Goal: Task Accomplishment & Management: Manage account settings

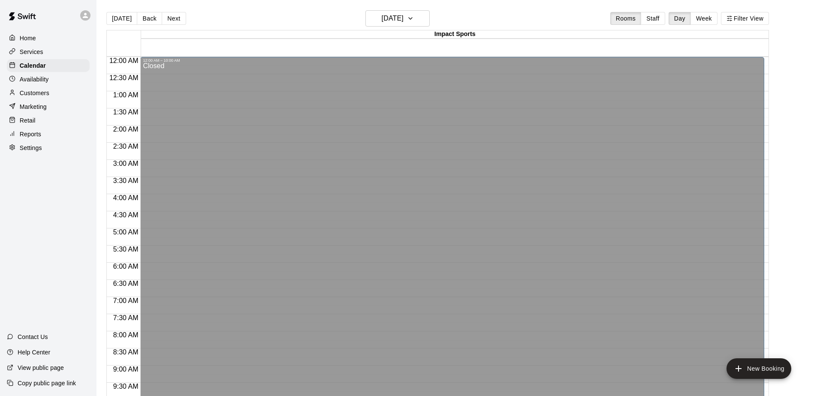
scroll to position [386, 0]
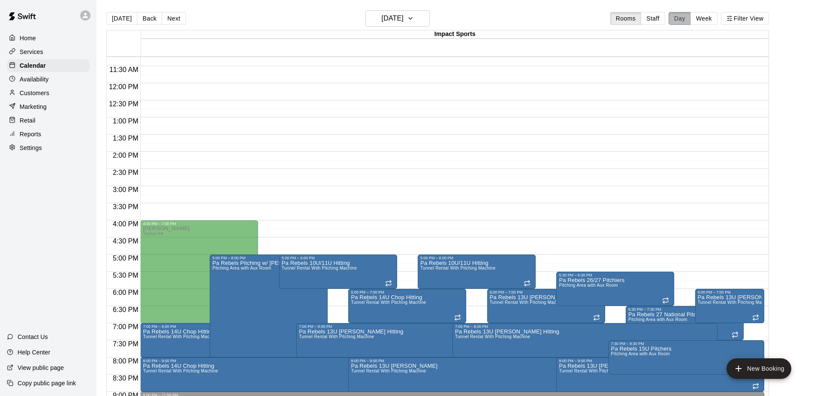
click at [678, 18] on button "Day" at bounding box center [680, 18] width 22 height 13
click at [422, 18] on div at bounding box center [407, 198] width 814 height 396
click at [414, 18] on icon "button" at bounding box center [410, 18] width 7 height 10
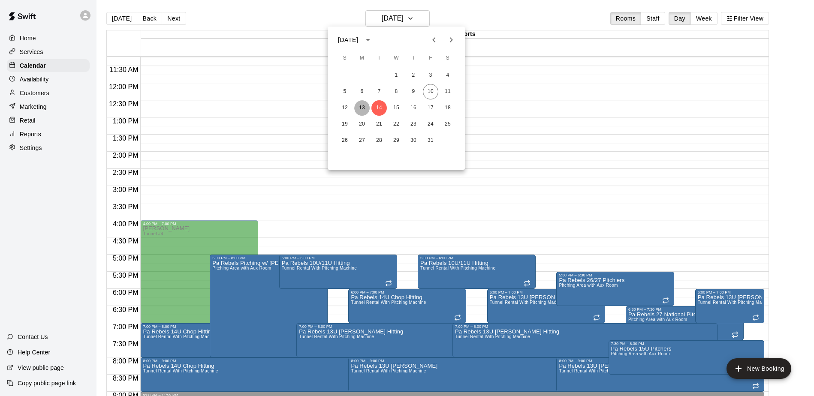
click at [362, 107] on button "13" at bounding box center [361, 107] width 15 height 15
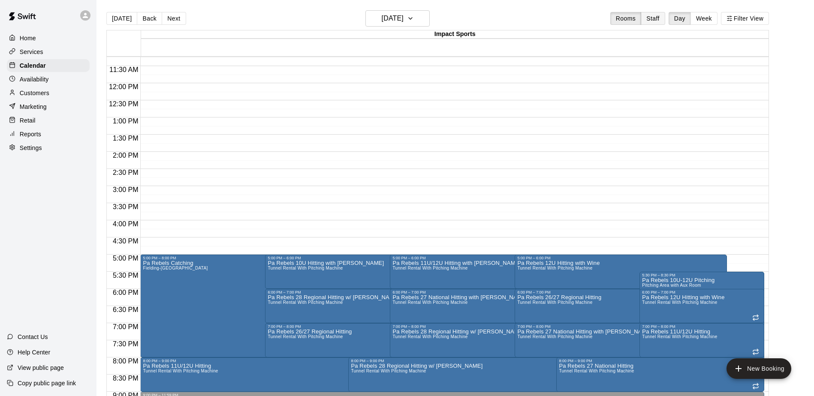
click at [658, 19] on button "Staff" at bounding box center [653, 18] width 24 height 13
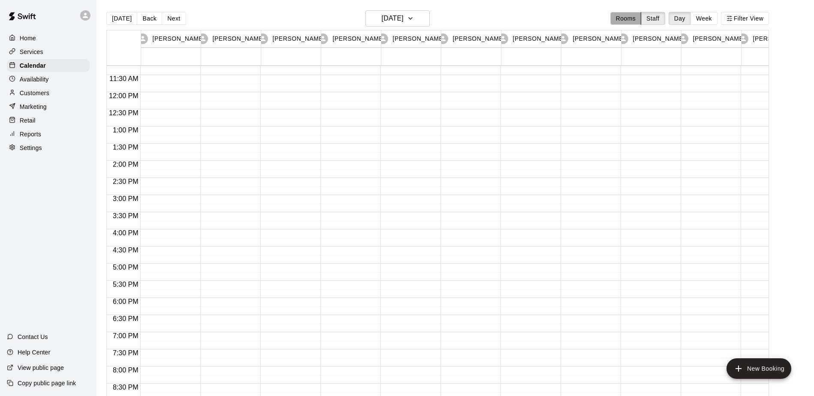
click at [630, 17] on button "Rooms" at bounding box center [625, 18] width 31 height 13
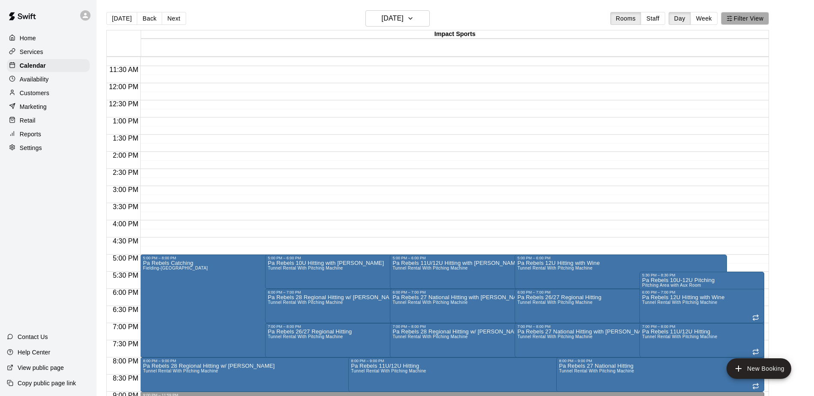
click at [745, 18] on button "Filter View" at bounding box center [745, 18] width 48 height 13
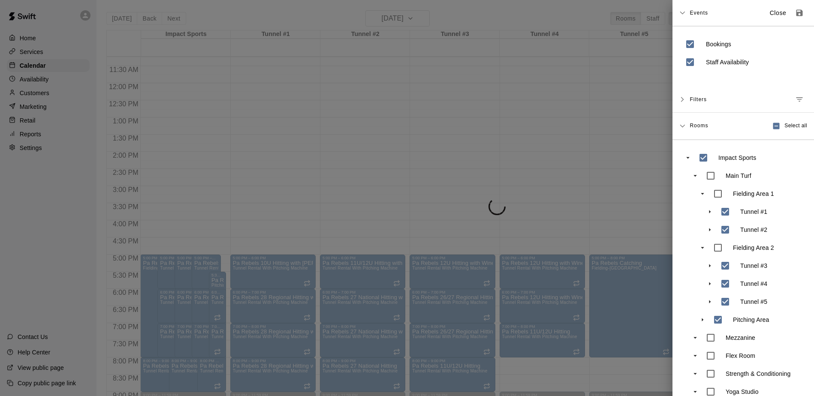
click at [703, 319] on icon "swift facility view" at bounding box center [703, 320] width 8 height 8
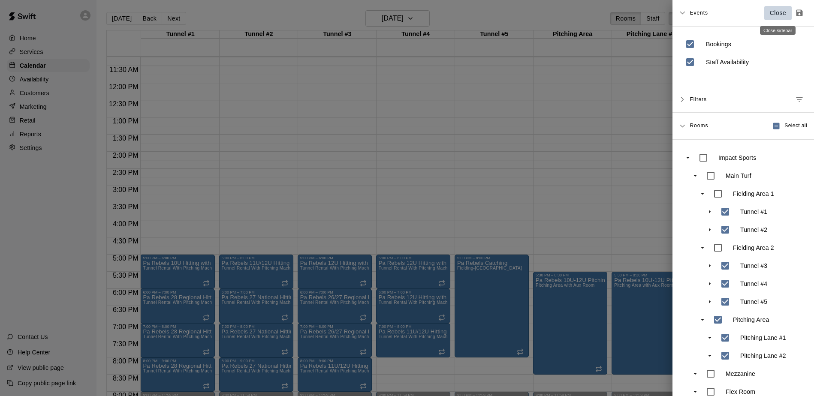
click at [778, 11] on p "Close" at bounding box center [778, 13] width 17 height 9
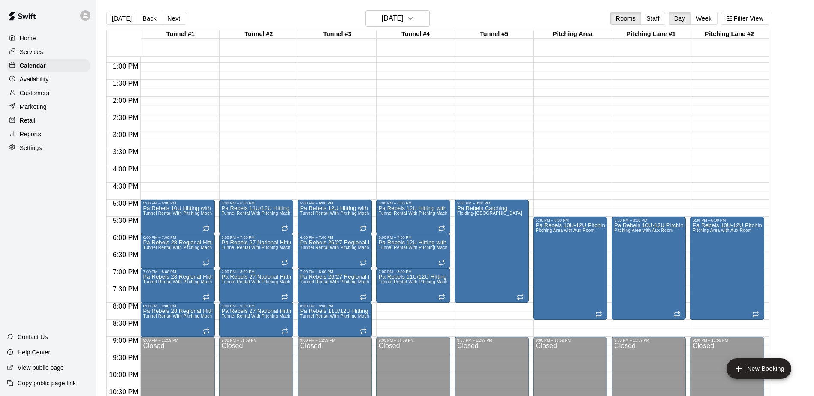
scroll to position [464, 0]
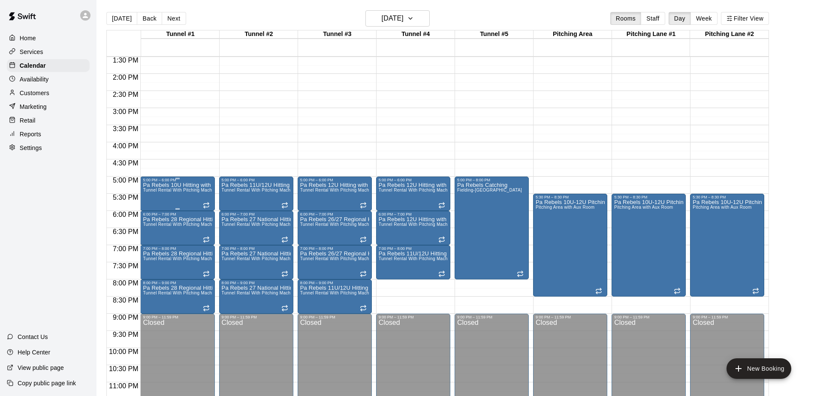
click at [191, 190] on span "Tunnel Rental With Pitching Machine" at bounding box center [180, 190] width 75 height 5
click at [154, 238] on icon "delete" at bounding box center [152, 238] width 6 height 8
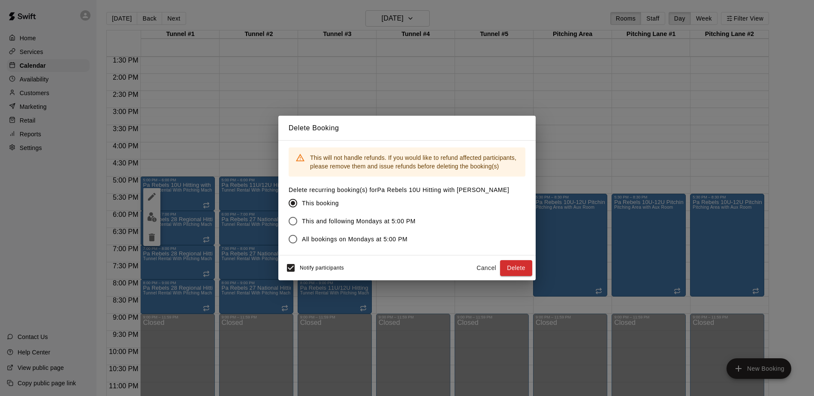
click at [516, 268] on button "Delete" at bounding box center [516, 268] width 32 height 16
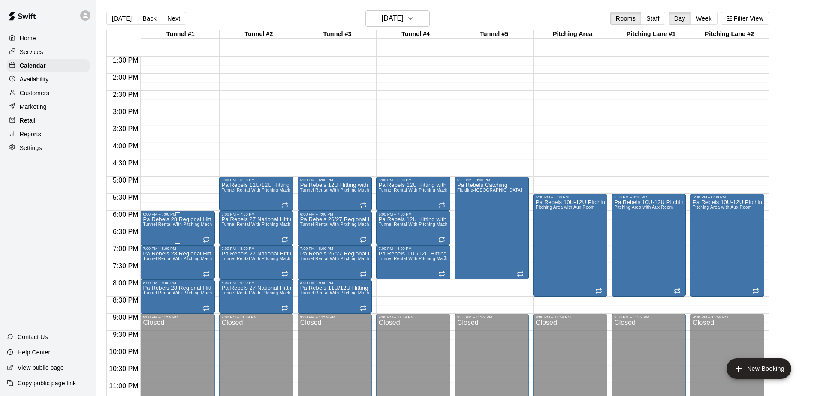
click at [155, 220] on p "Pa Rebels 28 Regional Hitting w/ [PERSON_NAME]" at bounding box center [177, 220] width 69 height 0
click at [152, 271] on icon "delete" at bounding box center [152, 270] width 6 height 8
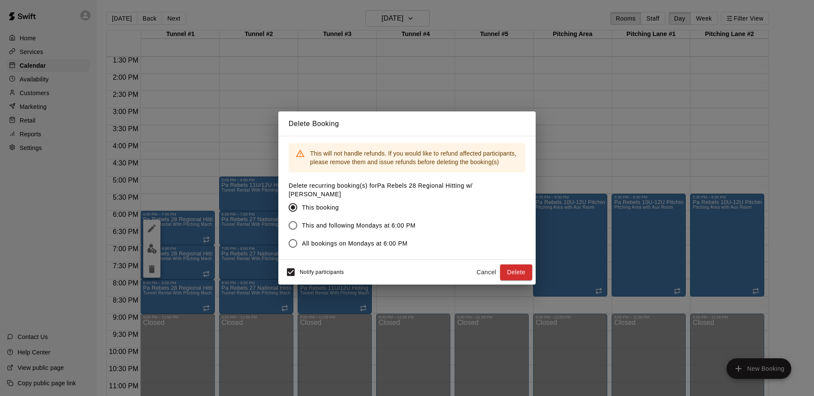
click at [516, 268] on button "Delete" at bounding box center [516, 273] width 32 height 16
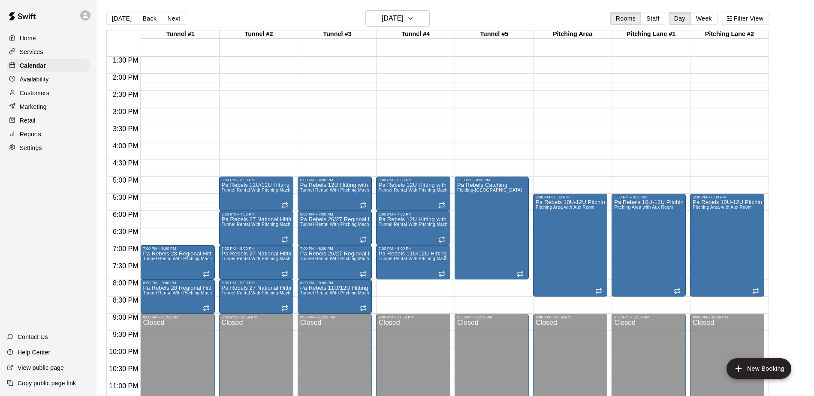
click at [150, 300] on icon "delete" at bounding box center [152, 301] width 6 height 8
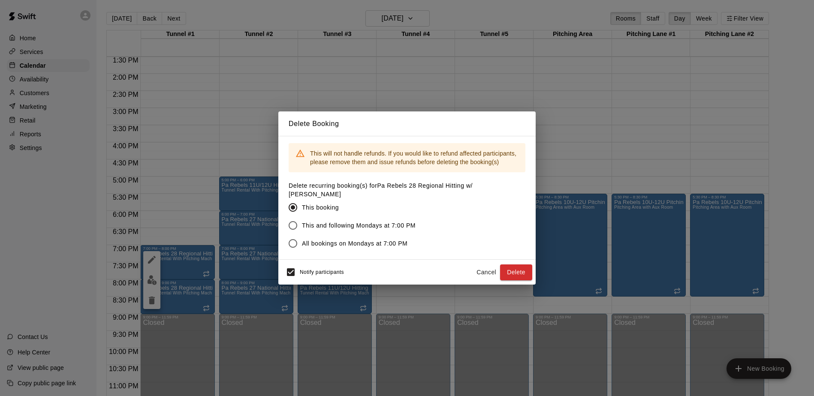
click at [516, 268] on button "Delete" at bounding box center [516, 273] width 32 height 16
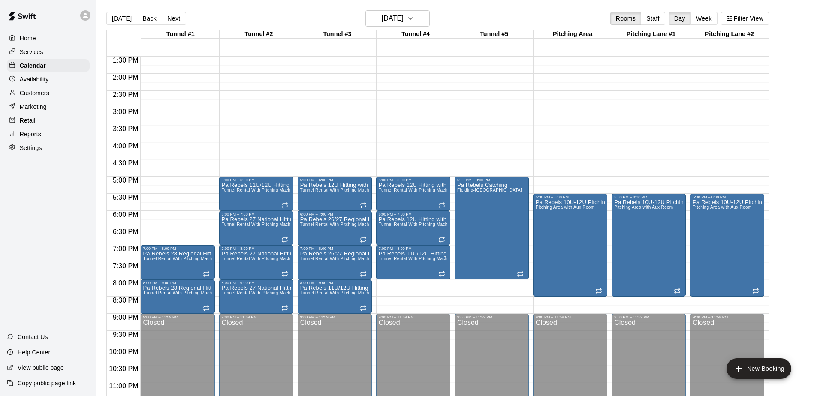
click at [193, 295] on span "Tunnel Rental With Pitching Machine" at bounding box center [180, 293] width 75 height 5
click at [193, 295] on div at bounding box center [407, 198] width 814 height 396
click at [193, 295] on span "Tunnel Rental With Pitching Machine" at bounding box center [180, 293] width 75 height 5
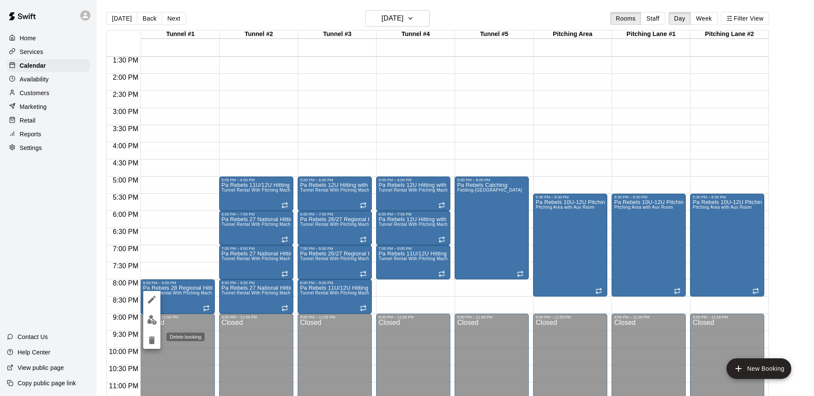
click at [153, 341] on icon "delete" at bounding box center [152, 341] width 6 height 8
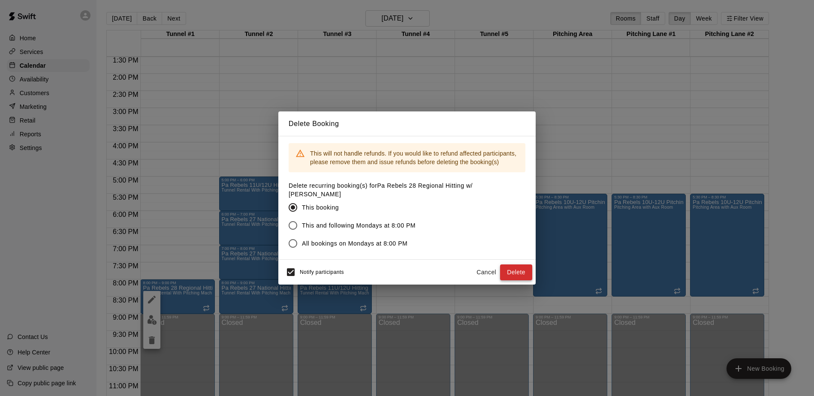
click at [520, 267] on button "Delete" at bounding box center [516, 273] width 32 height 16
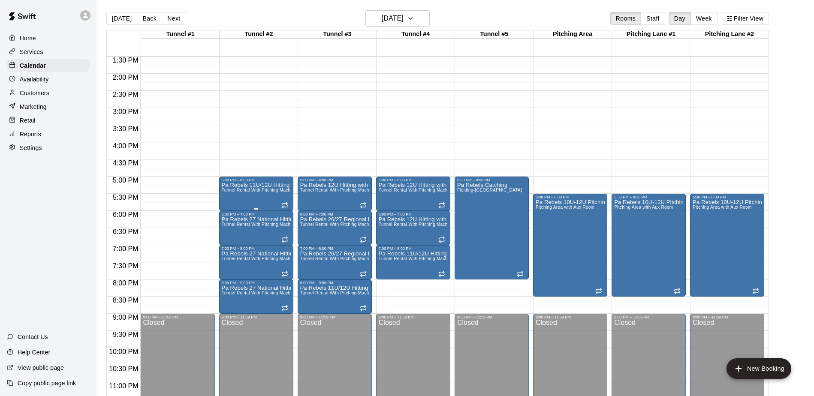
click at [253, 185] on p "Pa Rebels 11U/12U Hitting with [PERSON_NAME]" at bounding box center [256, 185] width 69 height 0
click at [232, 235] on icon "delete" at bounding box center [230, 235] width 6 height 8
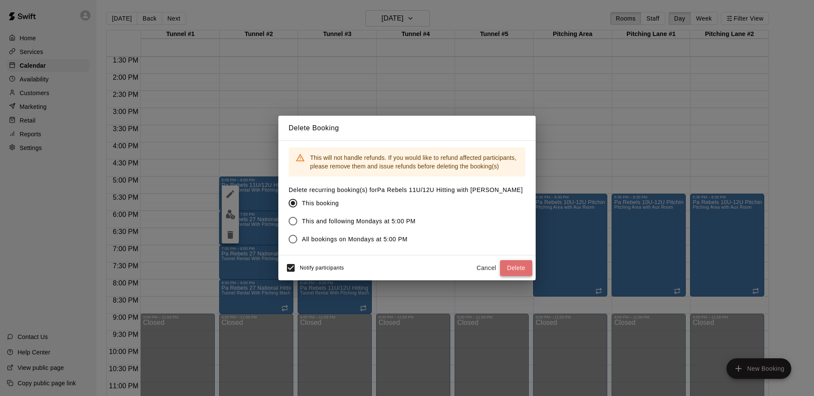
click at [519, 261] on button "Delete" at bounding box center [516, 268] width 32 height 16
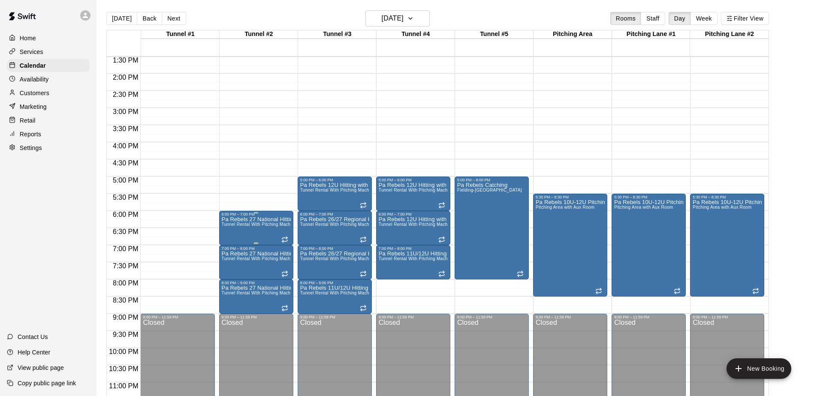
click at [260, 226] on span "Tunnel Rental With Pitching Machine" at bounding box center [259, 224] width 75 height 5
click at [230, 272] on icon "delete" at bounding box center [230, 272] width 6 height 8
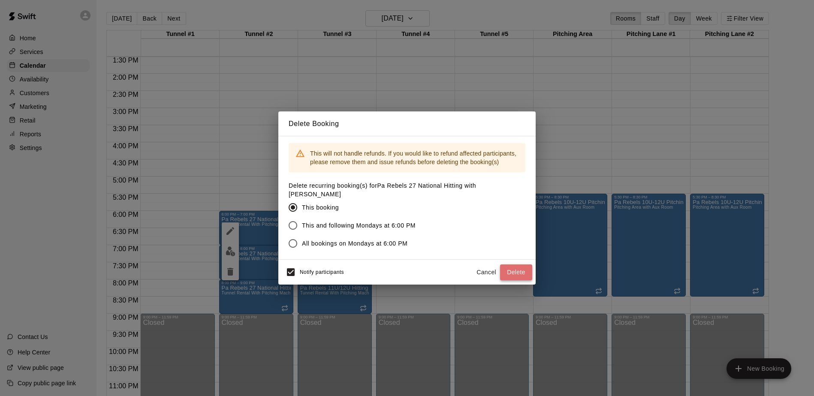
click at [515, 267] on button "Delete" at bounding box center [516, 273] width 32 height 16
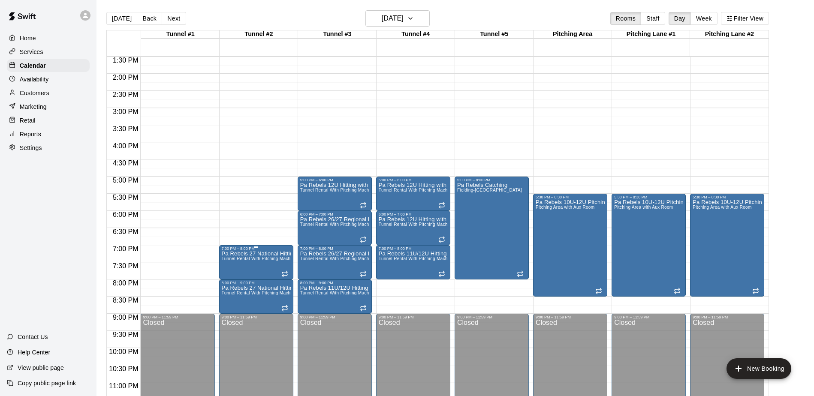
click at [257, 257] on span "Tunnel Rental With Pitching Machine" at bounding box center [259, 259] width 75 height 5
click at [231, 304] on icon "delete" at bounding box center [230, 306] width 6 height 8
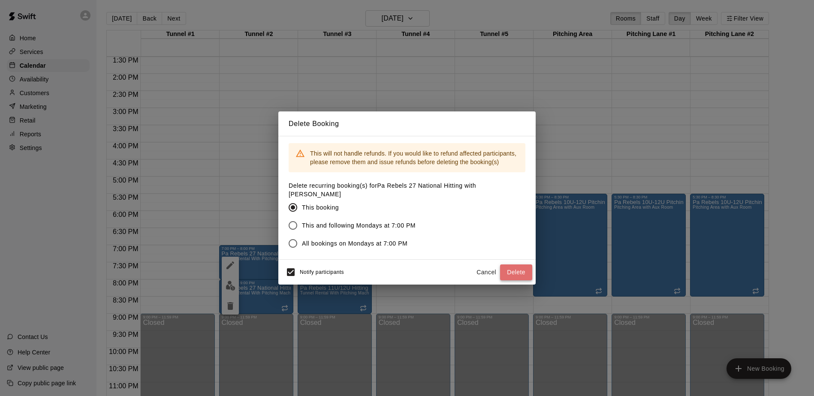
click at [511, 269] on button "Delete" at bounding box center [516, 273] width 32 height 16
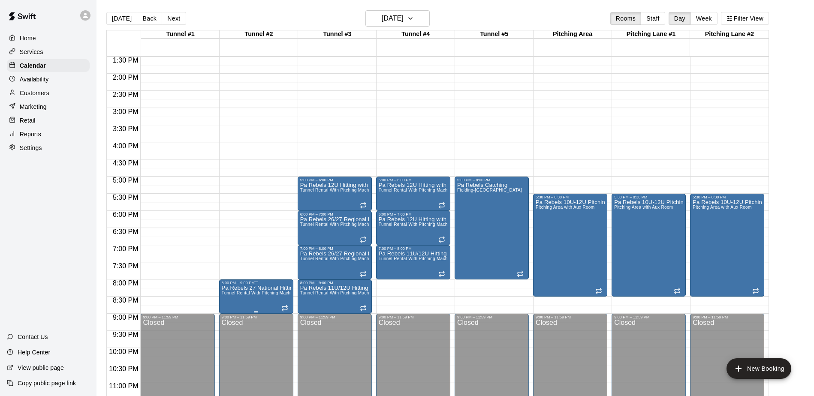
click at [230, 333] on icon "delete" at bounding box center [230, 335] width 6 height 8
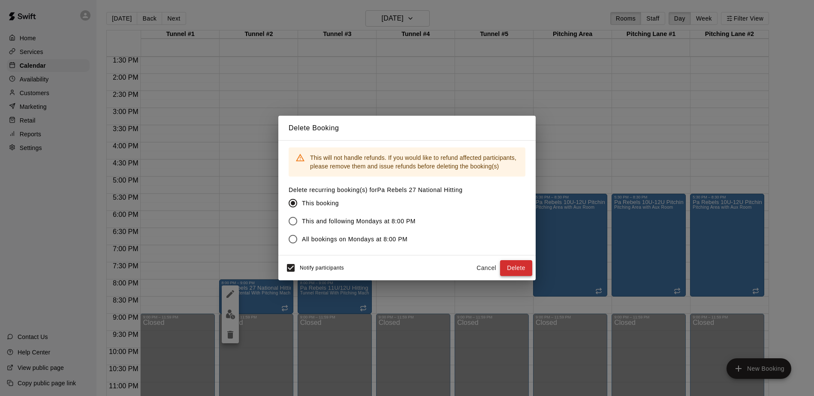
click at [516, 270] on button "Delete" at bounding box center [516, 268] width 32 height 16
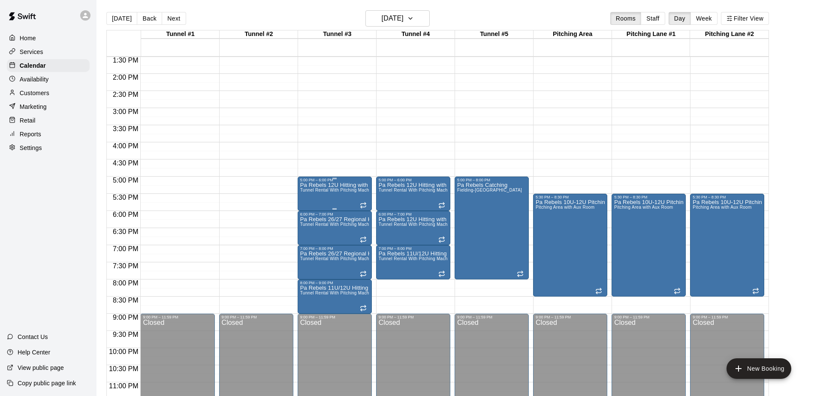
click at [329, 185] on p "Pa Rebels 12U Hitting with Wine" at bounding box center [334, 185] width 69 height 0
click at [308, 238] on icon "delete" at bounding box center [309, 235] width 6 height 8
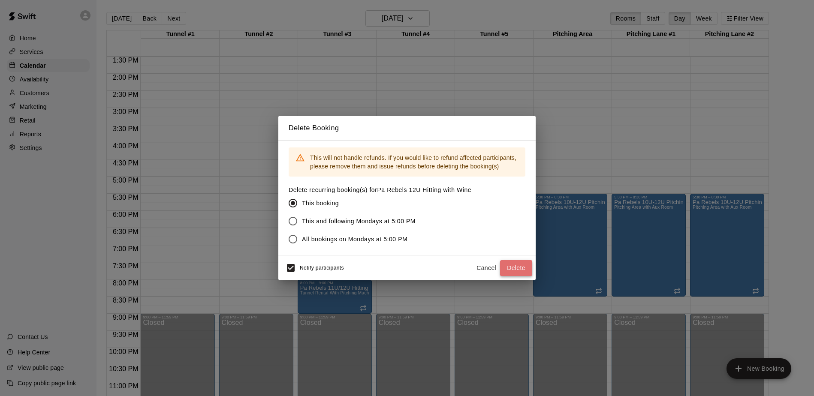
click at [519, 269] on button "Delete" at bounding box center [516, 268] width 32 height 16
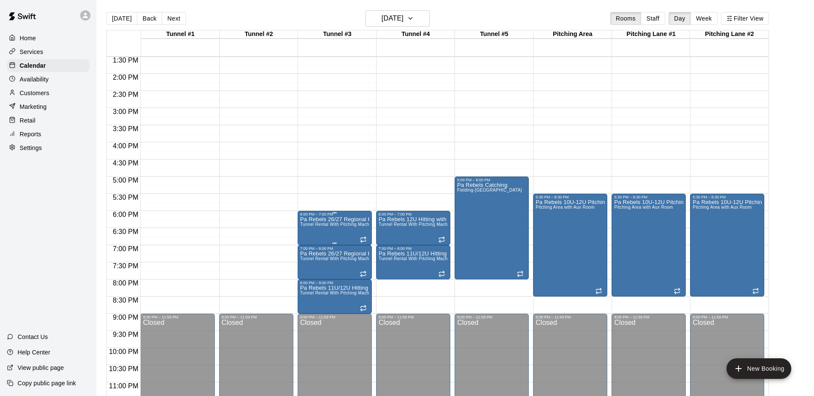
click at [329, 226] on span "Tunnel Rental With Pitching Machine" at bounding box center [337, 224] width 75 height 5
click at [308, 271] on icon "delete" at bounding box center [309, 272] width 6 height 8
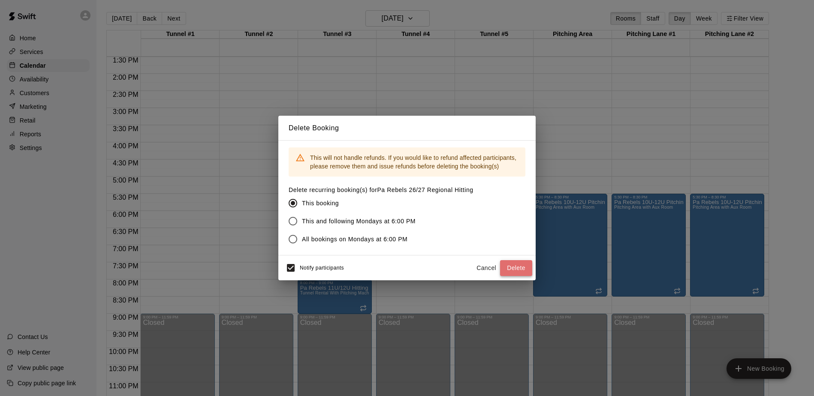
click at [510, 265] on button "Delete" at bounding box center [516, 268] width 32 height 16
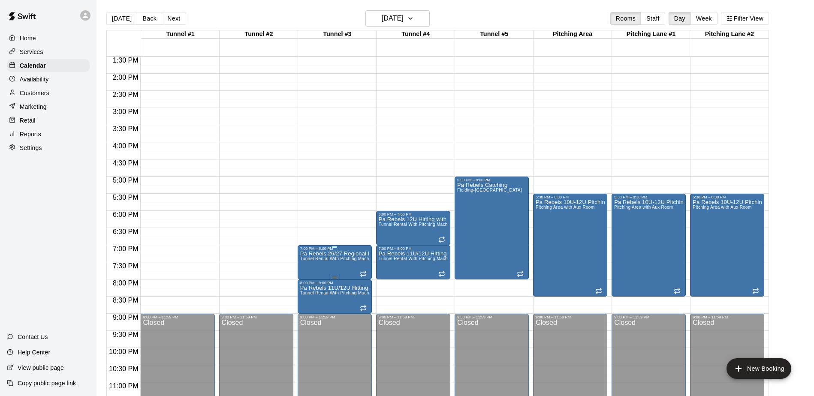
click at [308, 302] on icon "delete" at bounding box center [309, 301] width 6 height 8
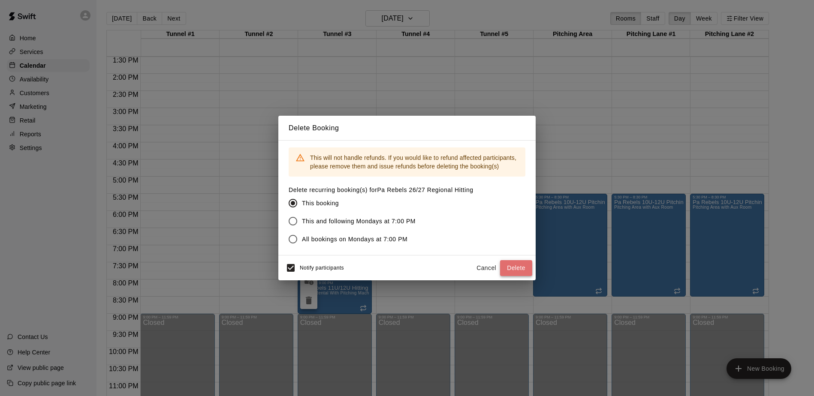
click at [519, 269] on button "Delete" at bounding box center [516, 268] width 32 height 16
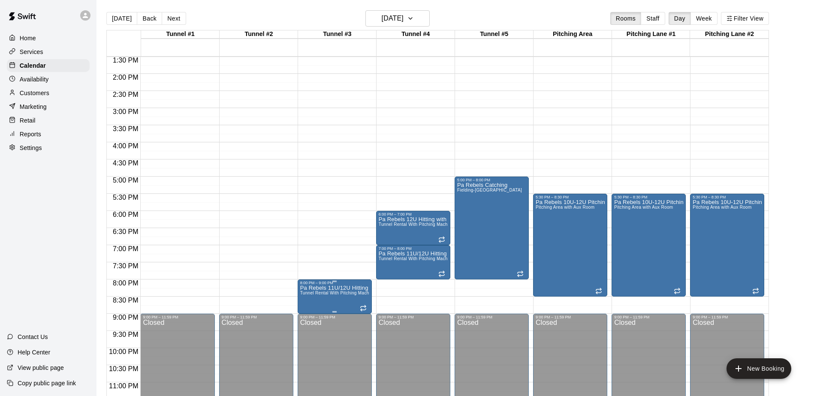
click at [320, 293] on span "Tunnel Rental With Pitching Machine" at bounding box center [337, 293] width 75 height 5
click at [308, 345] on icon "delete" at bounding box center [309, 340] width 10 height 10
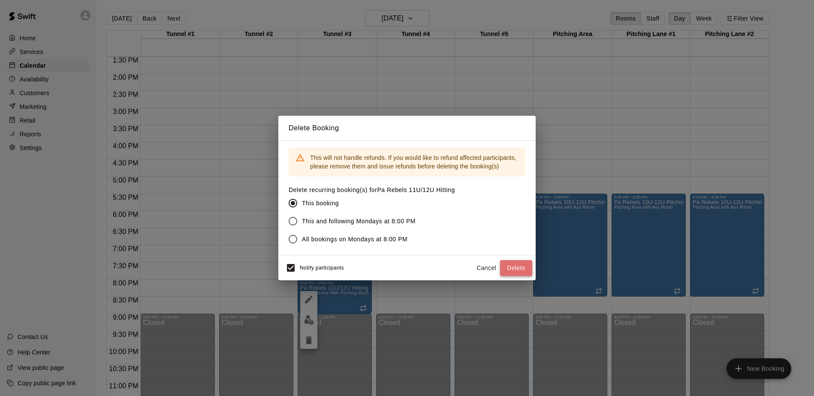
click at [521, 269] on button "Delete" at bounding box center [516, 268] width 32 height 16
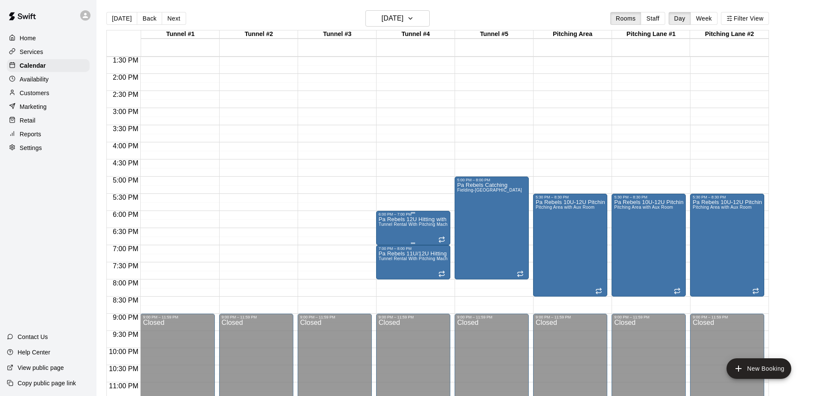
click at [388, 266] on icon "delete" at bounding box center [387, 267] width 6 height 8
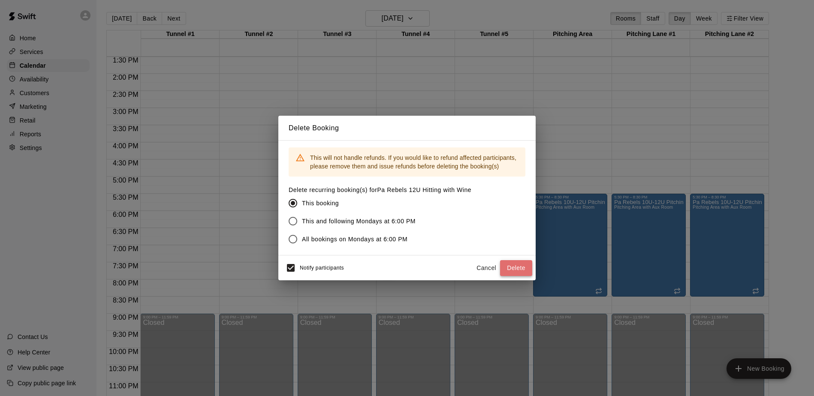
click at [516, 266] on button "Delete" at bounding box center [516, 268] width 32 height 16
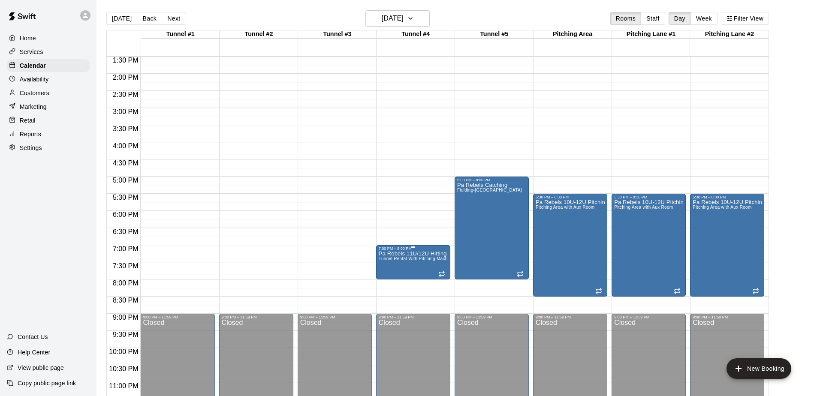
click at [423, 254] on p "Pa Rebels 11U/12U Hitting" at bounding box center [413, 254] width 69 height 0
click at [387, 302] on icon "delete" at bounding box center [387, 304] width 6 height 8
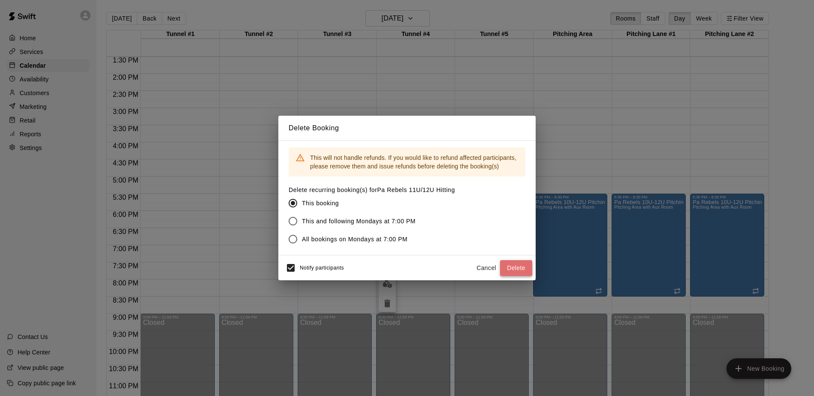
click at [515, 265] on button "Delete" at bounding box center [516, 268] width 32 height 16
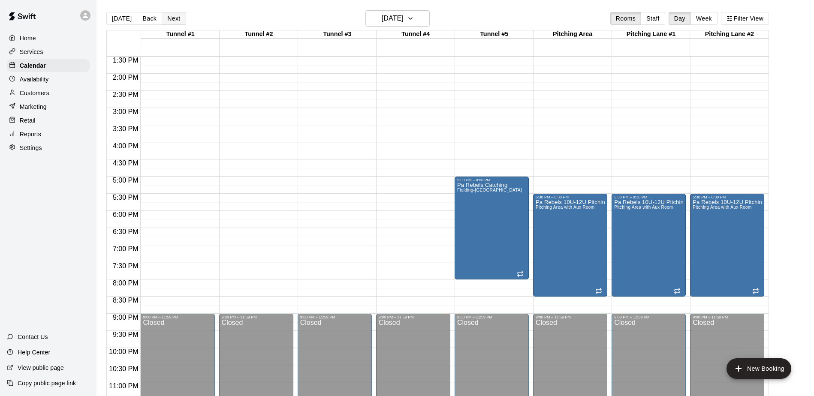
click at [170, 16] on button "Next" at bounding box center [174, 18] width 24 height 13
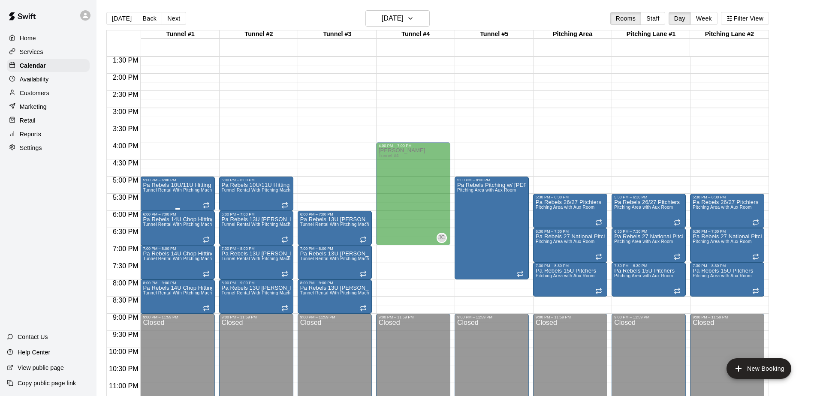
click at [193, 185] on p "Pa Rebels 10U/11U Hitting" at bounding box center [177, 185] width 69 height 0
click at [150, 237] on icon "delete" at bounding box center [152, 235] width 6 height 8
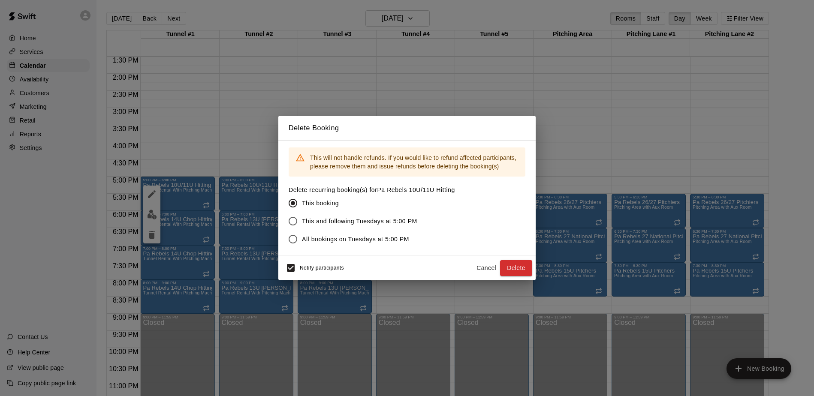
click at [516, 268] on button "Delete" at bounding box center [516, 268] width 32 height 16
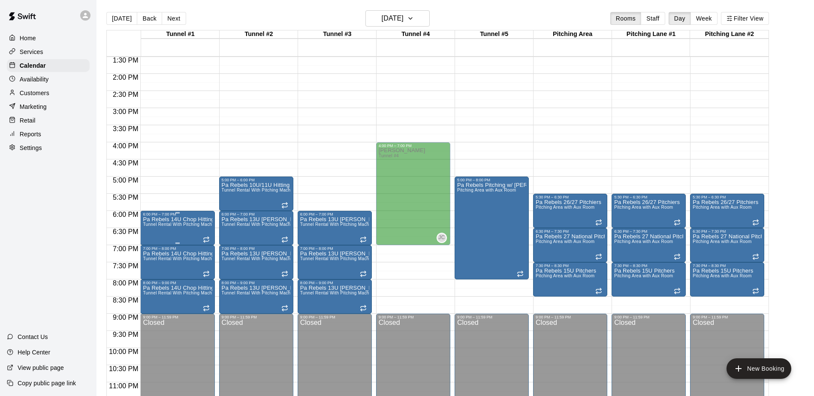
click at [188, 226] on span "Tunnel Rental With Pitching Machine" at bounding box center [180, 224] width 75 height 5
click at [148, 272] on icon "delete" at bounding box center [152, 272] width 10 height 10
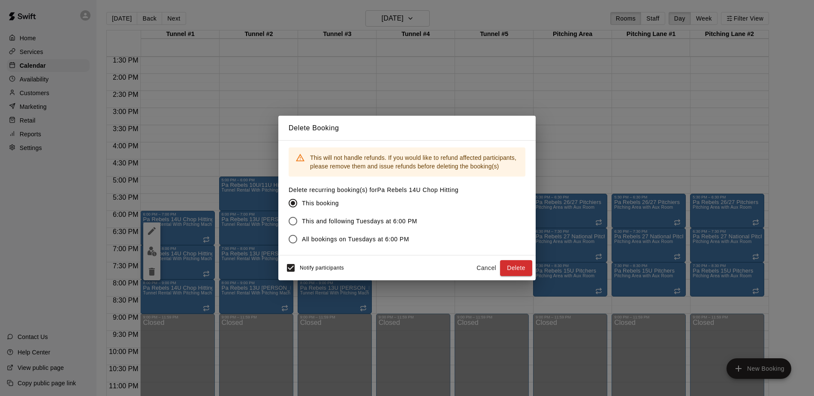
click at [516, 268] on button "Delete" at bounding box center [516, 268] width 32 height 16
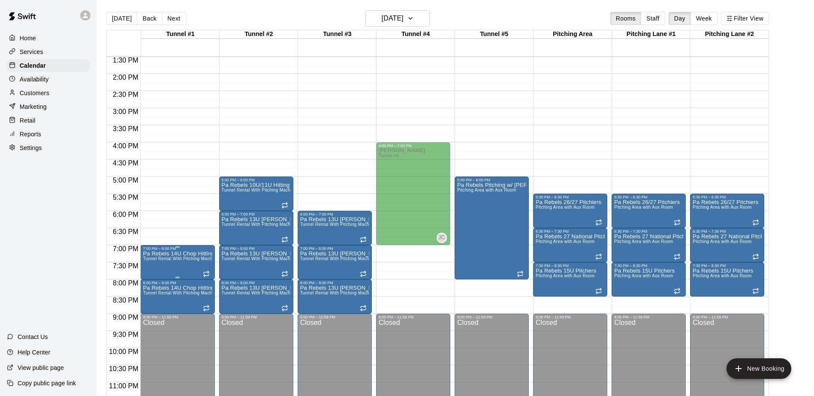
click at [172, 257] on span "Tunnel Rental With Pitching Machine" at bounding box center [180, 259] width 75 height 5
click at [148, 304] on icon "delete" at bounding box center [152, 306] width 10 height 10
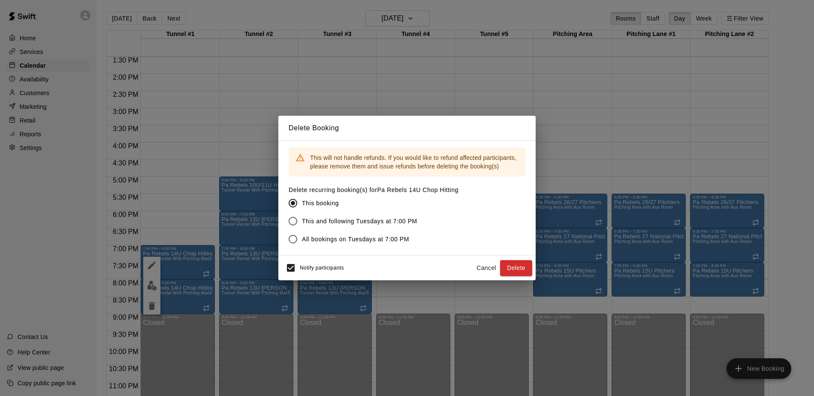
click at [516, 268] on button "Delete" at bounding box center [516, 268] width 32 height 16
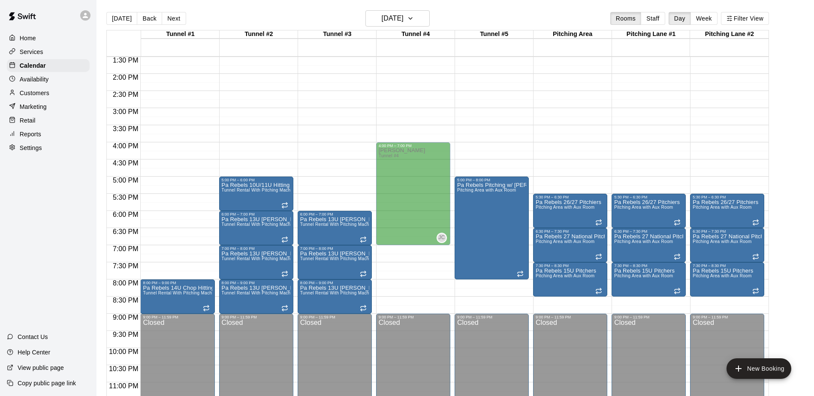
click at [184, 295] on span "Tunnel Rental With Pitching Machine" at bounding box center [180, 293] width 75 height 5
click at [153, 340] on icon "delete" at bounding box center [152, 341] width 6 height 8
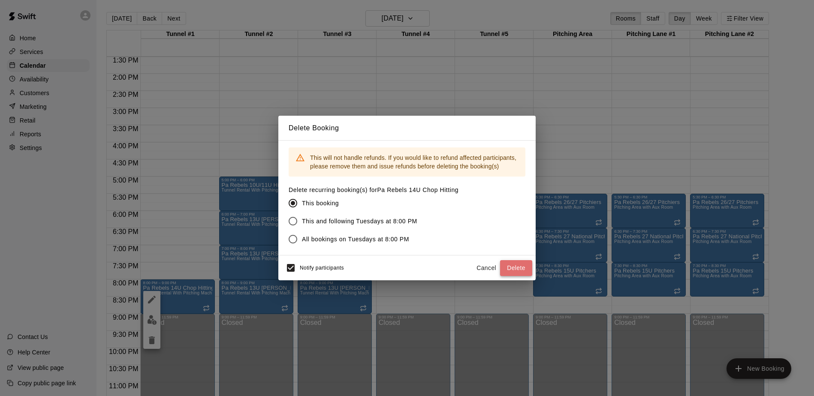
click at [509, 265] on button "Delete" at bounding box center [516, 268] width 32 height 16
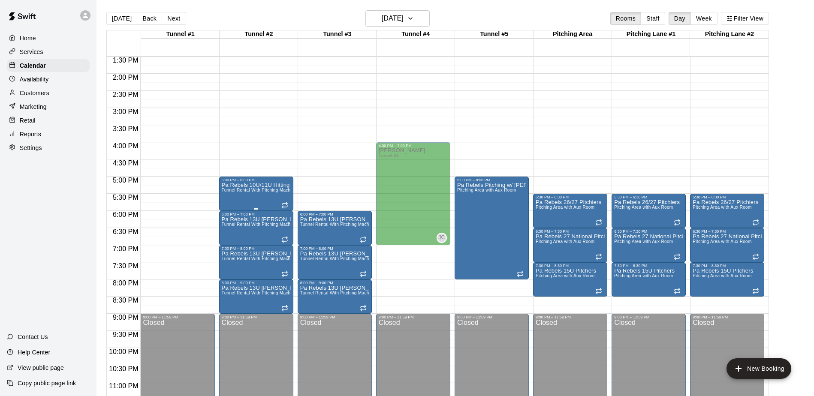
click at [257, 193] on span "Tunnel Rental With Pitching Machine" at bounding box center [259, 190] width 75 height 5
click at [230, 236] on icon "delete" at bounding box center [230, 238] width 6 height 8
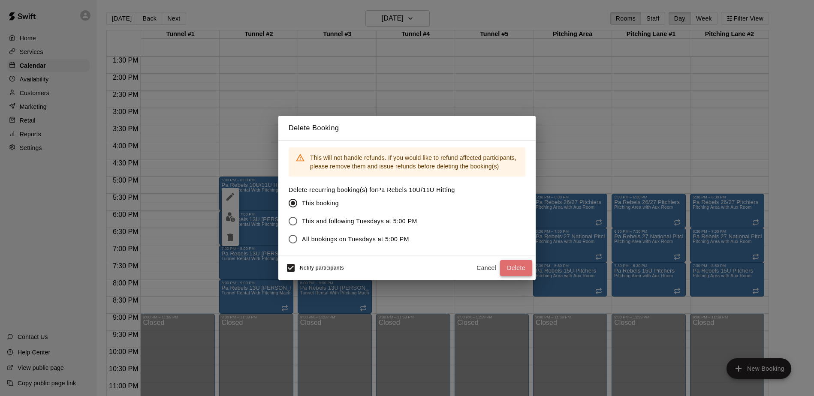
click at [505, 264] on button "Delete" at bounding box center [516, 268] width 32 height 16
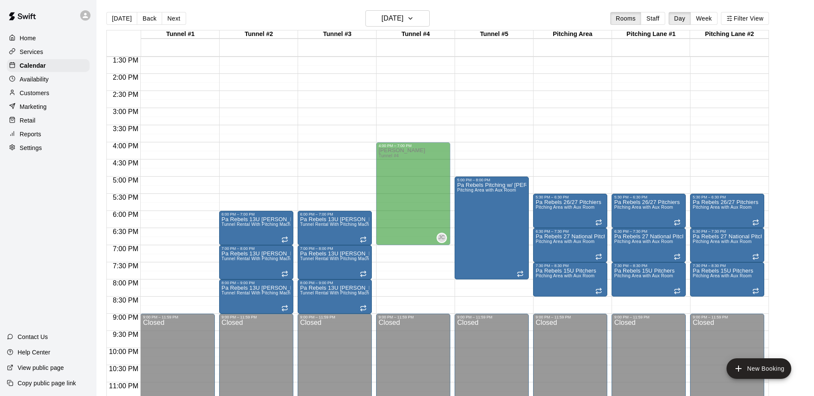
click at [266, 226] on span "Tunnel Rental With Pitching Machine" at bounding box center [259, 224] width 75 height 5
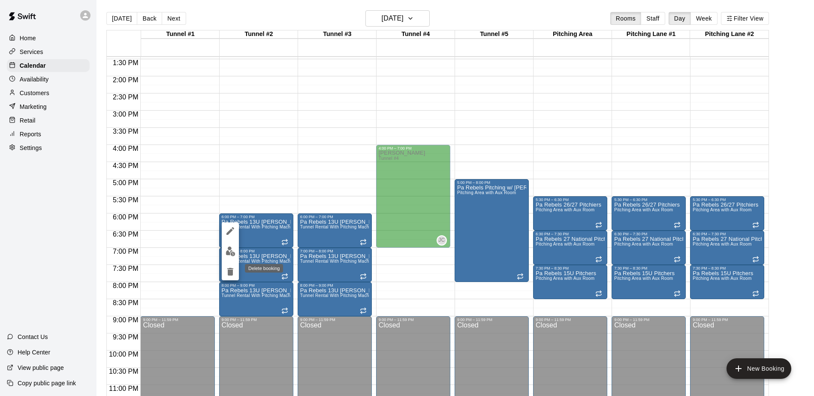
click at [231, 270] on icon "delete" at bounding box center [230, 272] width 6 height 8
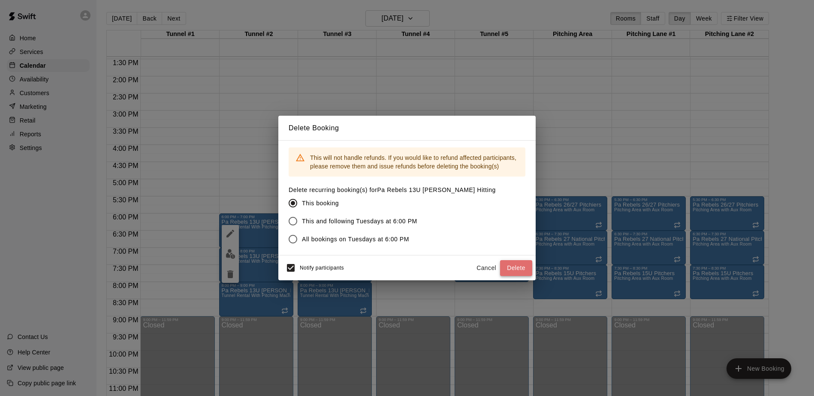
click at [522, 266] on button "Delete" at bounding box center [516, 268] width 32 height 16
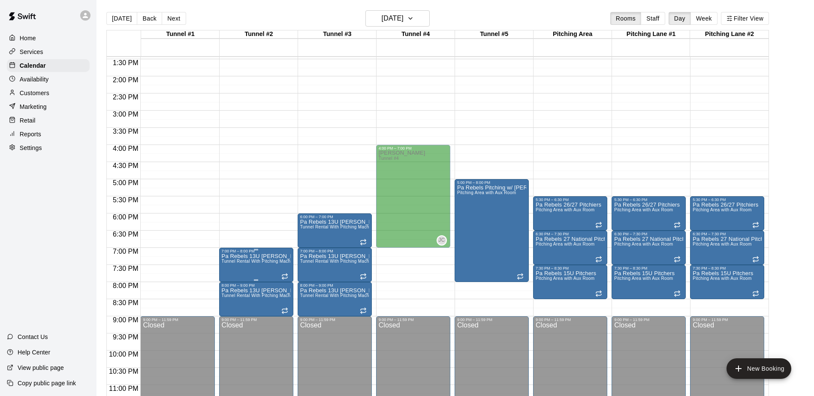
click at [265, 260] on span "Tunnel Rental With Pitching Machine" at bounding box center [259, 261] width 75 height 5
click at [232, 307] on icon "delete" at bounding box center [230, 309] width 6 height 8
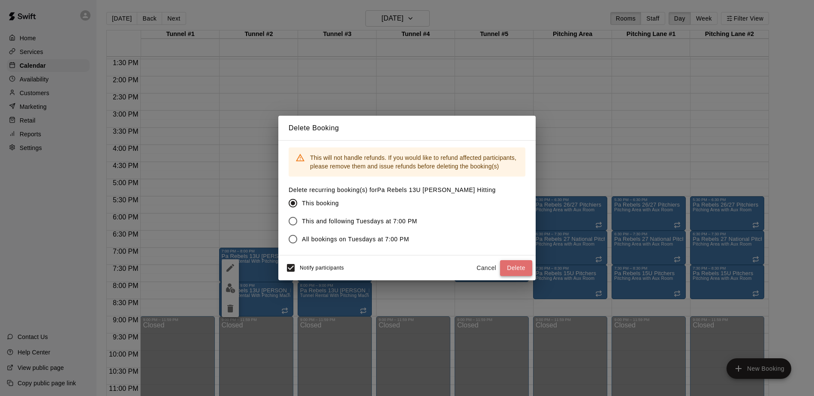
click at [520, 266] on button "Delete" at bounding box center [516, 268] width 32 height 16
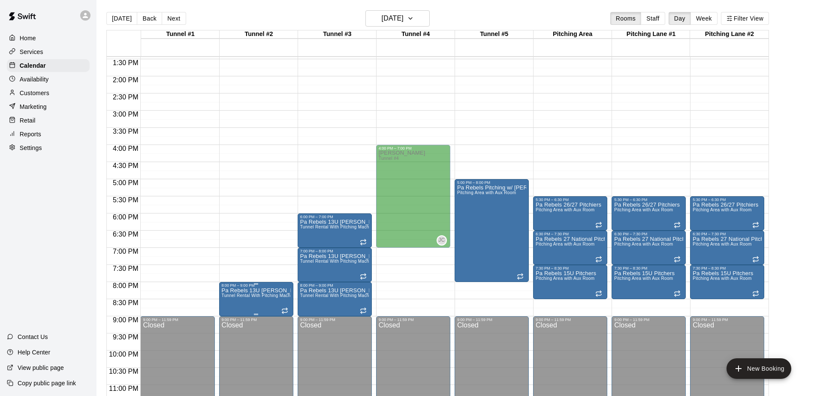
click at [247, 298] on span "Tunnel Rental With Pitching Machine" at bounding box center [259, 295] width 75 height 5
click at [229, 343] on icon "delete" at bounding box center [230, 343] width 6 height 8
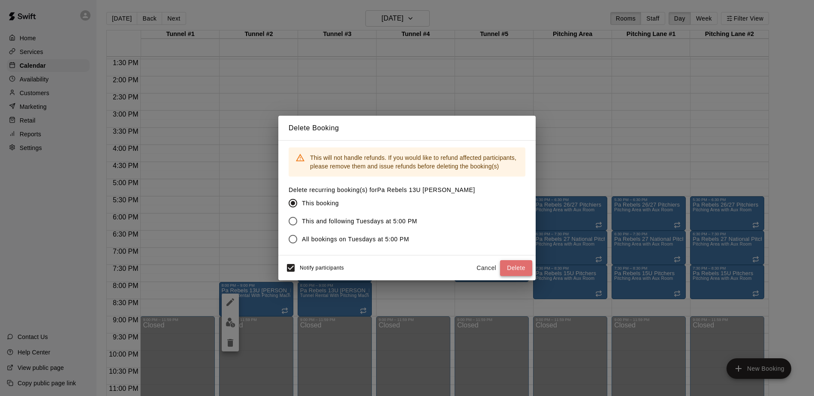
click at [510, 265] on button "Delete" at bounding box center [516, 268] width 32 height 16
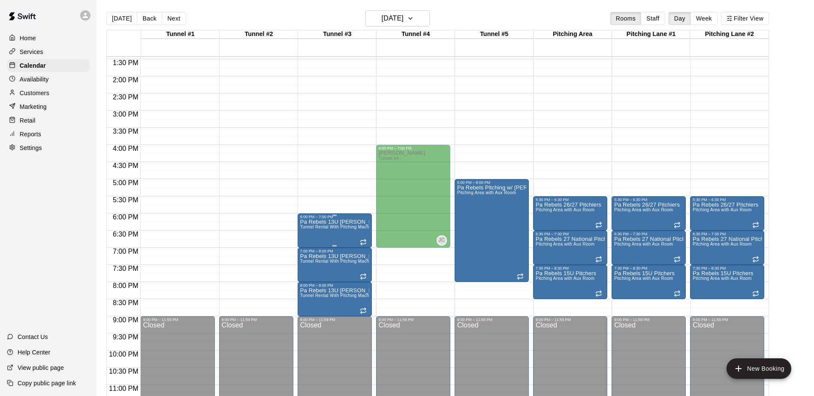
click at [341, 222] on p "Pa Rebels 13U [PERSON_NAME] Hitting" at bounding box center [334, 222] width 69 height 0
click at [308, 272] on icon "delete" at bounding box center [309, 272] width 6 height 8
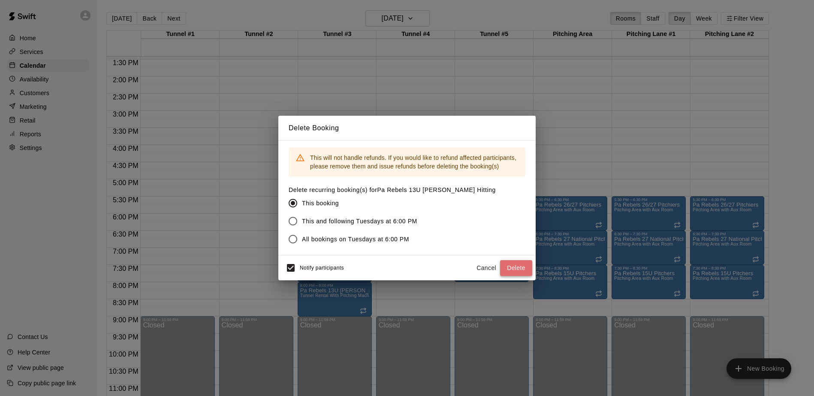
click at [512, 265] on button "Delete" at bounding box center [516, 268] width 32 height 16
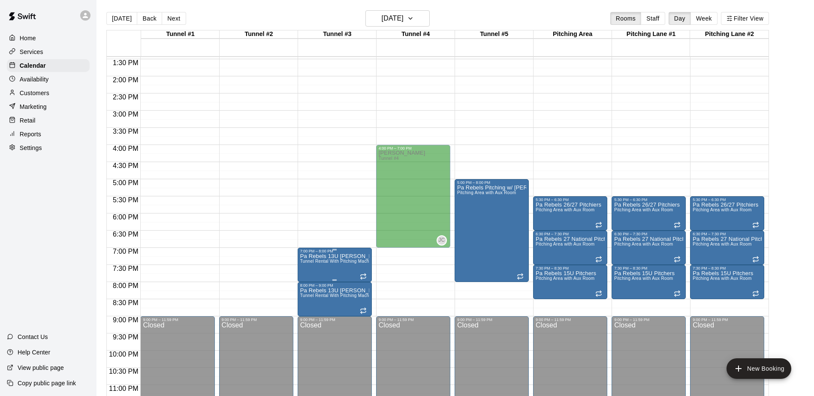
click at [307, 300] on icon "delete" at bounding box center [309, 303] width 6 height 8
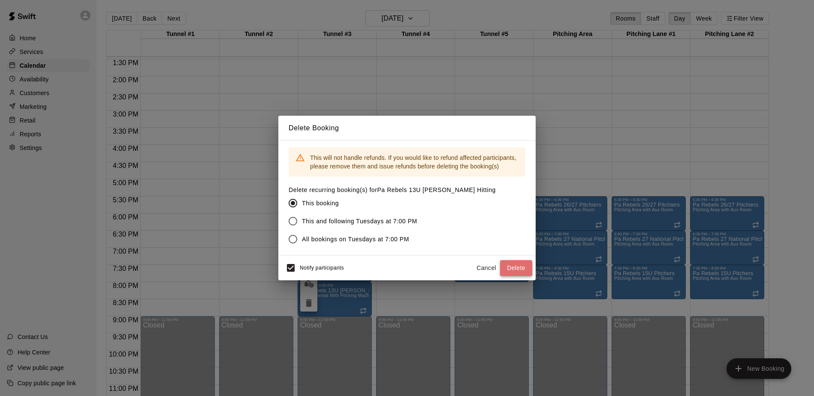
click at [507, 269] on button "Delete" at bounding box center [516, 268] width 32 height 16
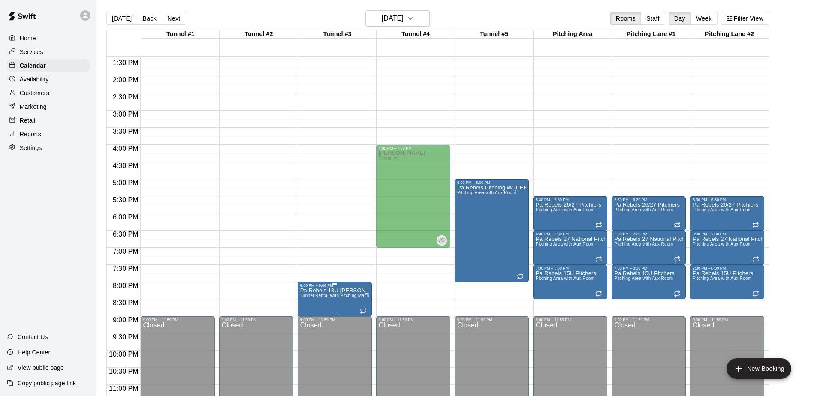
click at [344, 296] on span "Tunnel Rental With Pitching Machine" at bounding box center [337, 295] width 75 height 5
click at [310, 341] on icon "delete" at bounding box center [309, 343] width 6 height 8
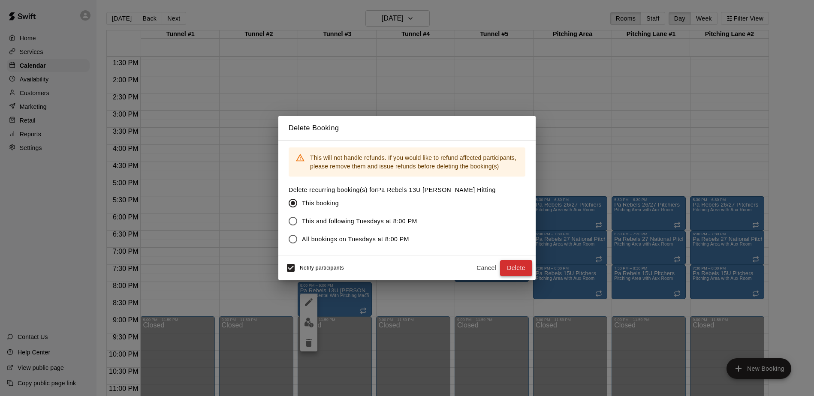
click at [518, 267] on button "Delete" at bounding box center [516, 268] width 32 height 16
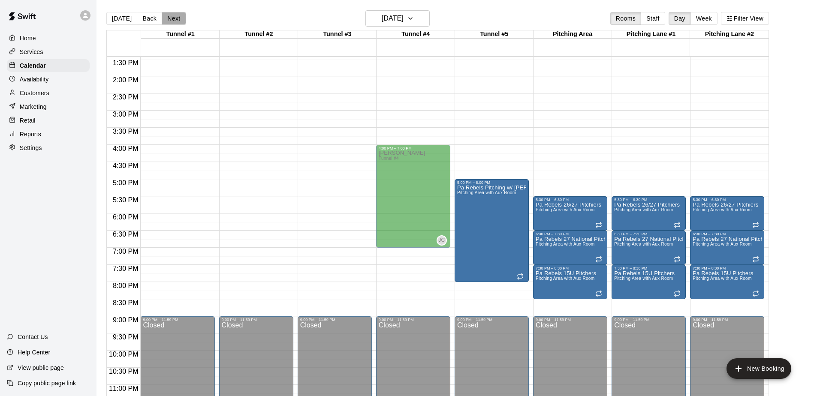
click at [169, 20] on button "Next" at bounding box center [174, 18] width 24 height 13
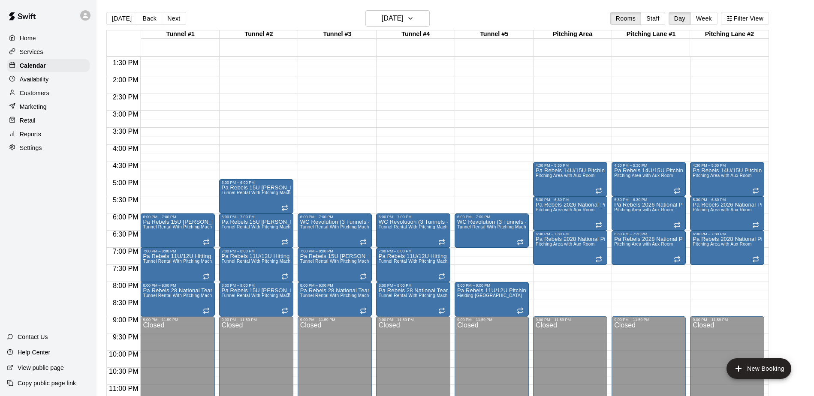
scroll to position [0, 0]
click at [179, 227] on span "Tunnel Rental With Pitching Machine" at bounding box center [180, 227] width 75 height 5
click at [151, 277] on icon "delete" at bounding box center [152, 275] width 6 height 8
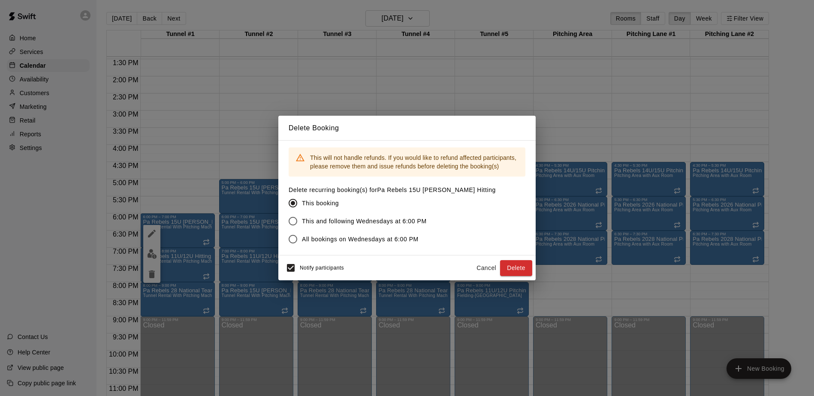
click at [516, 268] on button "Delete" at bounding box center [516, 268] width 32 height 16
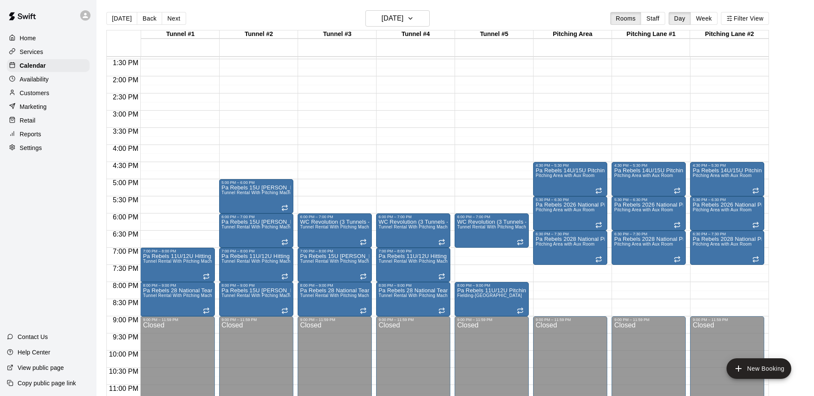
click at [149, 303] on icon "delete" at bounding box center [152, 303] width 10 height 10
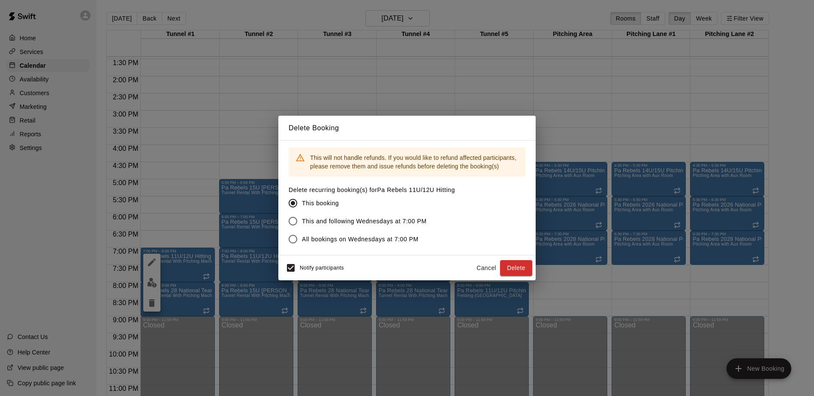
click at [516, 268] on button "Delete" at bounding box center [516, 268] width 32 height 16
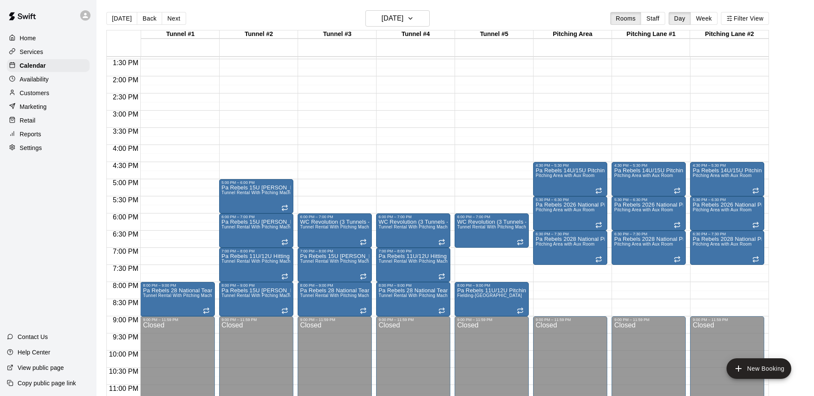
click at [153, 338] on icon "delete" at bounding box center [152, 338] width 6 height 8
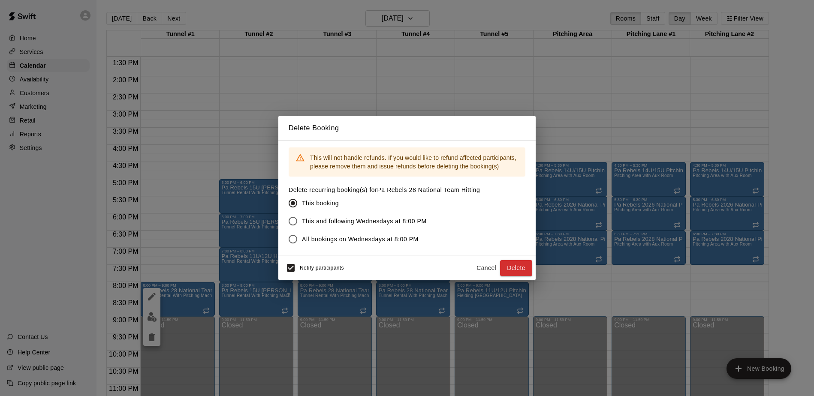
click at [516, 268] on button "Delete" at bounding box center [516, 268] width 32 height 16
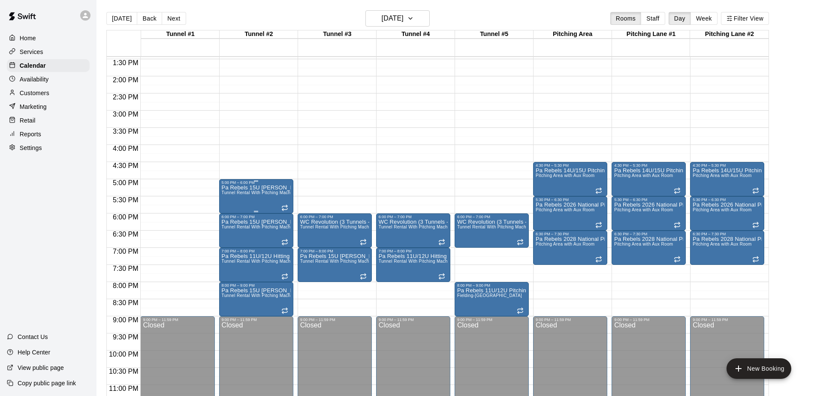
click at [252, 198] on div "Pa Rebels 15U [PERSON_NAME]/[PERSON_NAME] Hitting Tunnel Rental With Pitching M…" at bounding box center [256, 383] width 69 height 396
click at [228, 232] on icon "delete" at bounding box center [230, 235] width 6 height 8
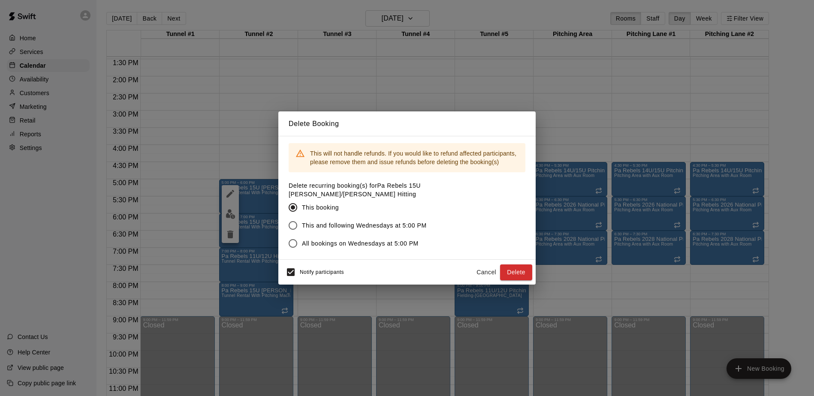
click at [516, 268] on button "Delete" at bounding box center [516, 273] width 32 height 16
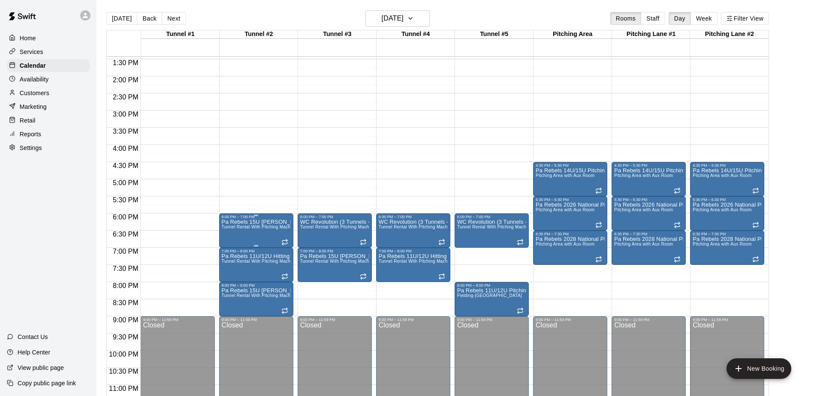
click at [255, 229] on span "Tunnel Rental With Pitching Machine" at bounding box center [259, 227] width 75 height 5
click at [231, 273] on icon "delete" at bounding box center [230, 275] width 6 height 8
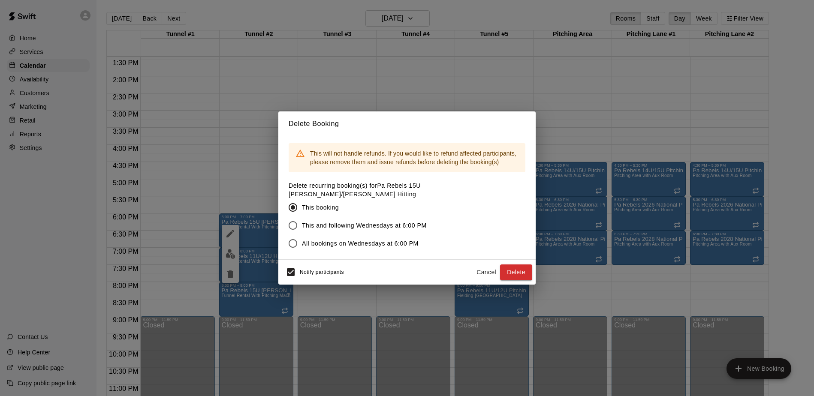
click at [516, 268] on button "Delete" at bounding box center [516, 273] width 32 height 16
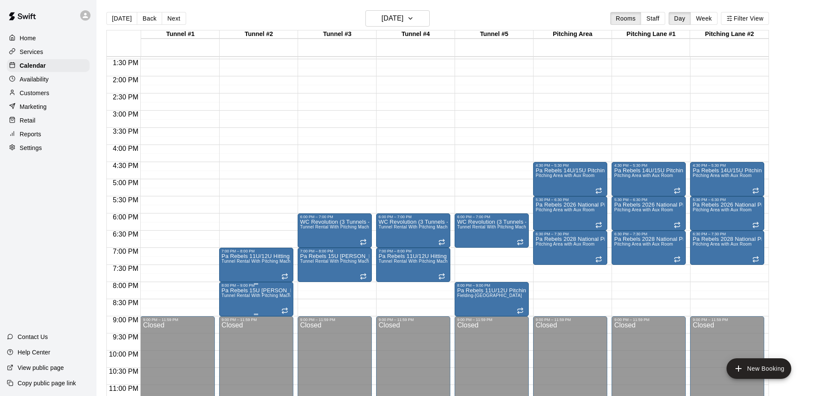
click at [231, 305] on icon "delete" at bounding box center [230, 303] width 6 height 8
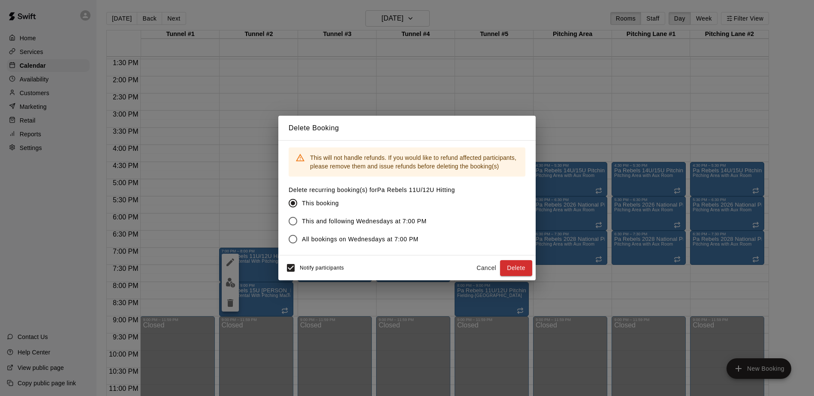
click at [516, 268] on button "Delete" at bounding box center [516, 268] width 32 height 16
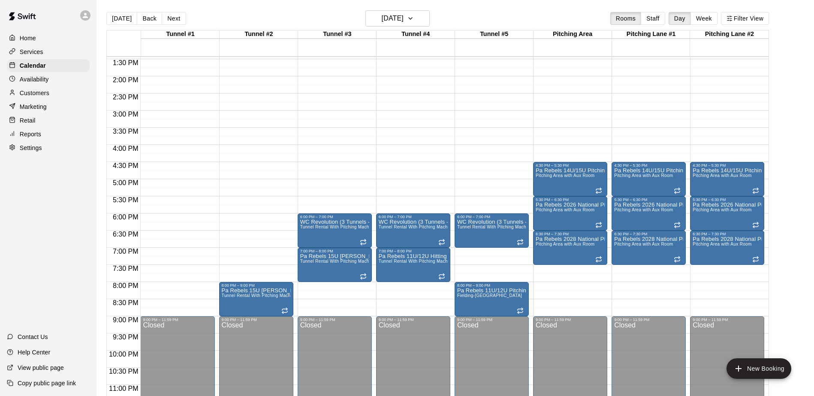
click at [266, 298] on span "Tunnel Rental With Pitching Machine" at bounding box center [259, 295] width 75 height 5
click at [230, 339] on icon "delete" at bounding box center [230, 343] width 6 height 8
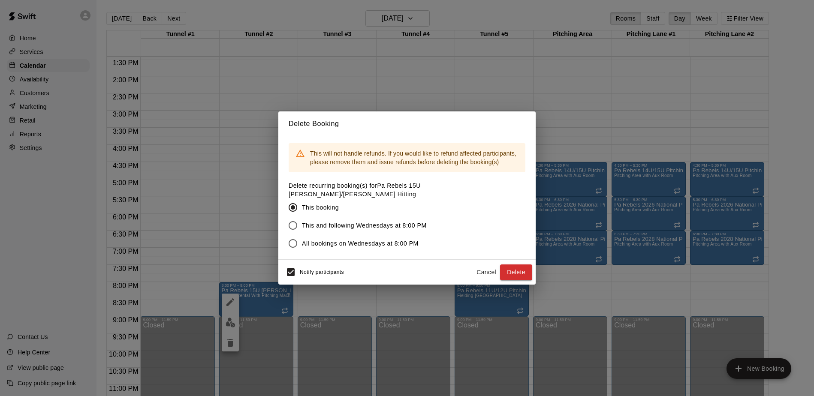
click at [516, 268] on button "Delete" at bounding box center [516, 273] width 32 height 16
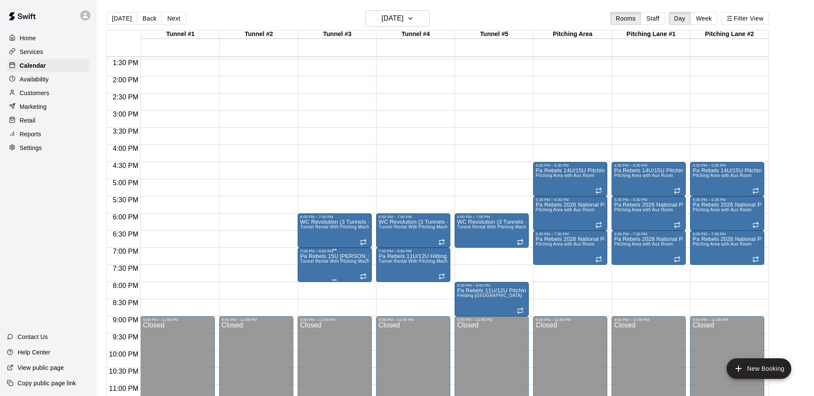
click at [308, 306] on icon "delete" at bounding box center [309, 303] width 6 height 8
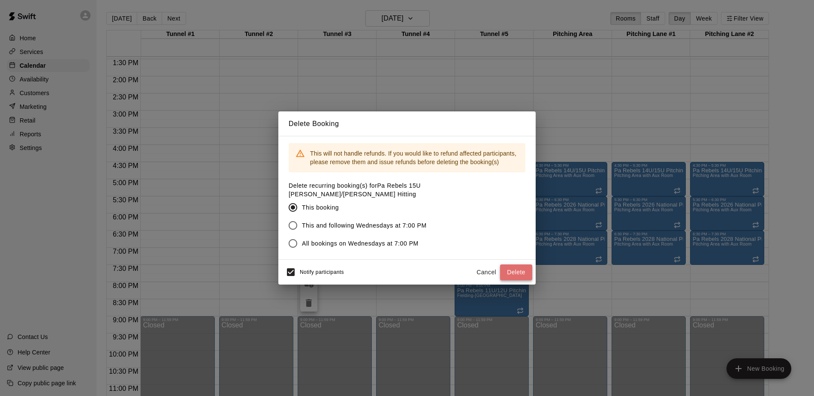
click at [517, 267] on button "Delete" at bounding box center [516, 273] width 32 height 16
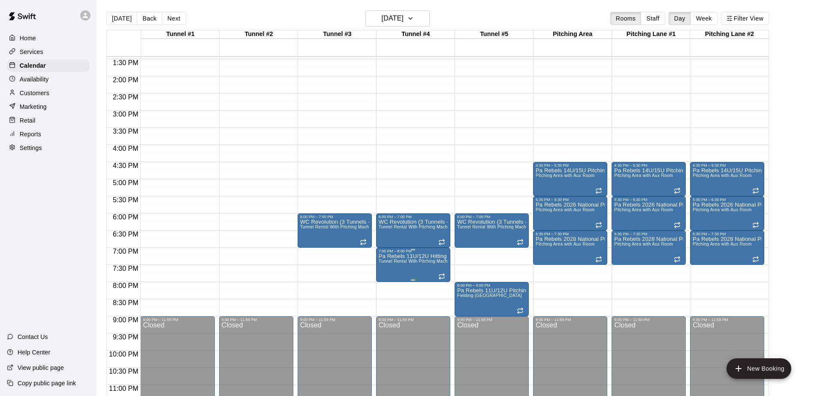
click at [417, 262] on span "Tunnel Rental With Pitching Machine" at bounding box center [416, 261] width 75 height 5
click at [386, 308] on icon "delete" at bounding box center [387, 309] width 6 height 8
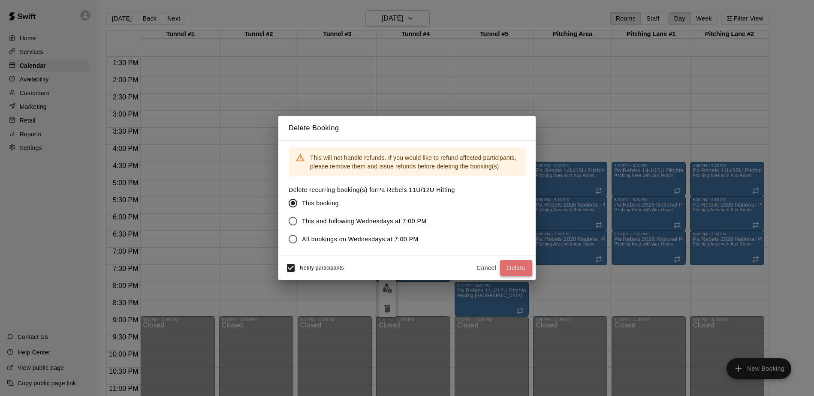
click at [516, 261] on button "Delete" at bounding box center [516, 268] width 32 height 16
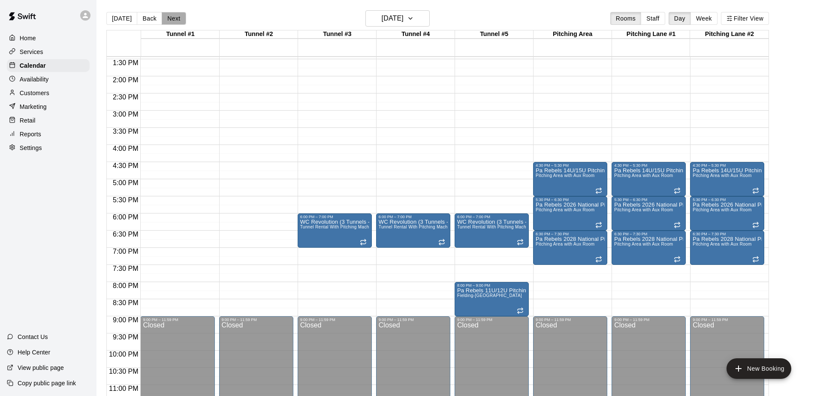
click at [175, 20] on button "Next" at bounding box center [174, 18] width 24 height 13
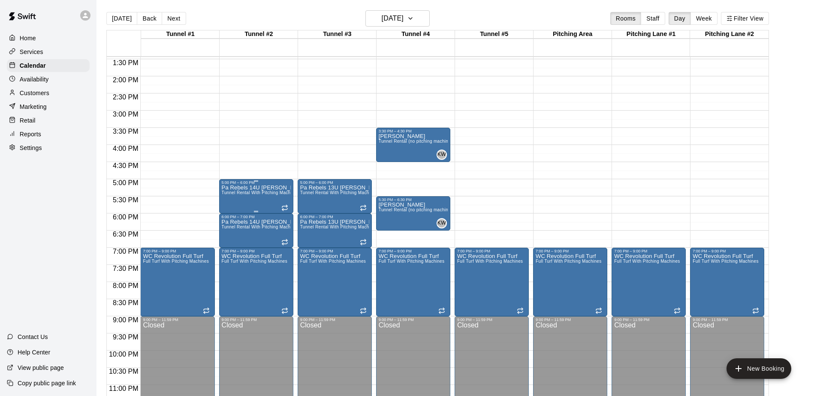
click at [254, 193] on span "Tunnel Rental With Pitching Machine" at bounding box center [259, 192] width 75 height 5
click at [228, 239] on icon "delete" at bounding box center [230, 240] width 6 height 8
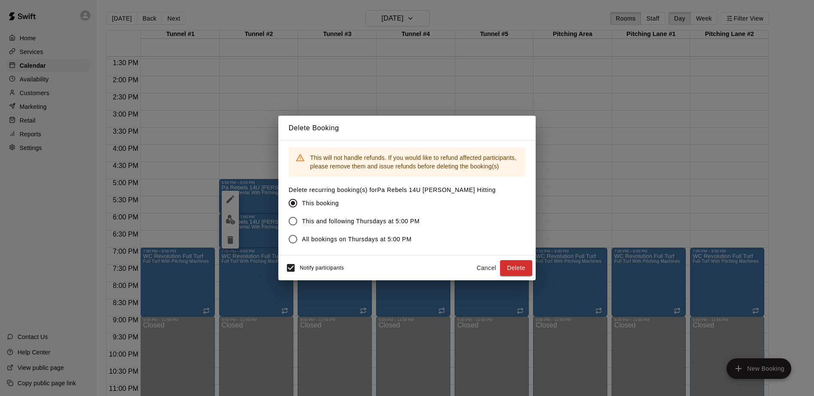
click at [516, 268] on button "Delete" at bounding box center [516, 268] width 32 height 16
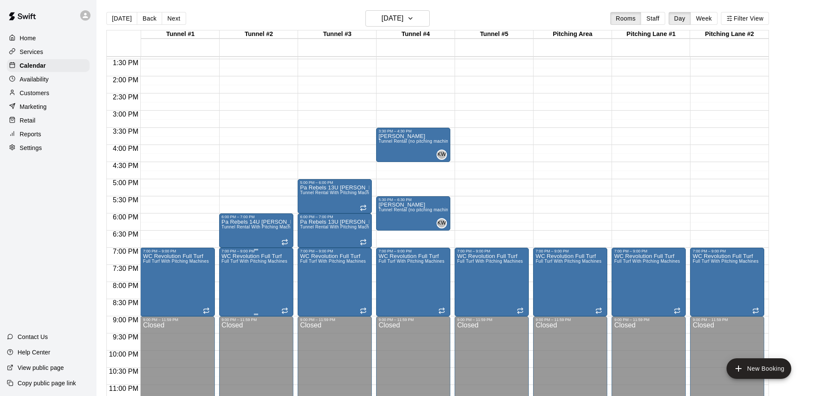
click at [260, 226] on span "Tunnel Rental With Pitching Machine" at bounding box center [259, 227] width 75 height 5
click at [227, 277] on icon "delete" at bounding box center [230, 274] width 10 height 10
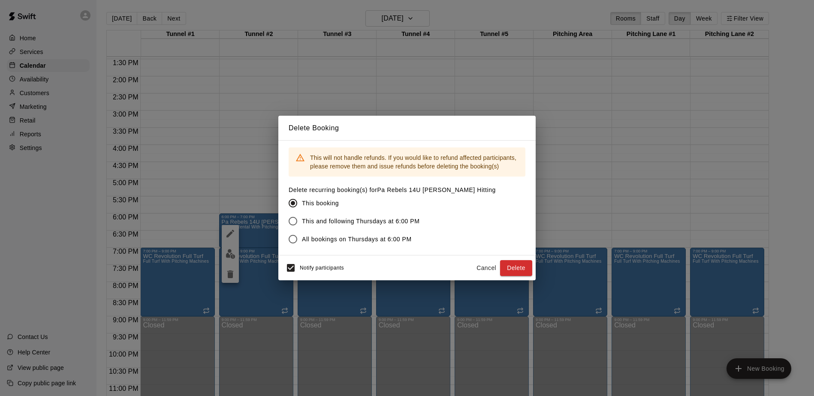
click at [516, 268] on button "Delete" at bounding box center [516, 268] width 32 height 16
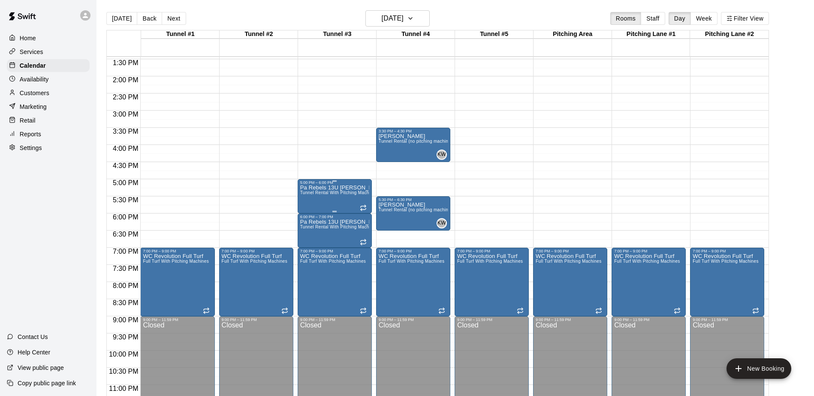
click at [344, 191] on span "Tunnel Rental With Pitching Machine" at bounding box center [337, 192] width 75 height 5
click at [307, 238] on icon "delete" at bounding box center [309, 240] width 6 height 8
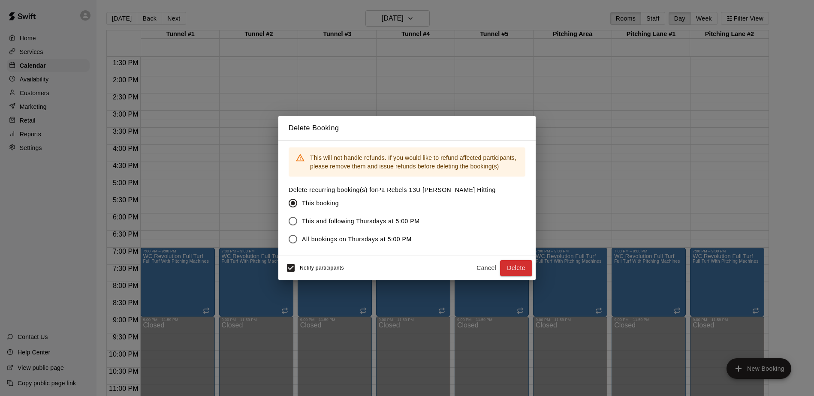
click at [516, 268] on button "Delete" at bounding box center [516, 268] width 32 height 16
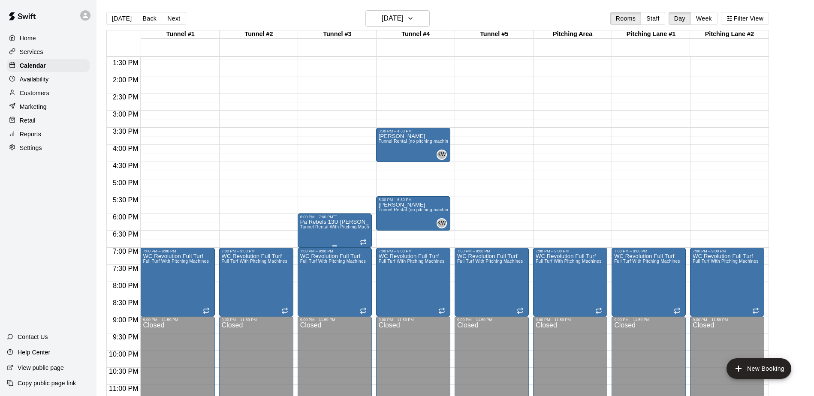
click at [309, 270] on icon "delete" at bounding box center [309, 269] width 6 height 8
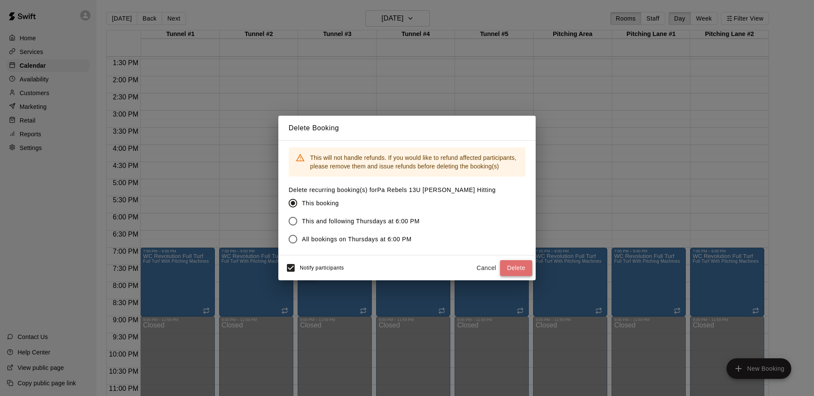
click at [510, 266] on button "Delete" at bounding box center [516, 268] width 32 height 16
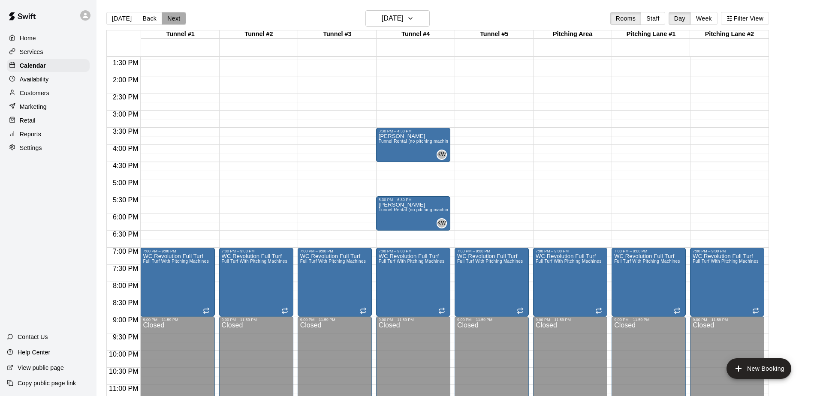
click at [169, 17] on button "Next" at bounding box center [174, 18] width 24 height 13
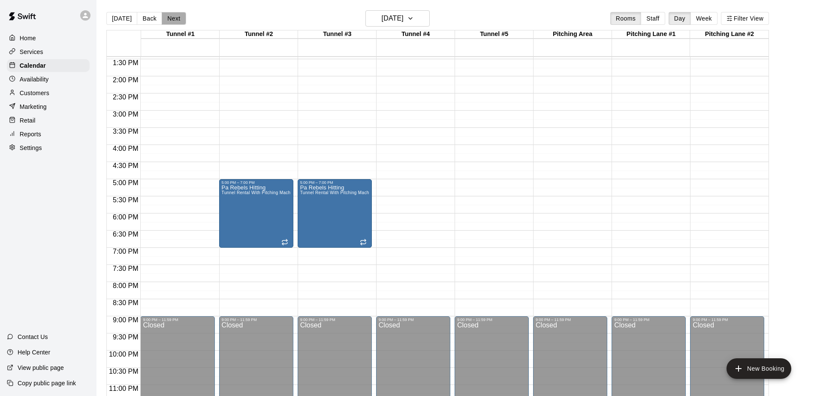
click at [169, 17] on button "Next" at bounding box center [174, 18] width 24 height 13
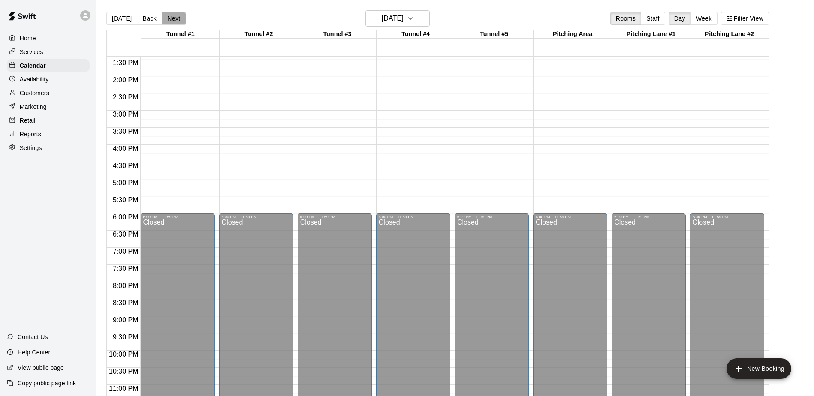
click at [169, 17] on button "Next" at bounding box center [174, 18] width 24 height 13
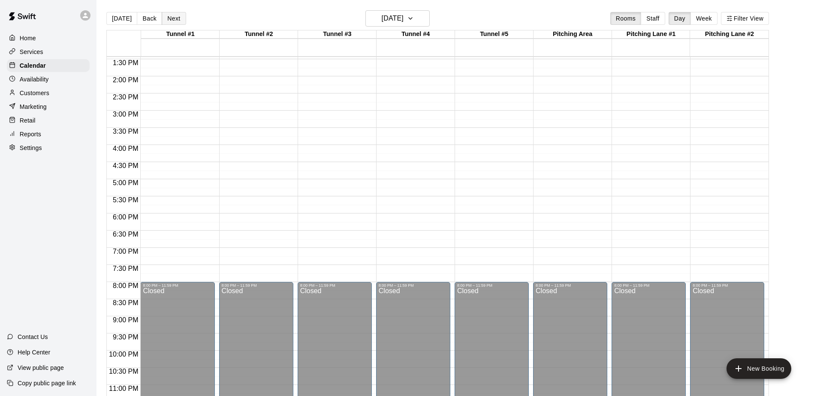
click at [169, 17] on button "Next" at bounding box center [174, 18] width 24 height 13
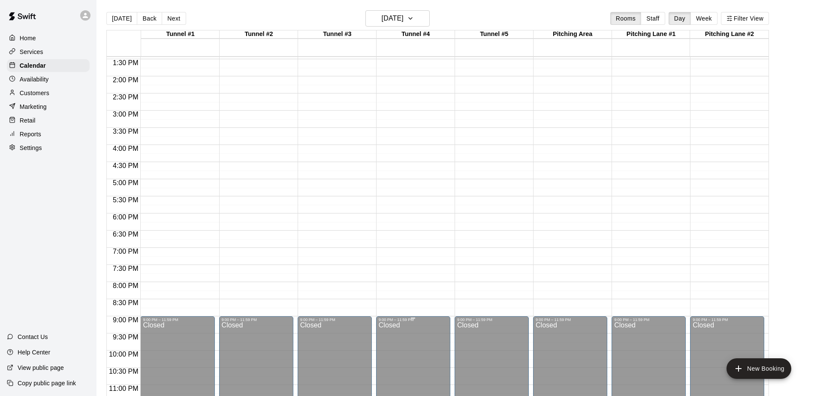
click at [171, 18] on button "Next" at bounding box center [174, 18] width 24 height 13
click at [148, 18] on button "Back" at bounding box center [149, 18] width 25 height 13
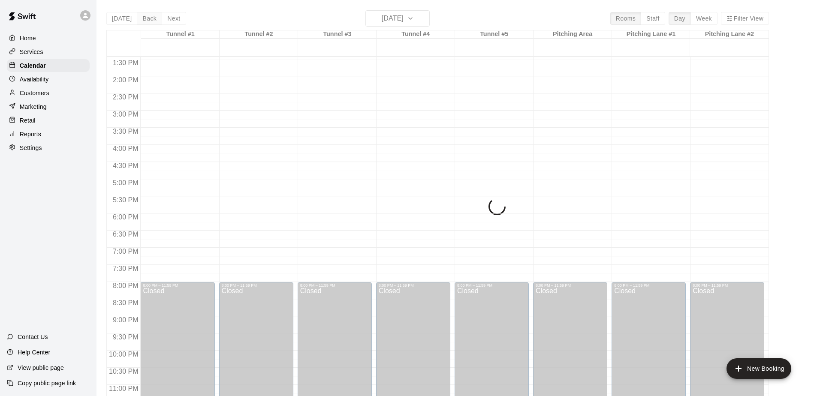
click at [148, 18] on div "[DATE] Back [DATE][DATE] Rooms Staff Day Week Filter View Tunnel #1 19 [GEOGRAP…" at bounding box center [437, 208] width 663 height 396
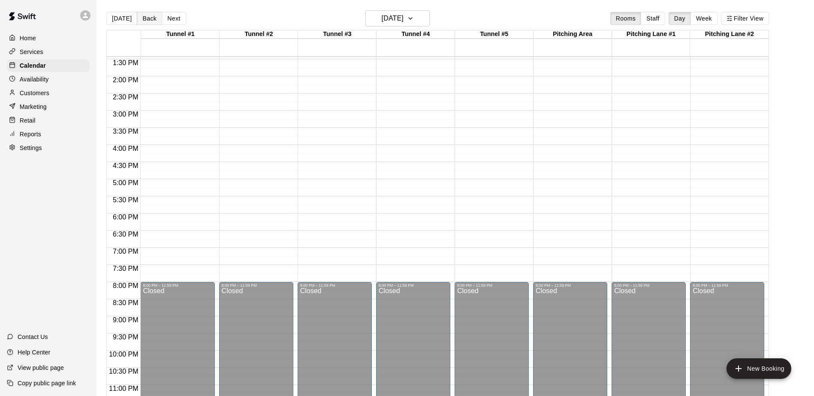
click at [148, 18] on button "Back" at bounding box center [149, 18] width 25 height 13
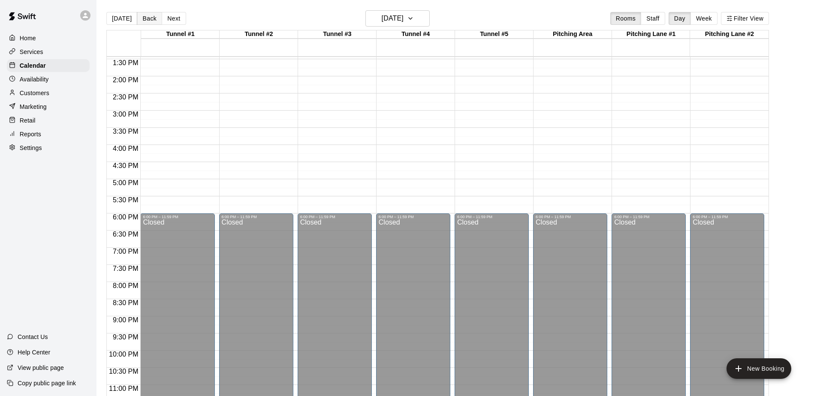
click at [148, 18] on button "Back" at bounding box center [149, 18] width 25 height 13
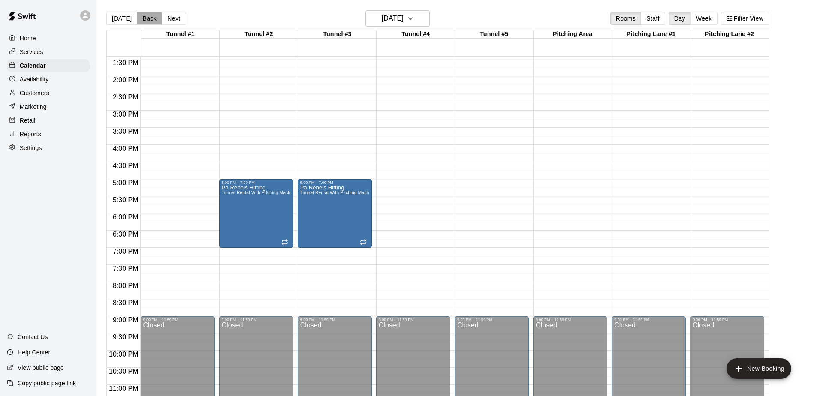
click at [148, 18] on button "Back" at bounding box center [149, 18] width 25 height 13
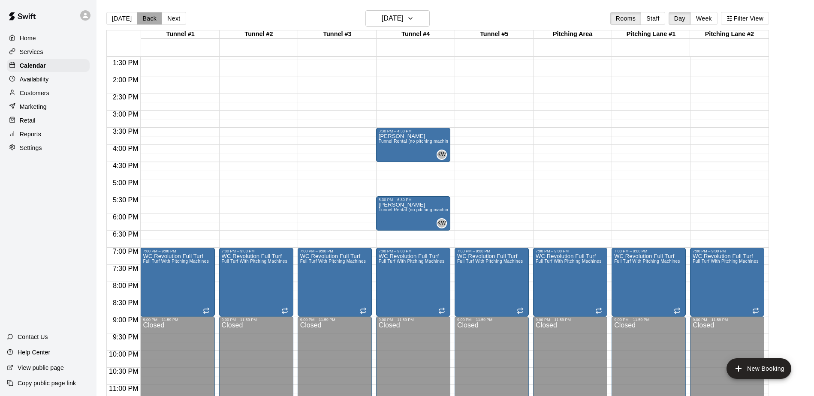
click at [148, 18] on button "Back" at bounding box center [149, 18] width 25 height 13
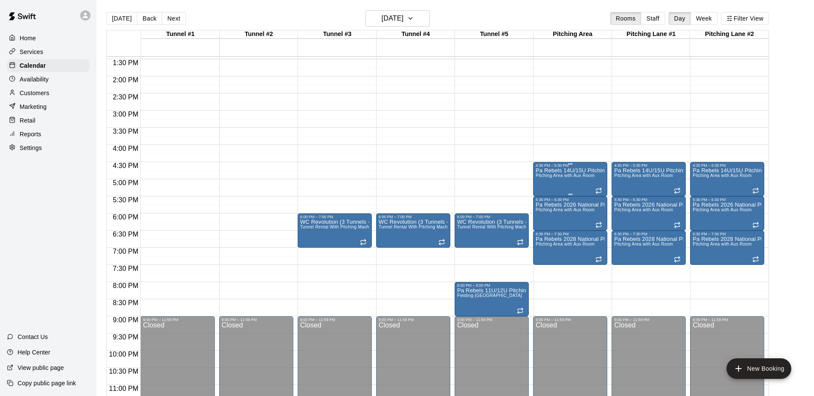
click at [582, 175] on span "Pitching Area with Aux Room" at bounding box center [565, 175] width 59 height 5
click at [547, 223] on icon "delete" at bounding box center [544, 223] width 10 height 10
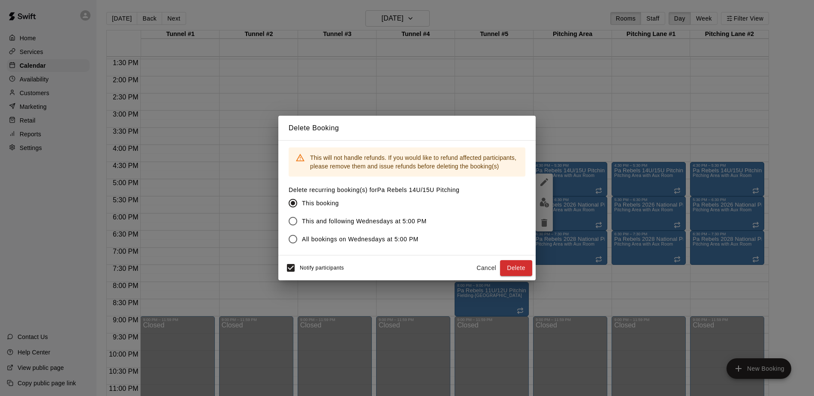
click at [516, 268] on button "Delete" at bounding box center [516, 268] width 32 height 16
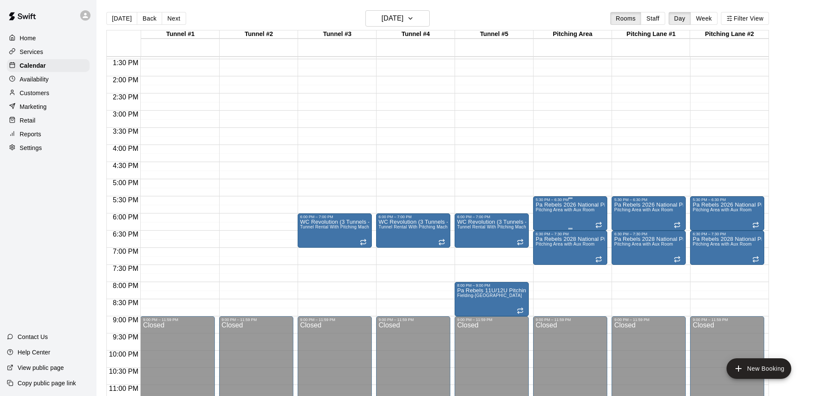
click at [582, 210] on span "Pitching Area with Aux Room" at bounding box center [565, 210] width 59 height 5
click at [544, 256] on icon "delete" at bounding box center [544, 257] width 6 height 8
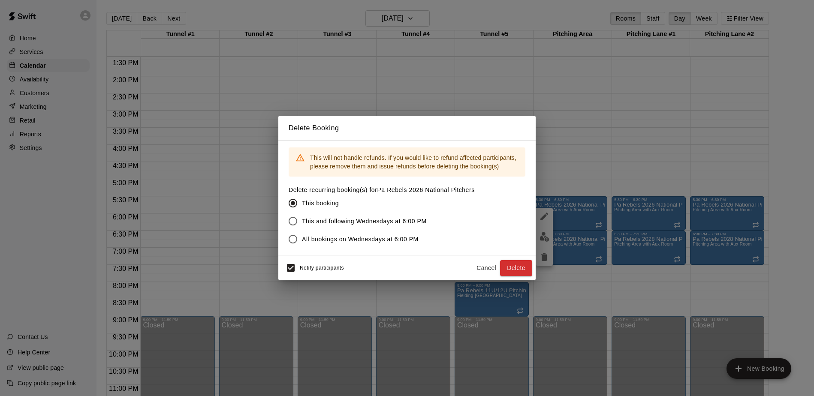
click at [516, 268] on button "Delete" at bounding box center [516, 268] width 32 height 16
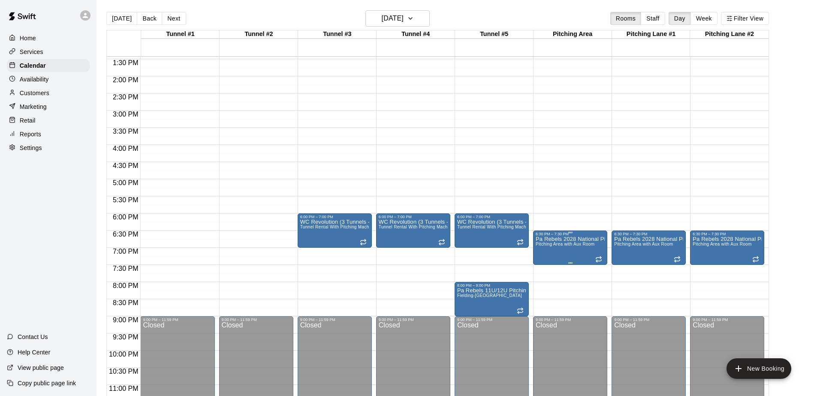
click at [582, 245] on span "Pitching Area with Aux Room" at bounding box center [565, 244] width 59 height 5
click at [545, 289] on icon "delete" at bounding box center [544, 292] width 6 height 8
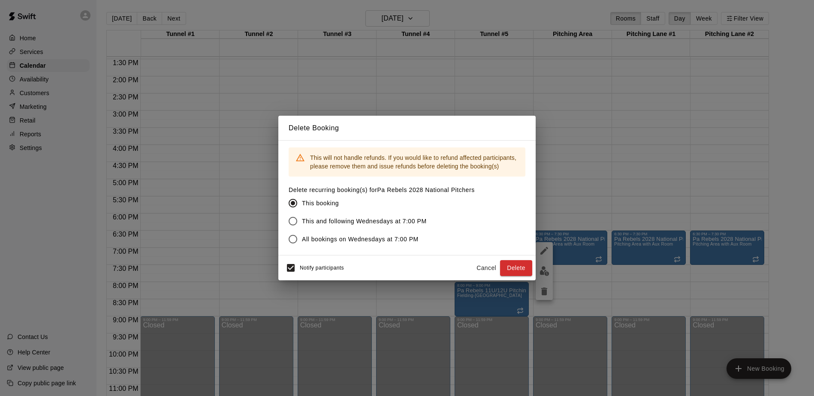
click at [516, 268] on button "Delete" at bounding box center [516, 268] width 32 height 16
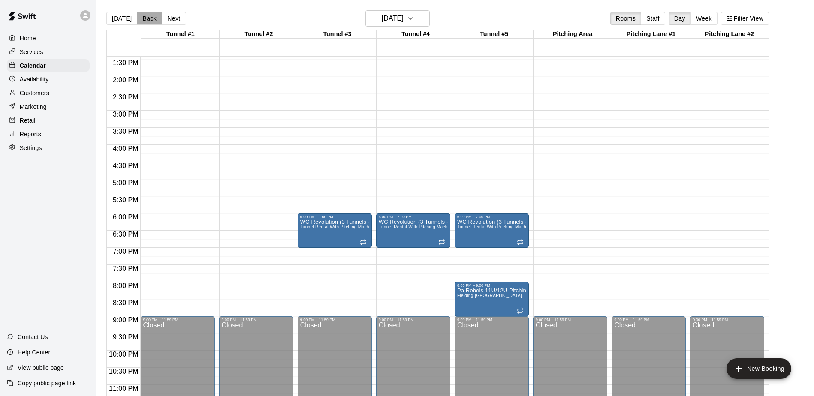
click at [147, 17] on button "Back" at bounding box center [149, 18] width 25 height 13
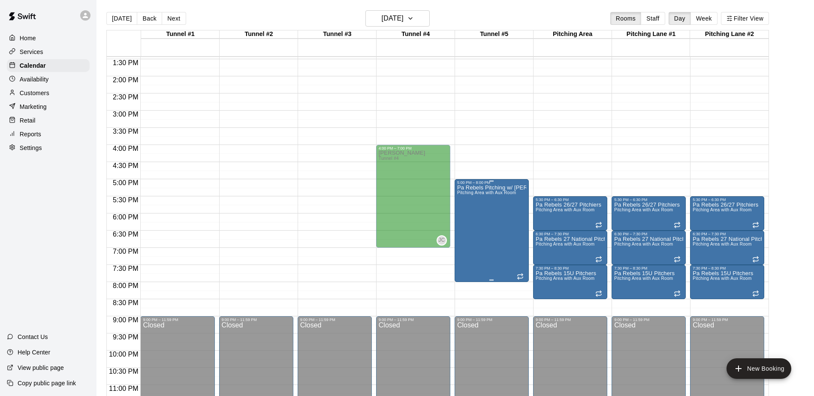
click at [501, 221] on div "Pa Rebels Pitching w/ [PERSON_NAME] Pitching Area with Aux Room" at bounding box center [491, 383] width 69 height 396
click at [465, 234] on icon "delete" at bounding box center [466, 235] width 6 height 8
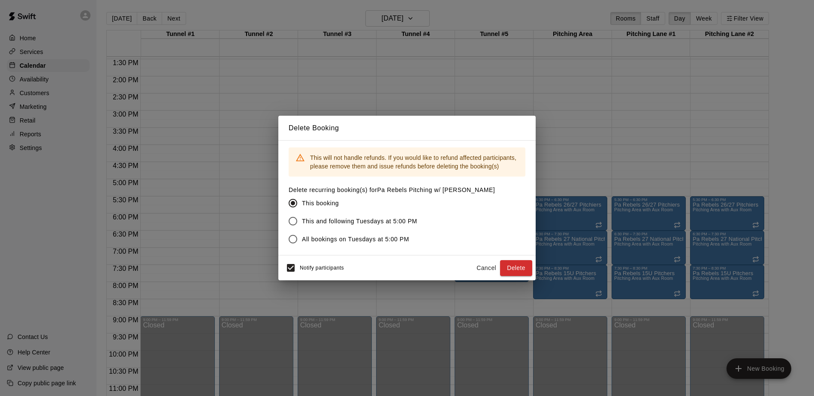
click at [516, 268] on button "Delete" at bounding box center [516, 268] width 32 height 16
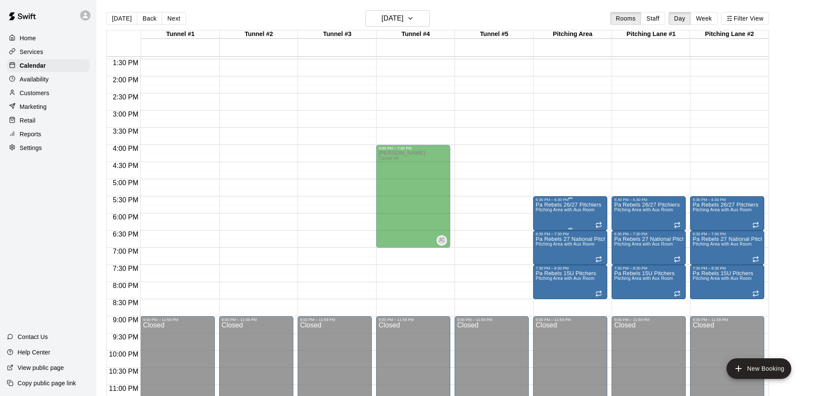
click at [576, 212] on span "Pitching Area with Aux Room" at bounding box center [565, 210] width 59 height 5
click at [546, 257] on icon "delete" at bounding box center [544, 257] width 6 height 8
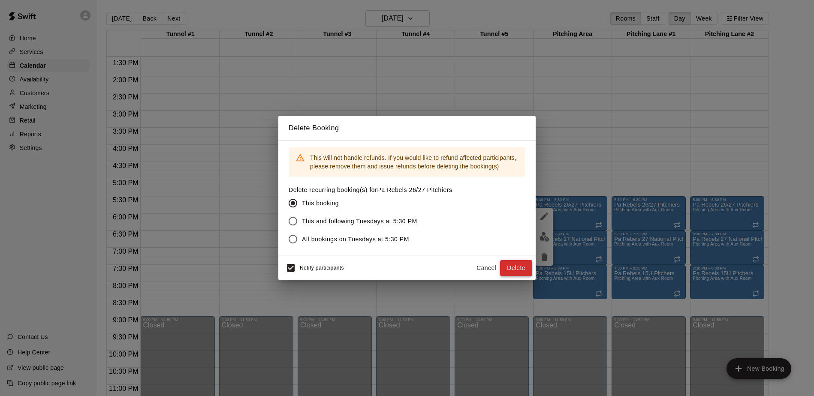
click at [510, 270] on button "Delete" at bounding box center [516, 268] width 32 height 16
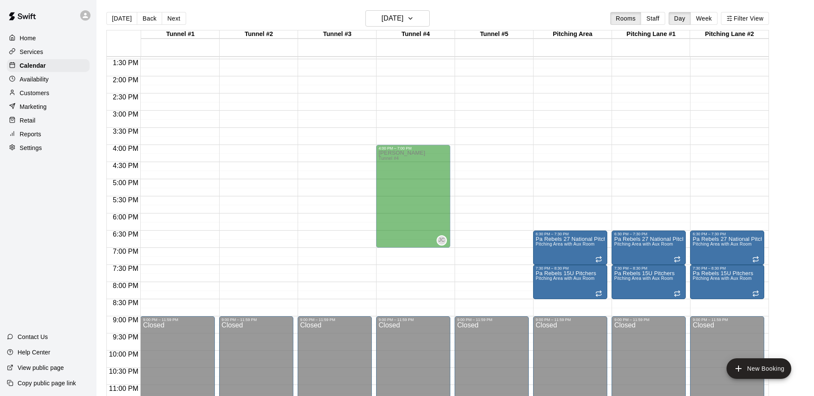
click at [546, 286] on icon "delete" at bounding box center [544, 286] width 6 height 8
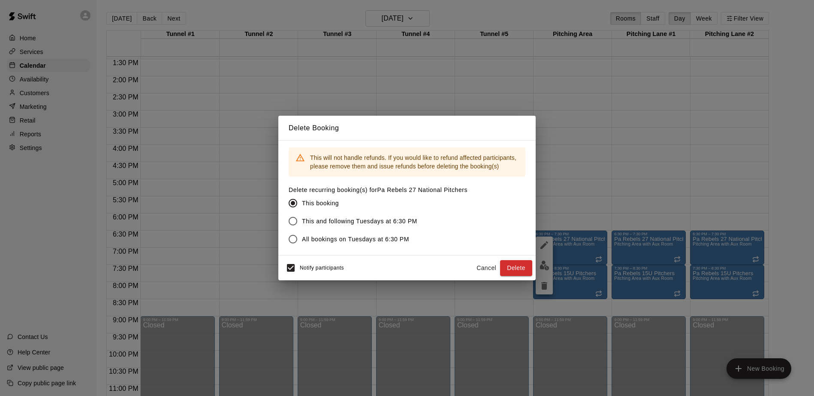
click at [516, 268] on button "Delete" at bounding box center [516, 268] width 32 height 16
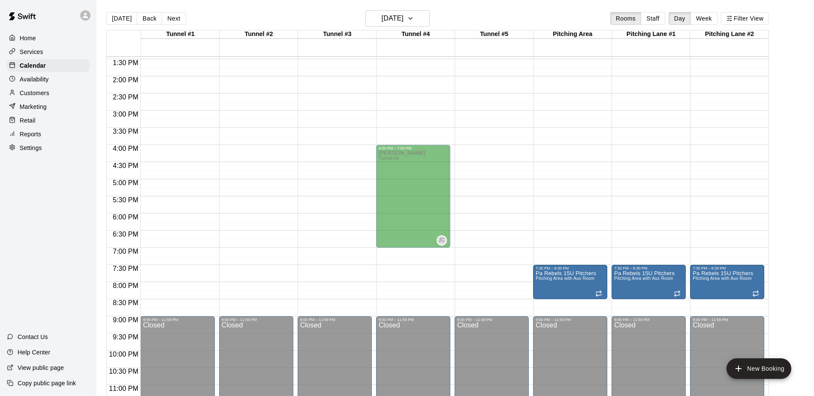
click at [557, 280] on span "Pitching Area with Aux Room" at bounding box center [565, 278] width 59 height 5
click at [543, 327] on icon "delete" at bounding box center [544, 326] width 6 height 8
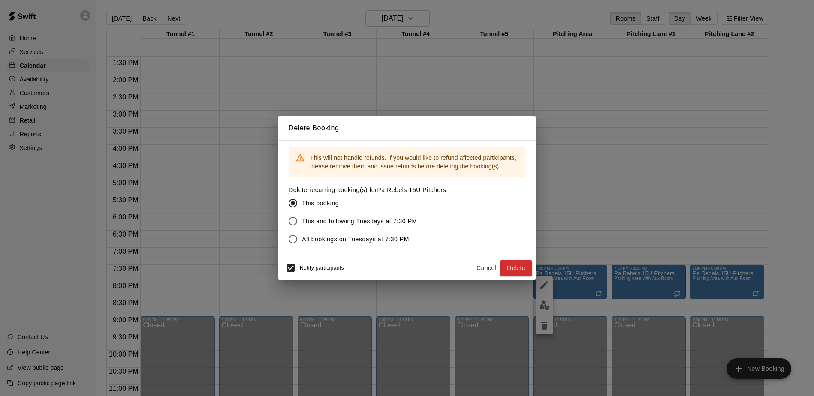
click at [516, 268] on button "Delete" at bounding box center [516, 268] width 32 height 16
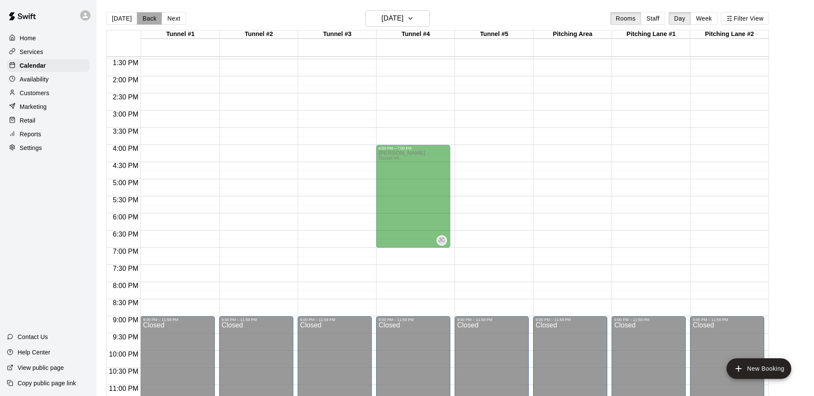
click at [148, 20] on button "Back" at bounding box center [149, 18] width 25 height 13
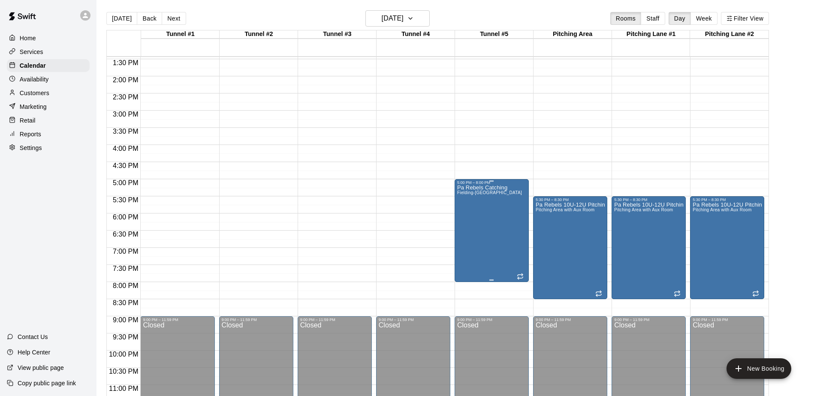
click at [492, 238] on div "Pa Rebels Catching Fielding-Pitching-[GEOGRAPHIC_DATA]" at bounding box center [489, 383] width 65 height 396
click at [463, 237] on icon "delete" at bounding box center [466, 235] width 6 height 8
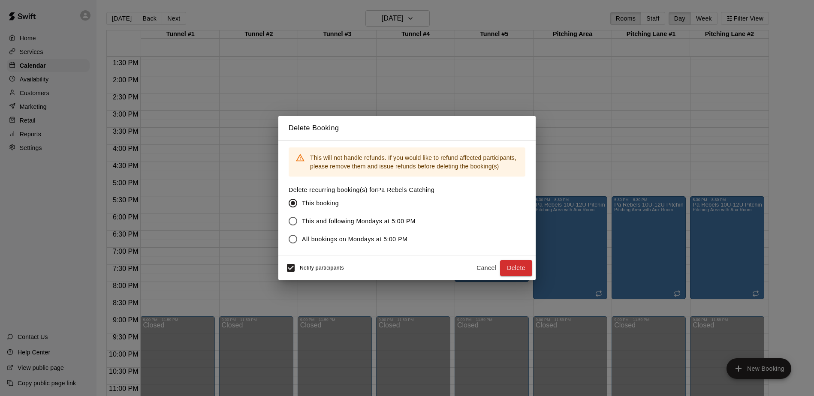
click at [516, 268] on button "Delete" at bounding box center [516, 268] width 32 height 16
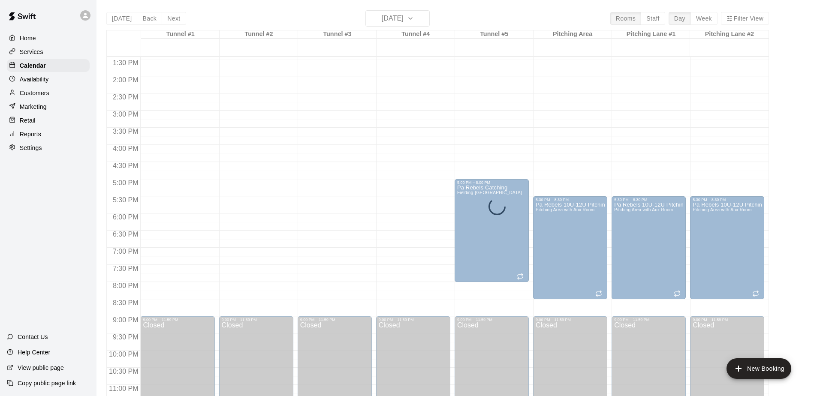
click at [567, 253] on div "Pa Rebels 10U-12U Pitching Pitching Area with Aux Room" at bounding box center [570, 400] width 69 height 396
click at [543, 253] on icon "delete" at bounding box center [544, 252] width 6 height 8
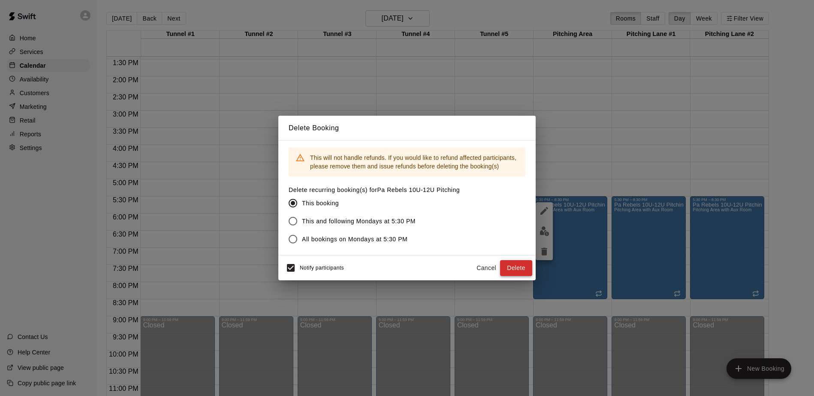
click at [518, 268] on button "Delete" at bounding box center [516, 268] width 32 height 16
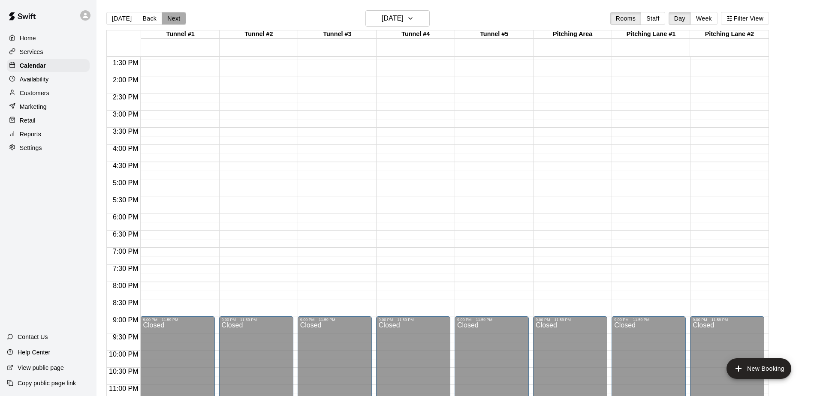
click at [170, 19] on button "Next" at bounding box center [174, 18] width 24 height 13
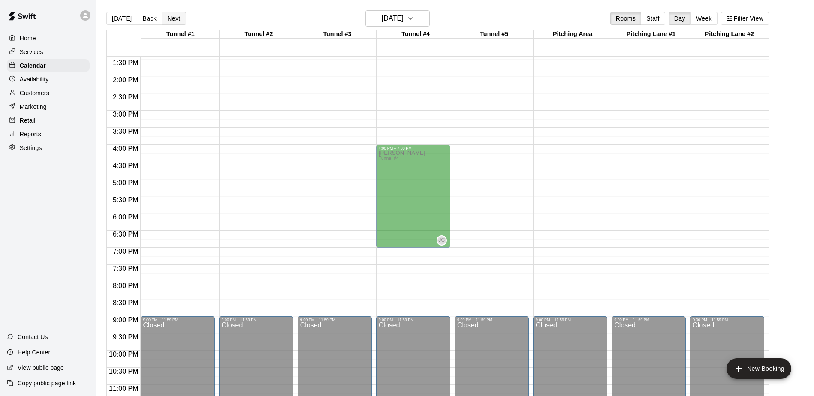
click at [170, 19] on button "Next" at bounding box center [174, 18] width 24 height 13
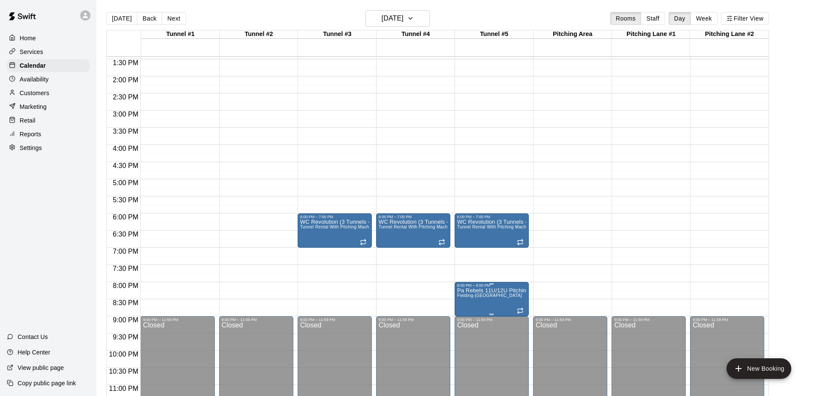
click at [492, 298] on span "Fielding-[GEOGRAPHIC_DATA]" at bounding box center [489, 295] width 65 height 5
click at [466, 345] on icon "delete" at bounding box center [466, 343] width 6 height 8
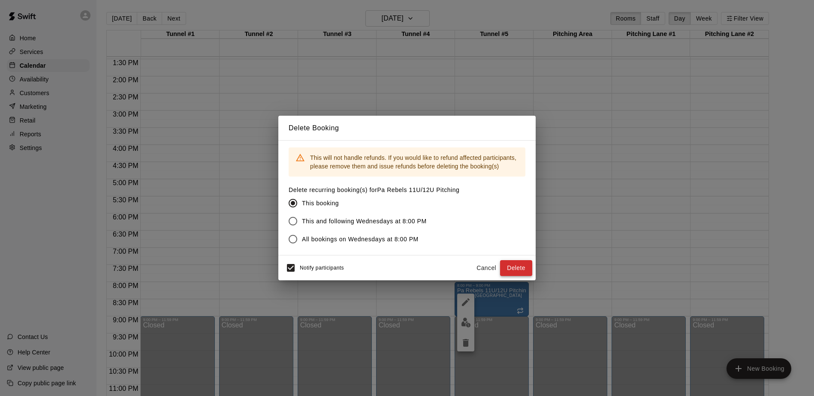
click at [513, 266] on button "Delete" at bounding box center [516, 268] width 32 height 16
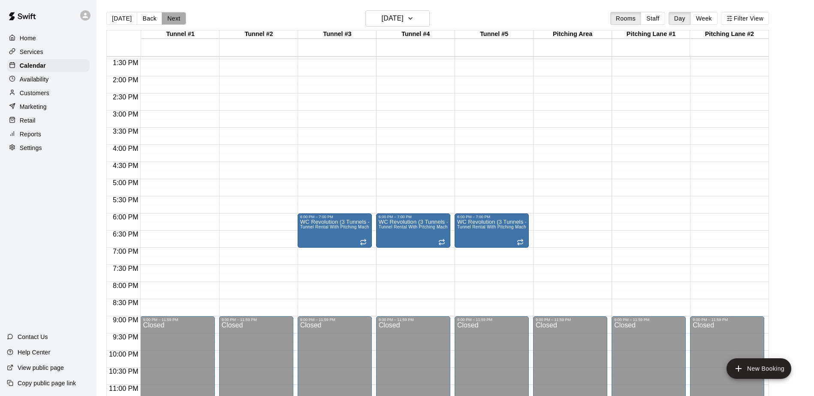
click at [175, 18] on button "Next" at bounding box center [174, 18] width 24 height 13
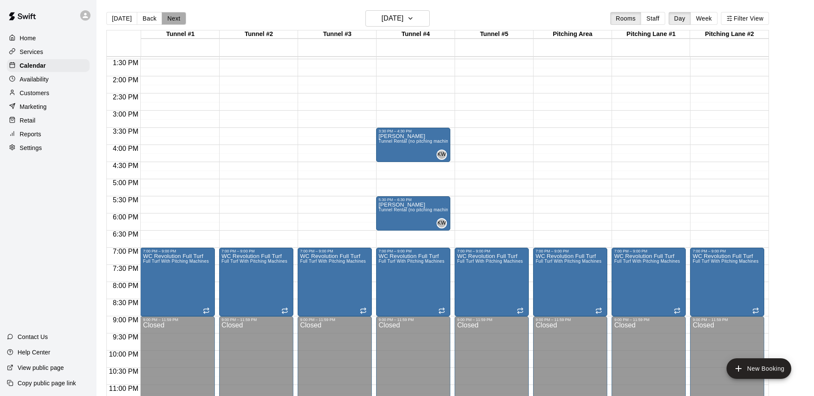
click at [175, 18] on button "Next" at bounding box center [174, 18] width 24 height 13
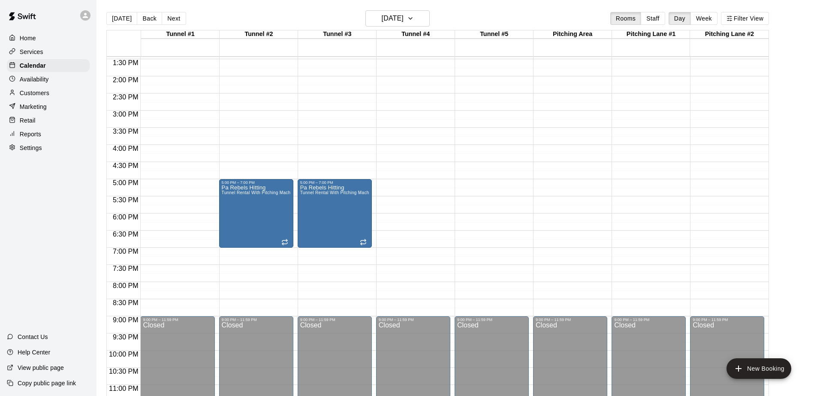
click at [35, 79] on p "Availability" at bounding box center [34, 79] width 29 height 9
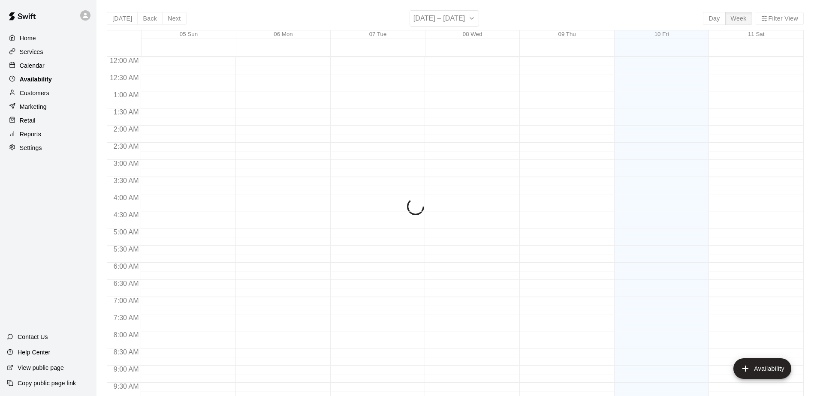
scroll to position [458, 0]
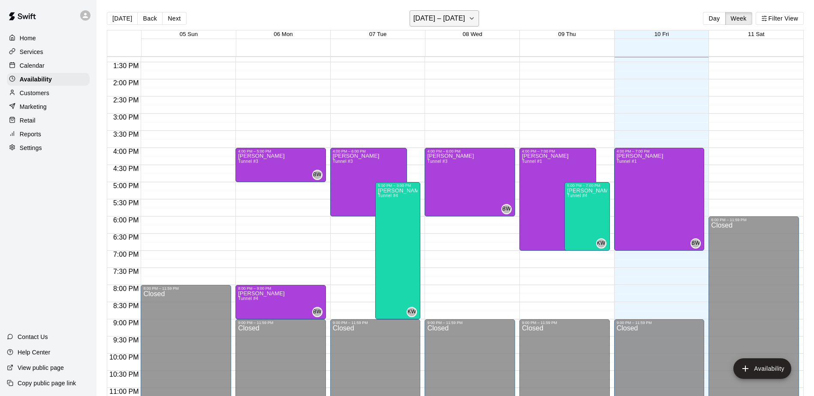
click at [443, 16] on h6 "[DATE] – [DATE]" at bounding box center [439, 18] width 52 height 12
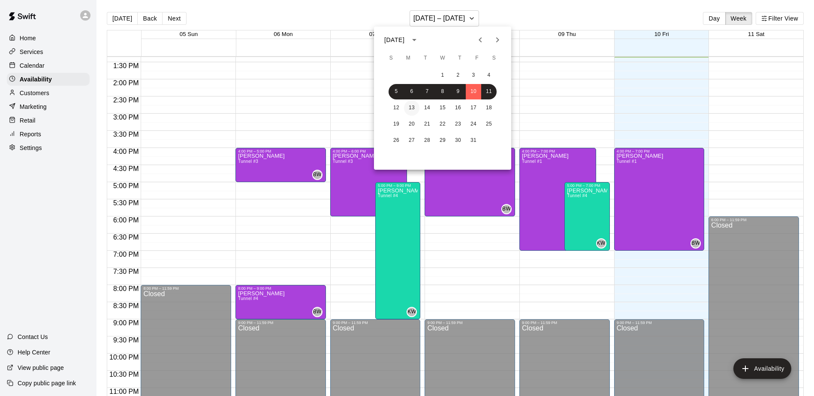
click at [412, 107] on button "13" at bounding box center [411, 107] width 15 height 15
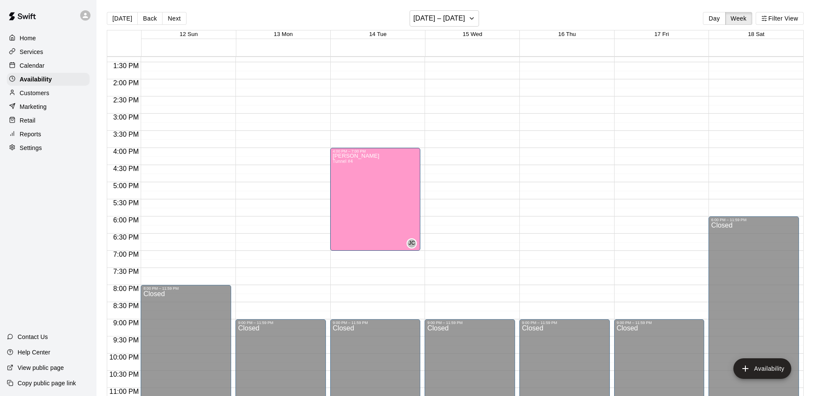
click at [274, 151] on div "12:00 AM – 10:00 AM Closed 9:00 PM – 11:59 PM Closed" at bounding box center [280, 11] width 91 height 824
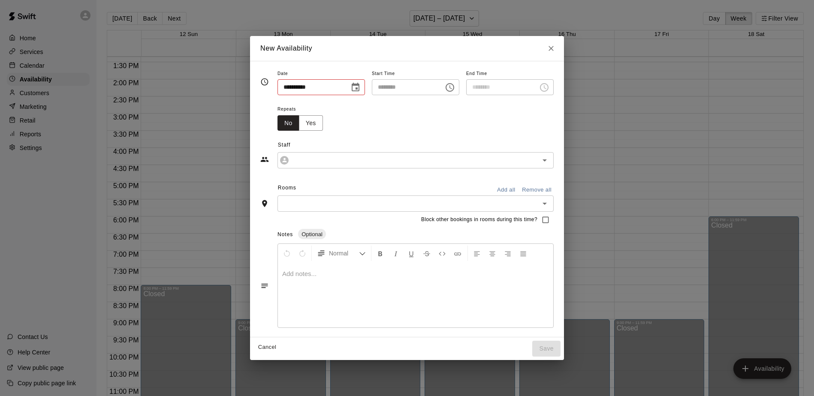
type input "**********"
type input "********"
click at [547, 161] on icon "Open" at bounding box center [545, 161] width 4 height 2
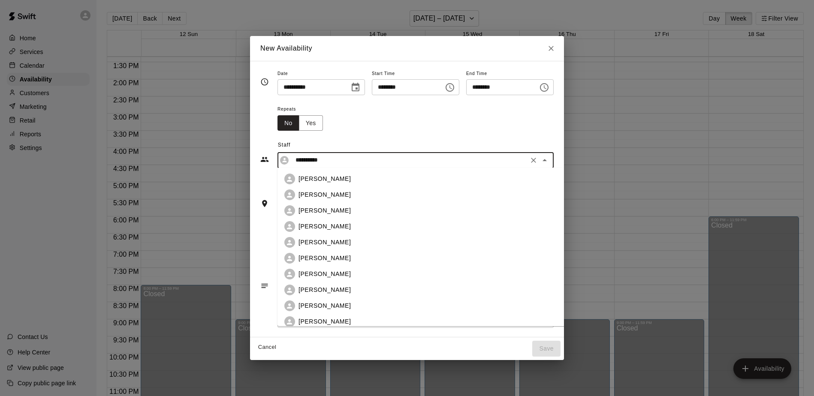
scroll to position [0, 0]
click at [313, 195] on p "[PERSON_NAME]" at bounding box center [325, 194] width 52 height 9
type input "**********"
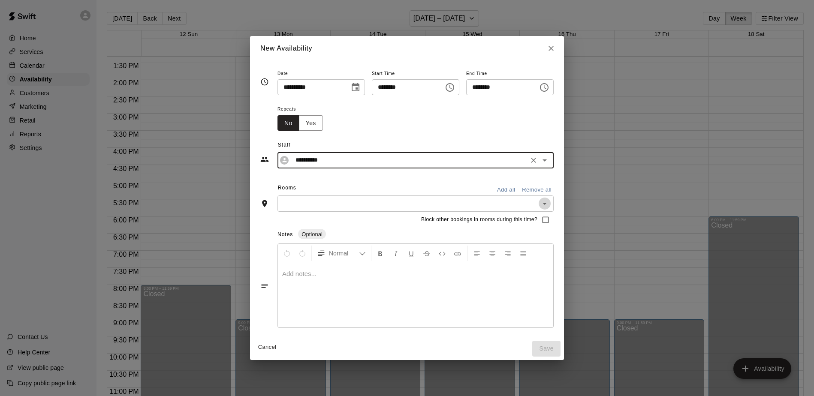
click at [547, 203] on icon "Open" at bounding box center [545, 204] width 4 height 2
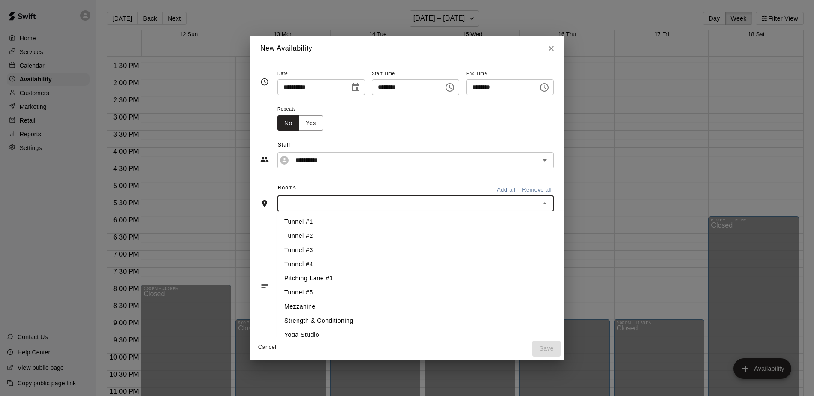
click at [522, 224] on li "Tunnel #1" at bounding box center [422, 222] width 289 height 14
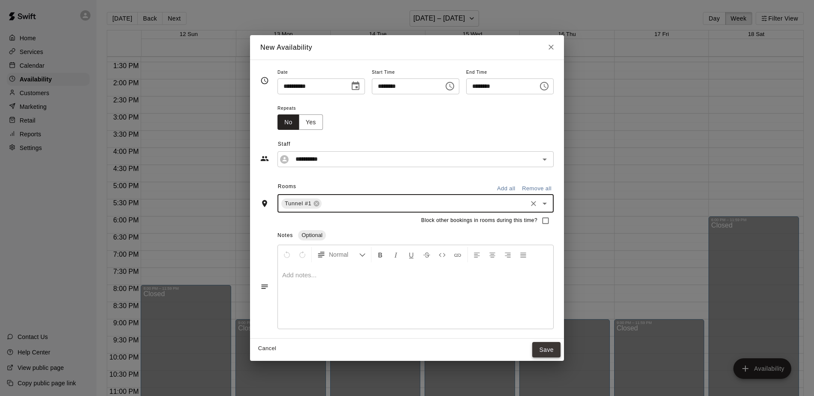
click at [550, 348] on button "Save" at bounding box center [546, 350] width 28 height 16
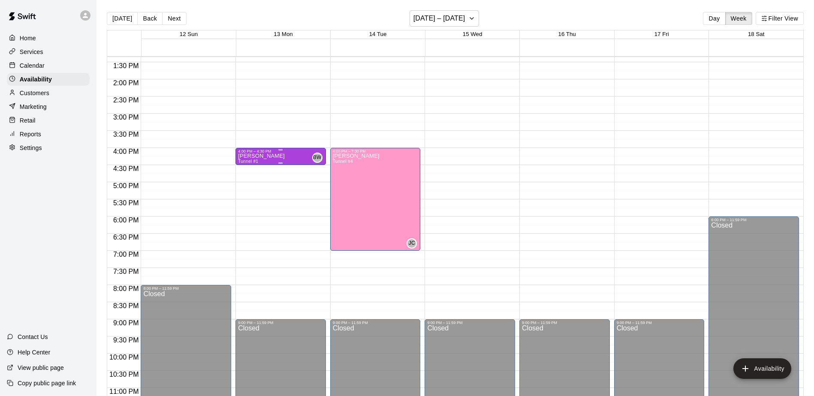
click at [289, 155] on div "[PERSON_NAME] Tunnel #1 BW" at bounding box center [280, 352] width 85 height 396
click at [246, 159] on icon "edit" at bounding box center [247, 162] width 10 height 10
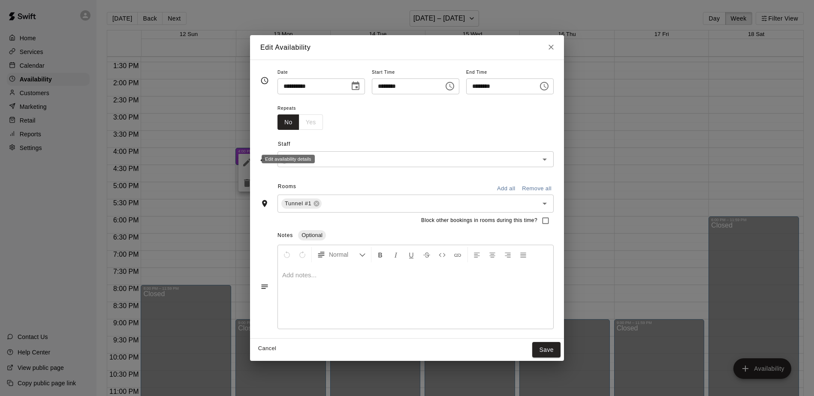
type input "**********"
click at [549, 88] on icon "Choose time, selected time is 4:30 PM" at bounding box center [544, 86] width 10 height 10
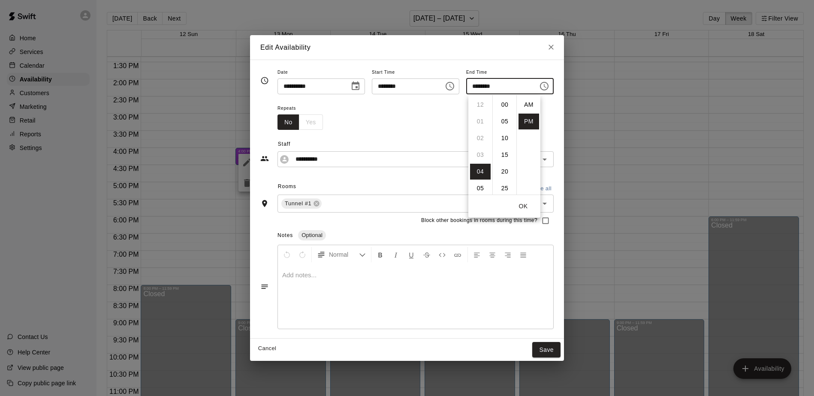
scroll to position [15, 0]
click at [481, 188] on li "09" at bounding box center [480, 189] width 21 height 16
click at [506, 103] on li "00" at bounding box center [505, 105] width 21 height 16
type input "********"
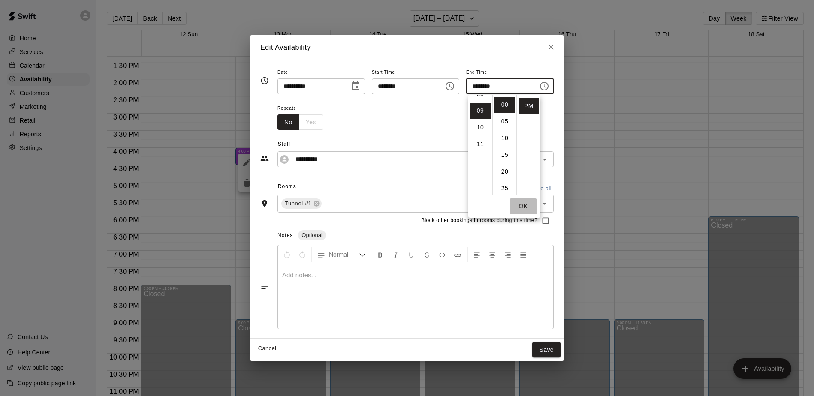
click at [526, 206] on button "OK" at bounding box center [523, 207] width 27 height 16
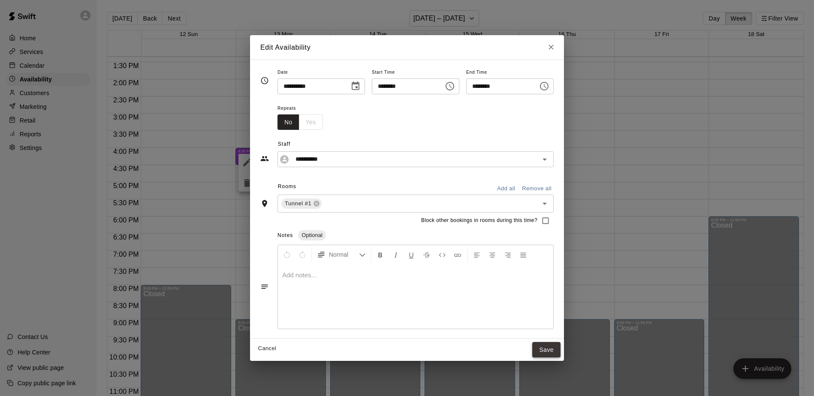
click at [556, 349] on button "Save" at bounding box center [546, 350] width 28 height 16
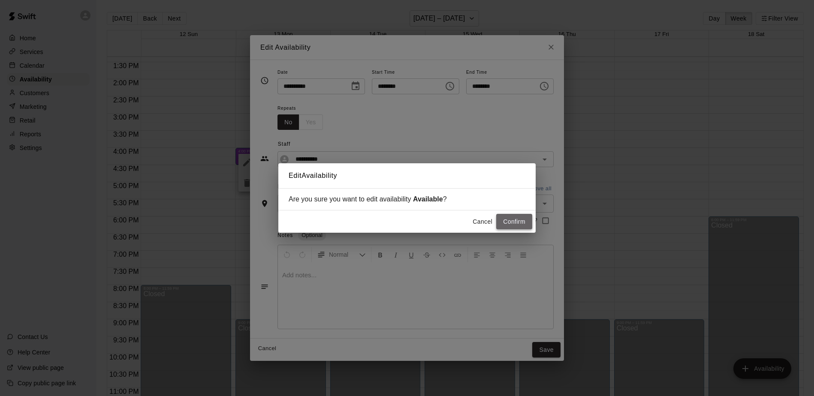
click at [514, 220] on button "Confirm" at bounding box center [514, 222] width 36 height 16
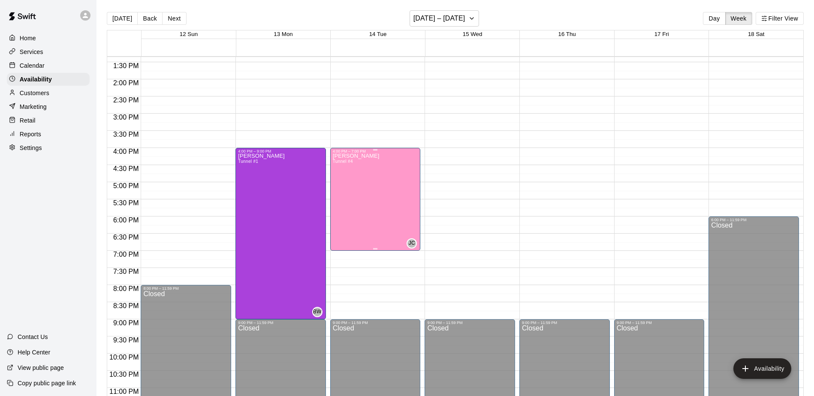
click at [400, 151] on div "4:00 PM – 7:00 PM" at bounding box center [375, 151] width 85 height 4
click at [354, 255] on div at bounding box center [407, 198] width 814 height 396
click at [354, 255] on div "12:00 AM – 10:00 AM Closed 4:00 PM – 7:00 PM [PERSON_NAME] Tunnel #4 JC 9:00 PM…" at bounding box center [375, 11] width 91 height 824
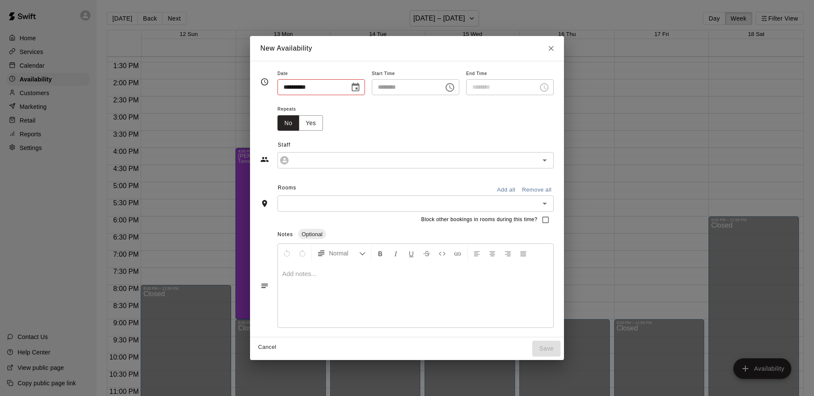
type input "**********"
type input "********"
type input "**********"
click at [549, 91] on icon "Choose time, selected time is 7:30 PM" at bounding box center [544, 87] width 10 height 10
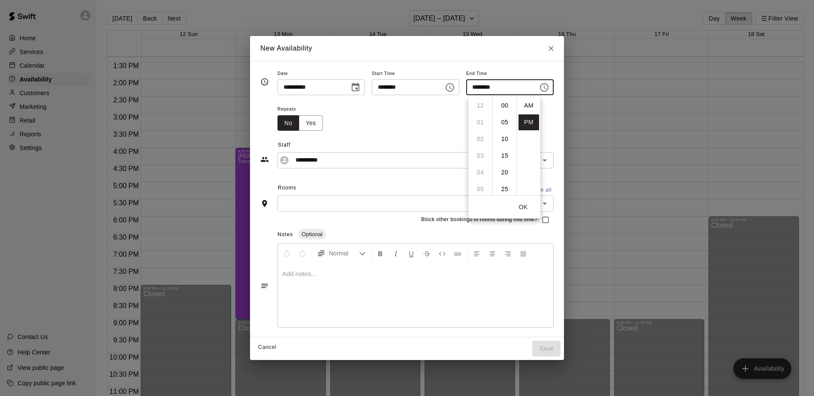
scroll to position [15, 0]
click at [480, 138] on li "09" at bounding box center [480, 139] width 21 height 16
click at [505, 103] on li "00" at bounding box center [505, 106] width 21 height 16
type input "********"
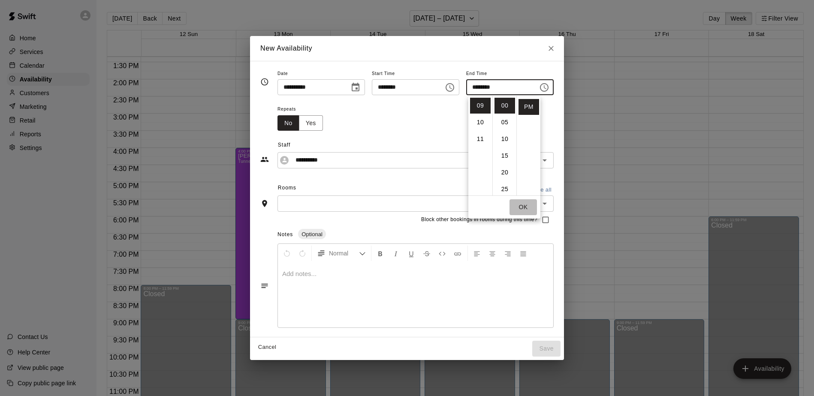
click at [522, 203] on button "OK" at bounding box center [523, 207] width 27 height 16
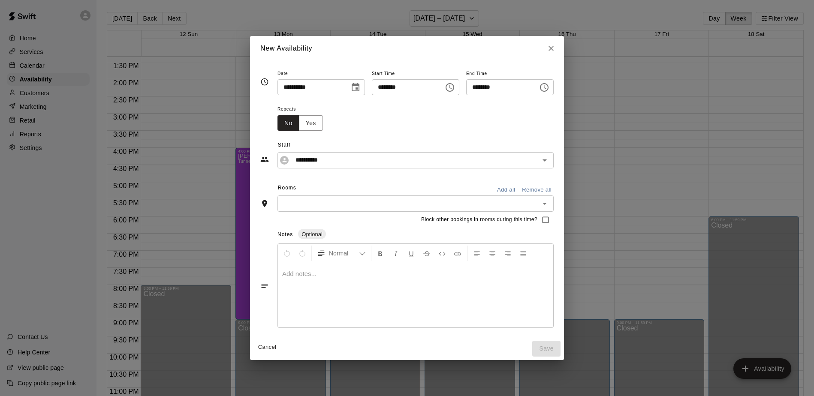
click at [550, 202] on icon "Open" at bounding box center [545, 204] width 10 height 10
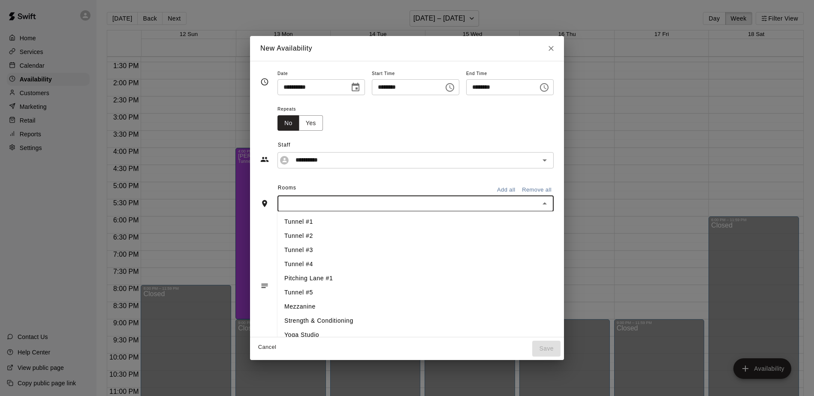
click at [298, 222] on li "Tunnel #1" at bounding box center [422, 222] width 289 height 14
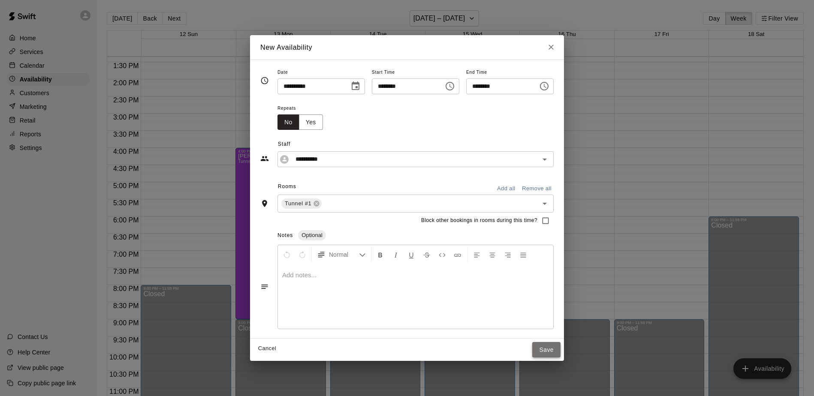
click at [553, 349] on button "Save" at bounding box center [546, 350] width 28 height 16
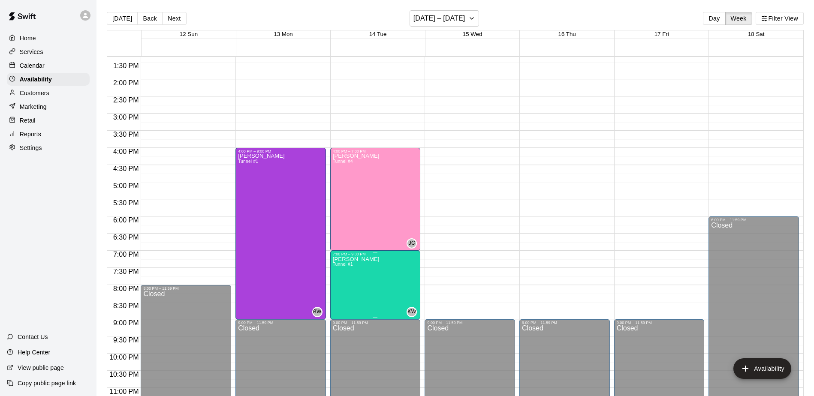
click at [342, 267] on icon "edit" at bounding box center [341, 265] width 10 height 10
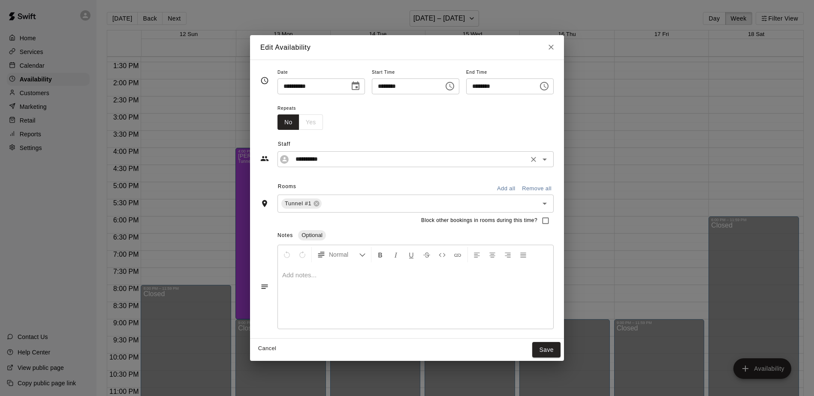
click at [550, 156] on icon "Open" at bounding box center [545, 159] width 10 height 10
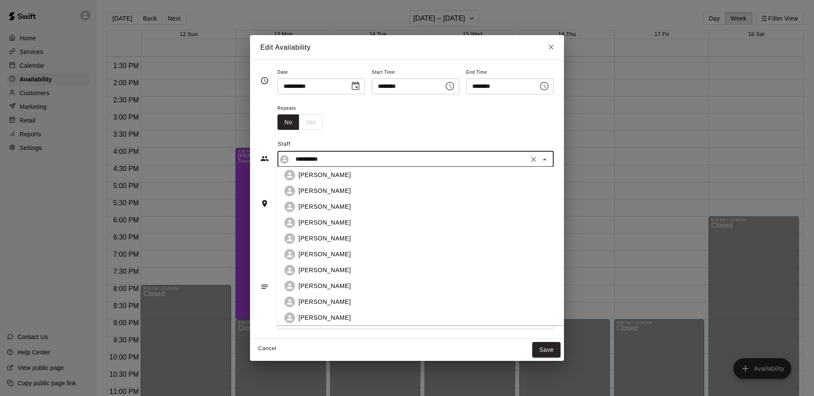
scroll to position [4, 0]
click at [382, 193] on div "[PERSON_NAME]" at bounding box center [429, 190] width 261 height 9
type input "**********"
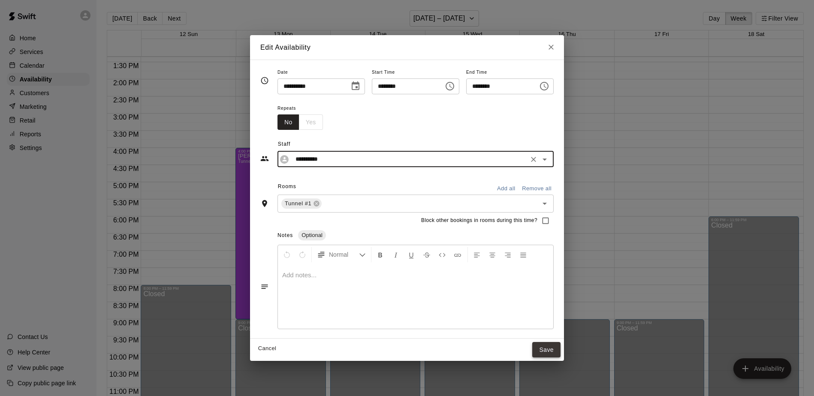
click at [555, 347] on button "Save" at bounding box center [546, 350] width 28 height 16
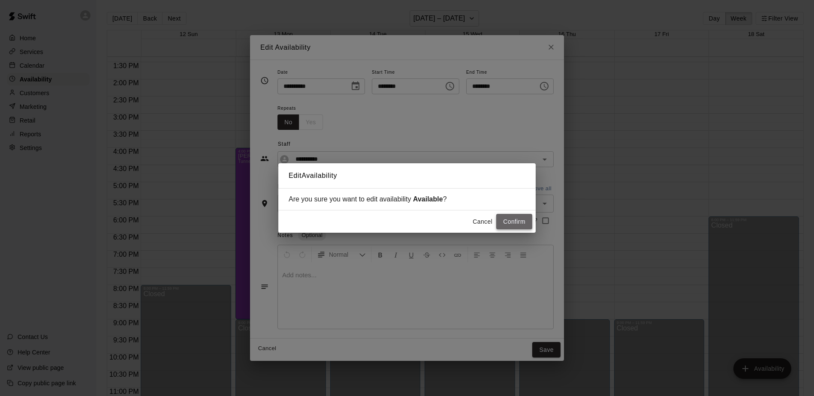
click at [518, 219] on button "Confirm" at bounding box center [514, 222] width 36 height 16
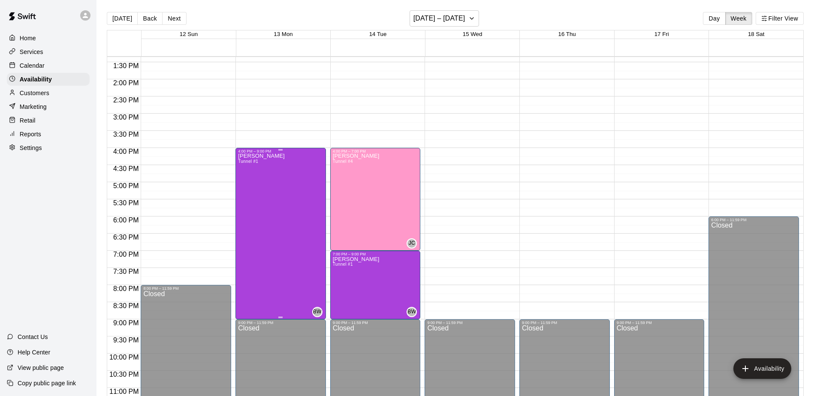
click at [277, 173] on div "[PERSON_NAME] Tunnel #1 BW" at bounding box center [280, 352] width 85 height 396
click at [245, 161] on icon "edit" at bounding box center [247, 162] width 10 height 10
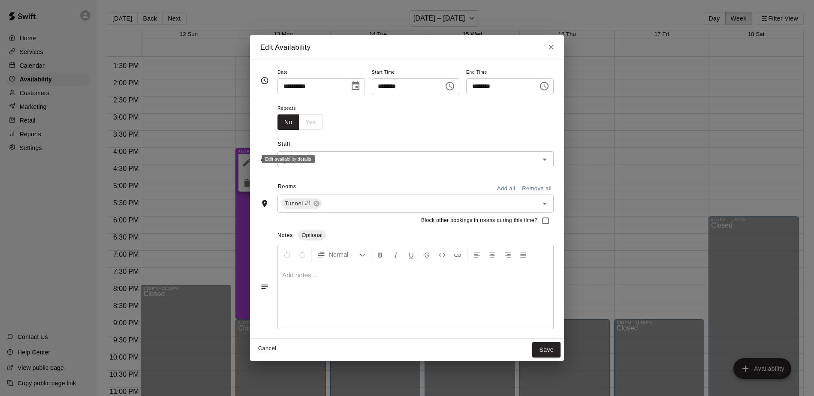
type input "**********"
click at [450, 85] on icon "Choose time, selected time is 4:00 PM" at bounding box center [450, 86] width 10 height 10
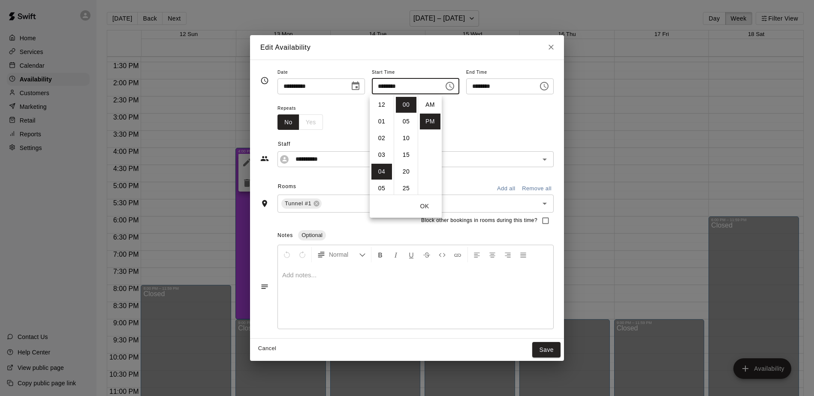
scroll to position [15, 0]
click at [377, 121] on li "05" at bounding box center [381, 122] width 21 height 16
type input "********"
click at [426, 205] on button "OK" at bounding box center [424, 207] width 27 height 16
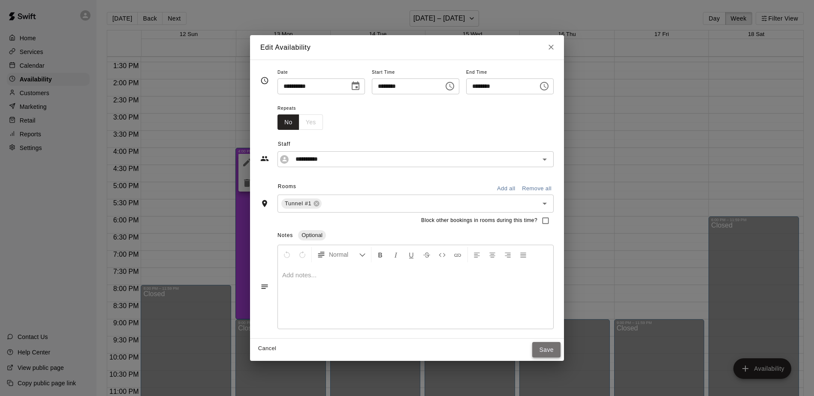
click at [547, 347] on button "Save" at bounding box center [546, 350] width 28 height 16
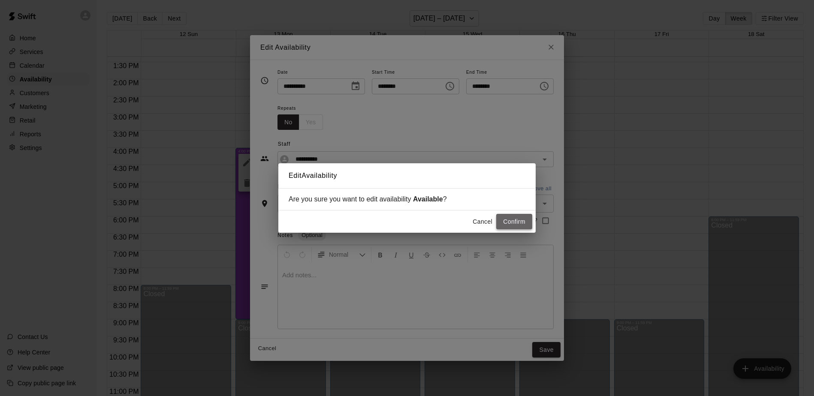
click at [516, 219] on button "Confirm" at bounding box center [514, 222] width 36 height 16
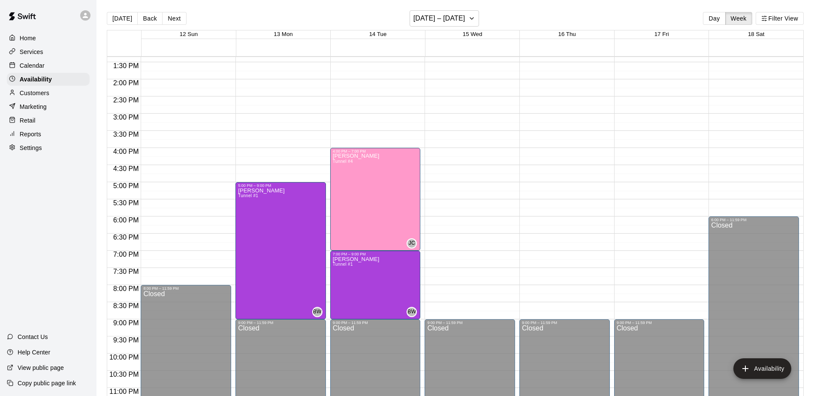
click at [460, 187] on div "12:00 AM – 10:00 AM Closed 9:00 PM – 11:59 PM Closed" at bounding box center [470, 11] width 91 height 824
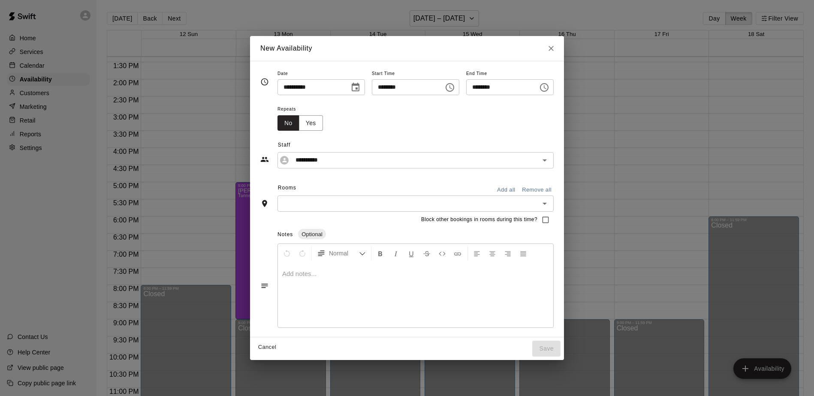
click at [352, 85] on icon "Choose date, selected date is Oct 15, 2025" at bounding box center [356, 87] width 8 height 9
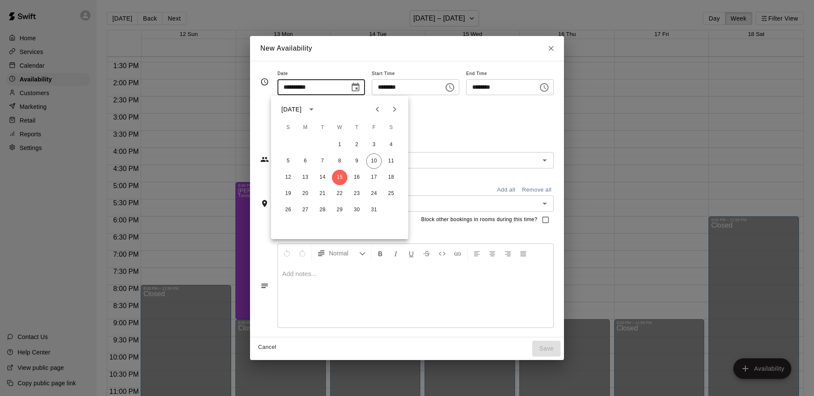
click at [353, 86] on icon "Choose date, selected date is Oct 15, 2025" at bounding box center [356, 87] width 8 height 9
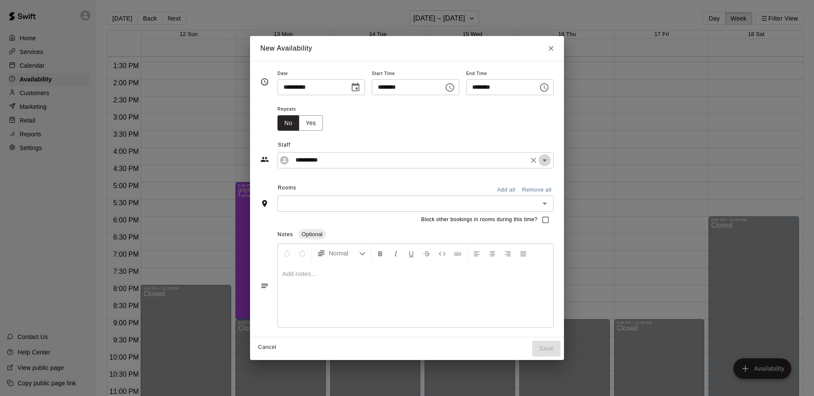
click at [547, 160] on icon "Open" at bounding box center [545, 161] width 4 height 2
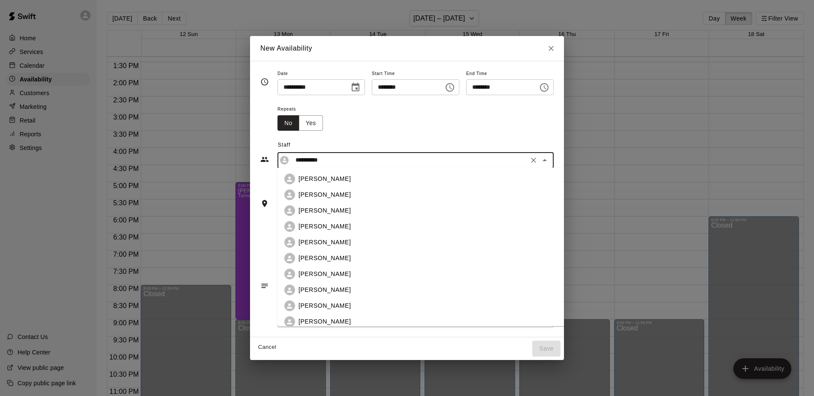
scroll to position [0, 0]
click at [342, 195] on div "[PERSON_NAME]" at bounding box center [429, 194] width 261 height 9
type input "**********"
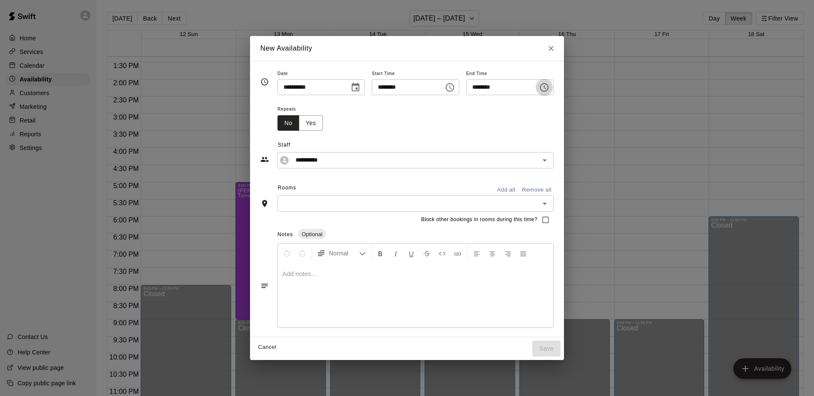
click at [549, 88] on icon "Choose time, selected time is 5:30 PM" at bounding box center [544, 87] width 10 height 10
click at [483, 172] on li "09" at bounding box center [480, 173] width 21 height 16
click at [507, 104] on li "00" at bounding box center [505, 106] width 21 height 16
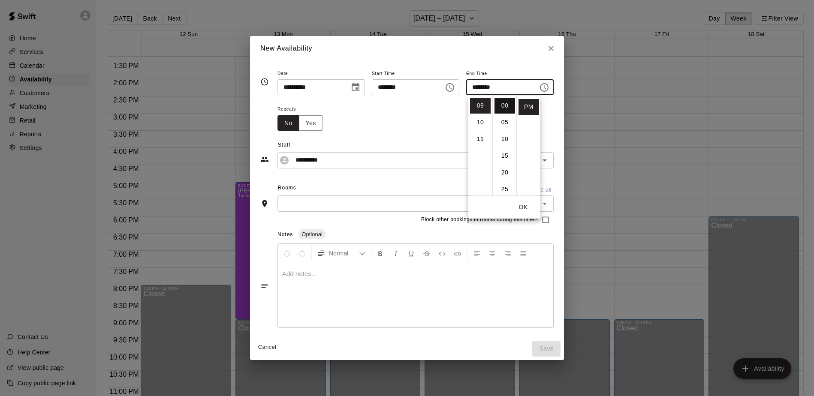
type input "********"
click at [550, 203] on icon "Open" at bounding box center [545, 204] width 10 height 10
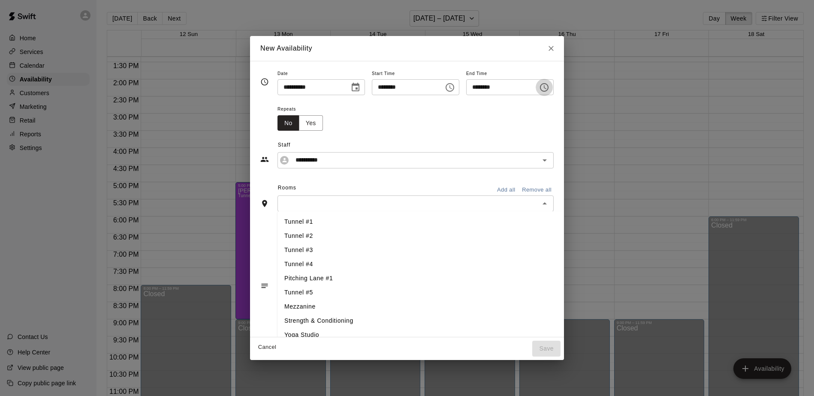
click at [510, 217] on li "Tunnel #1" at bounding box center [422, 222] width 289 height 14
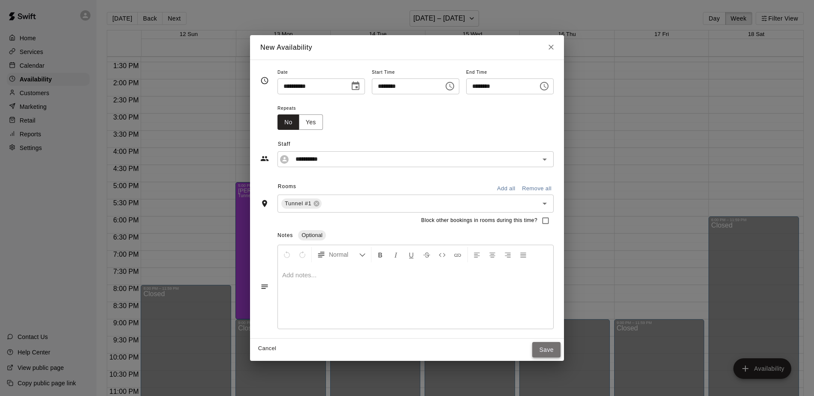
click at [548, 350] on button "Save" at bounding box center [546, 350] width 28 height 16
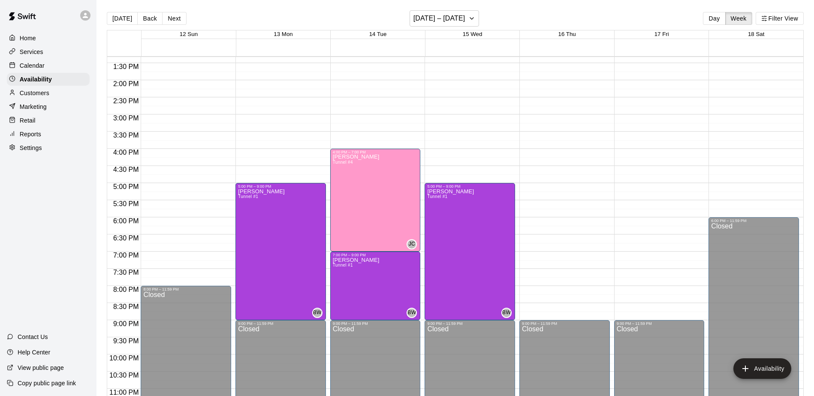
click at [552, 189] on div "12:00 AM – 10:00 AM Closed 9:00 PM – 11:59 PM Closed" at bounding box center [564, 12] width 91 height 824
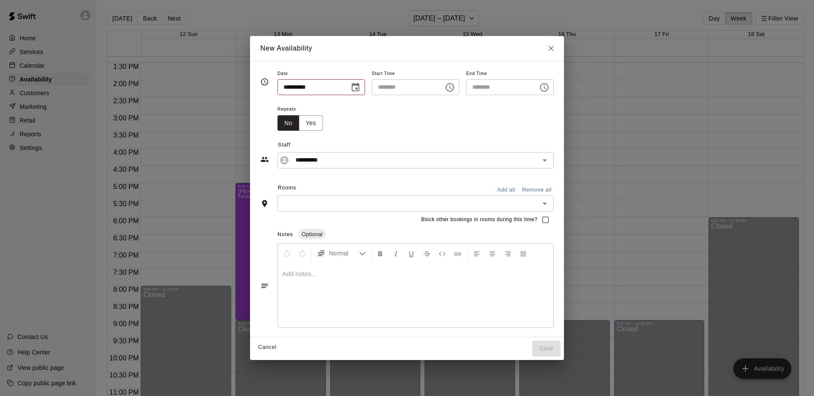
type input "**********"
type input "********"
click at [547, 160] on icon "Open" at bounding box center [545, 161] width 4 height 2
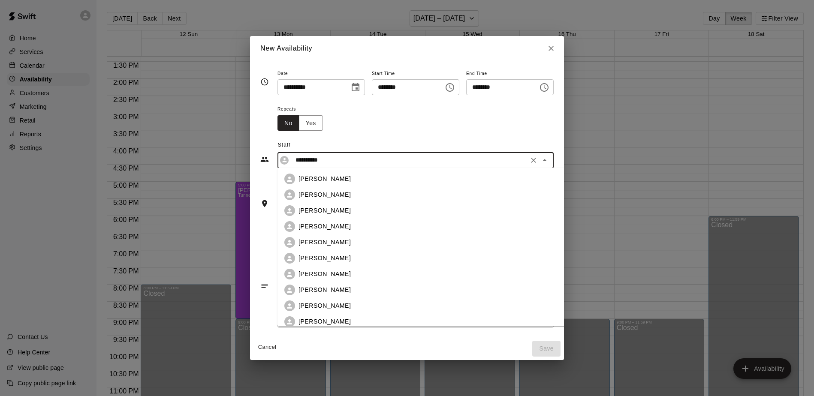
scroll to position [0, 0]
click at [323, 191] on p "[PERSON_NAME]" at bounding box center [325, 194] width 52 height 9
type input "**********"
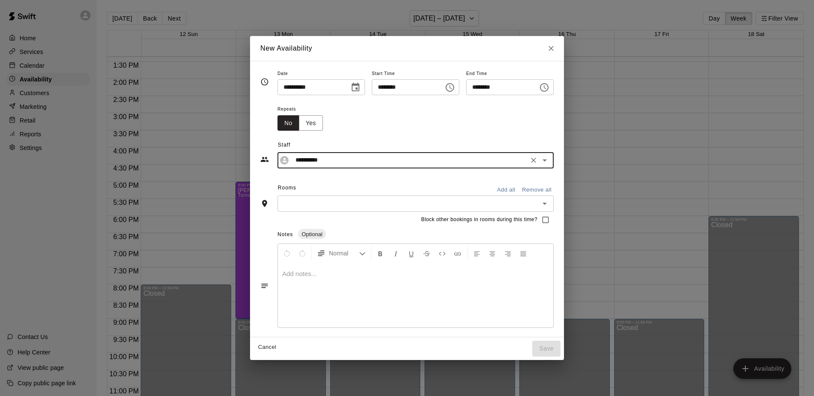
click at [549, 86] on icon "Choose time, selected time is 5:30 PM" at bounding box center [544, 87] width 10 height 10
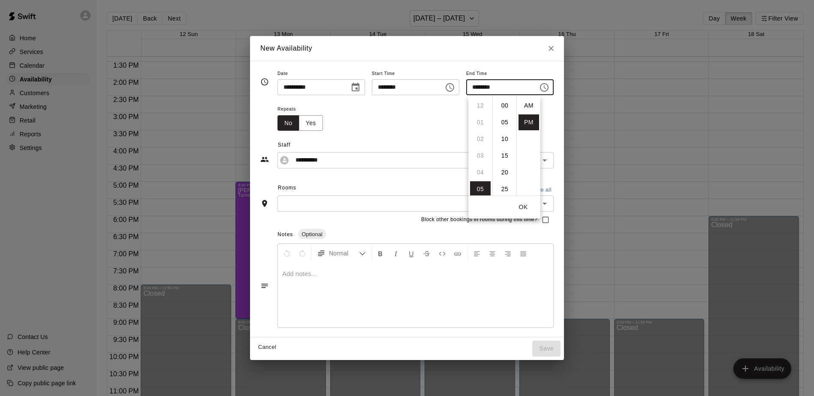
scroll to position [15, 0]
click at [480, 140] on li "07" at bounding box center [480, 139] width 21 height 16
click at [505, 106] on li "00" at bounding box center [505, 106] width 21 height 16
type input "********"
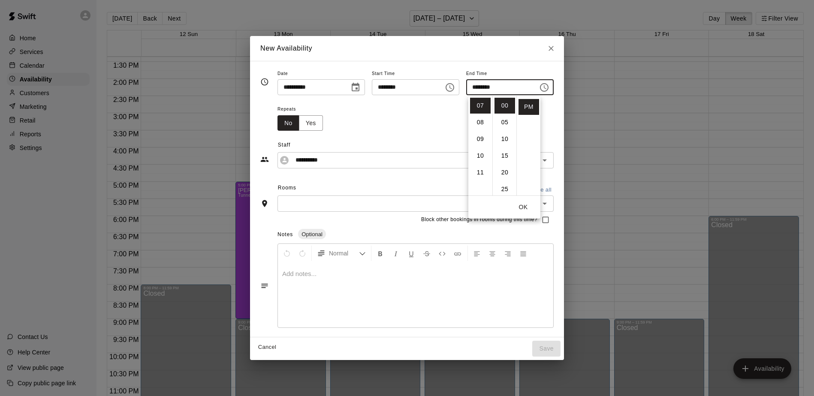
click at [523, 208] on button "OK" at bounding box center [523, 207] width 27 height 16
click at [550, 202] on icon "Open" at bounding box center [545, 204] width 10 height 10
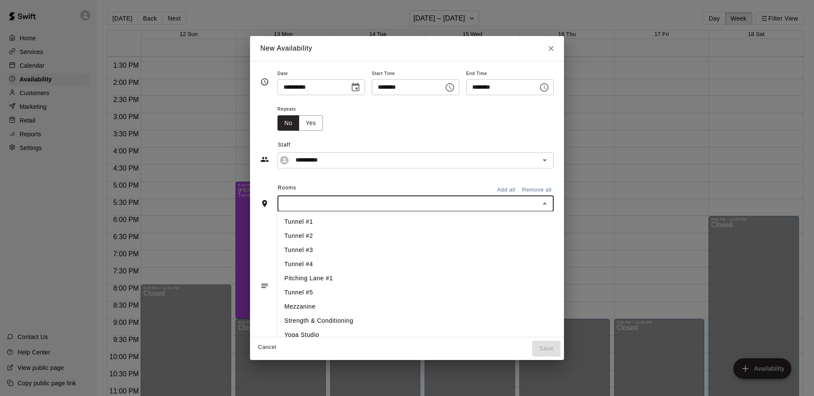
click at [289, 221] on li "Tunnel #1" at bounding box center [422, 222] width 289 height 14
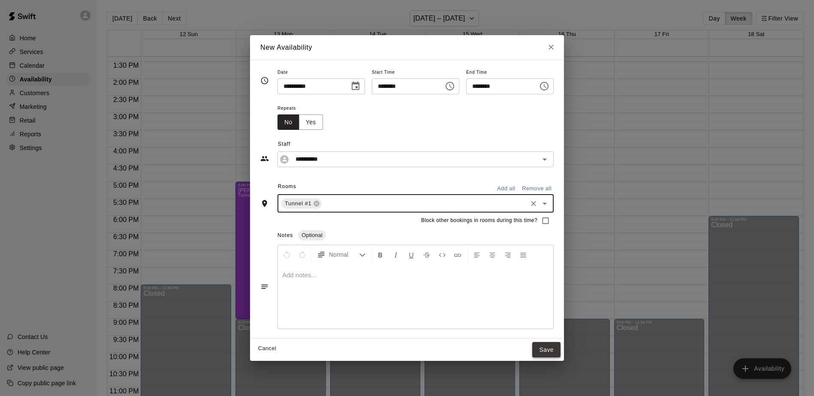
click at [557, 350] on button "Save" at bounding box center [546, 350] width 28 height 16
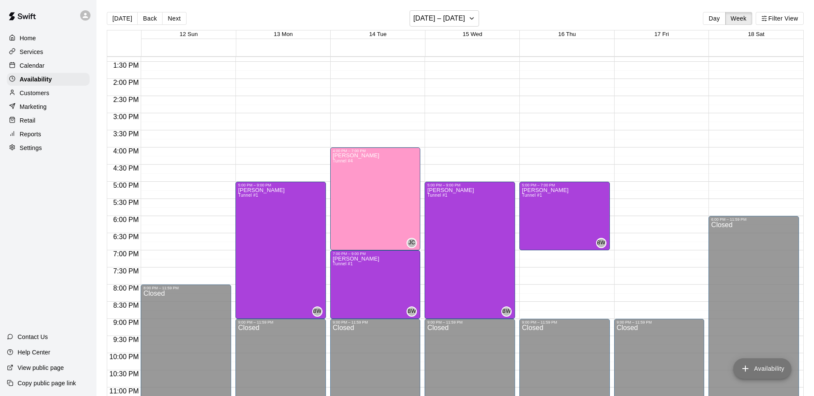
click at [772, 370] on button "Availability" at bounding box center [762, 369] width 58 height 21
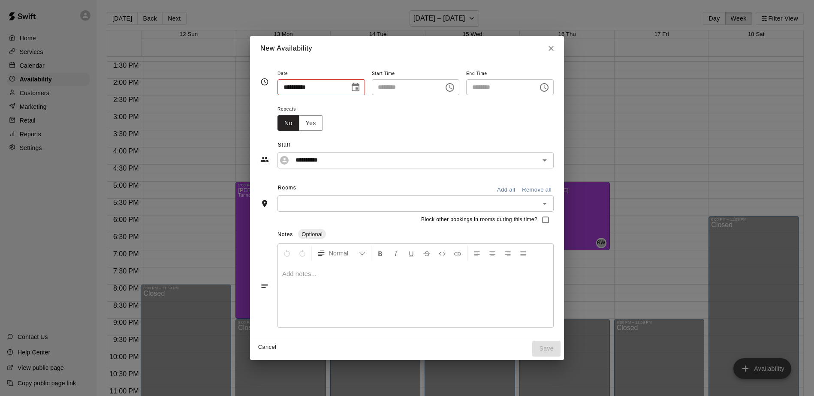
type input "**********"
type input "********"
click at [352, 86] on icon "Choose date, selected date is Oct 13, 2025" at bounding box center [356, 87] width 8 height 9
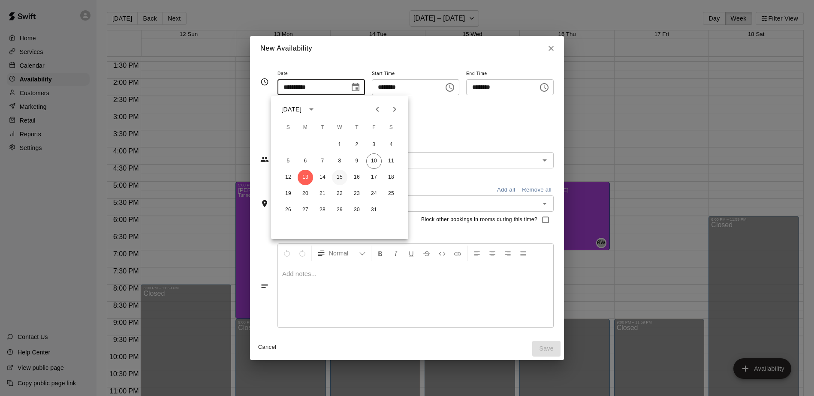
click at [342, 176] on button "15" at bounding box center [339, 177] width 15 height 15
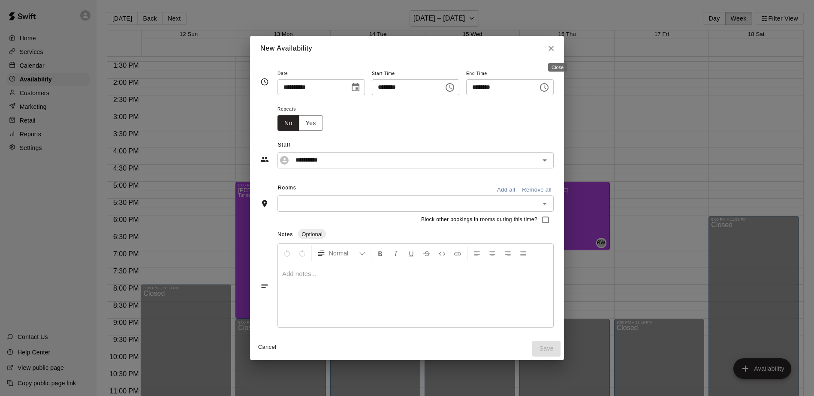
click at [555, 49] on icon "Close" at bounding box center [551, 48] width 9 height 9
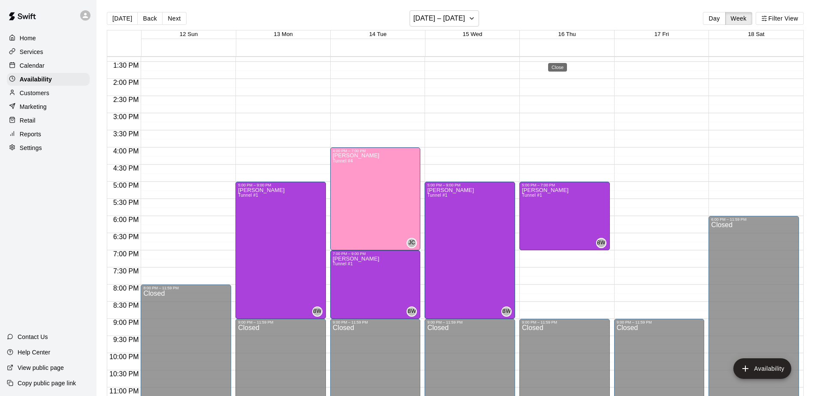
type input "**********"
click at [39, 81] on p "Availability" at bounding box center [36, 79] width 32 height 9
click at [784, 18] on button "Filter View" at bounding box center [780, 18] width 48 height 13
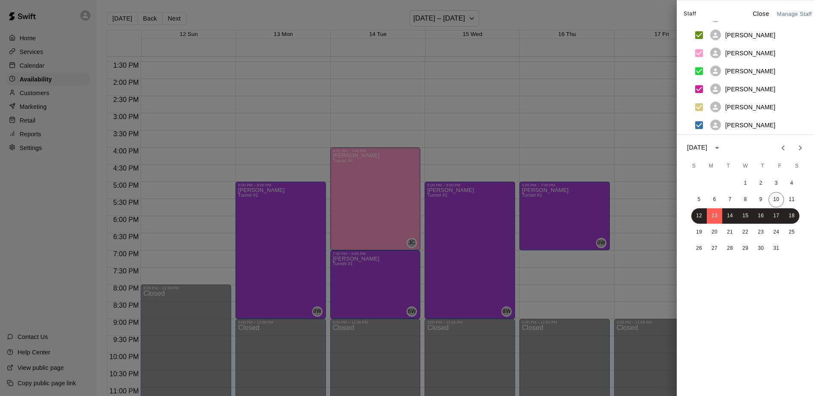
scroll to position [211, 0]
click at [8, 190] on div at bounding box center [407, 198] width 814 height 396
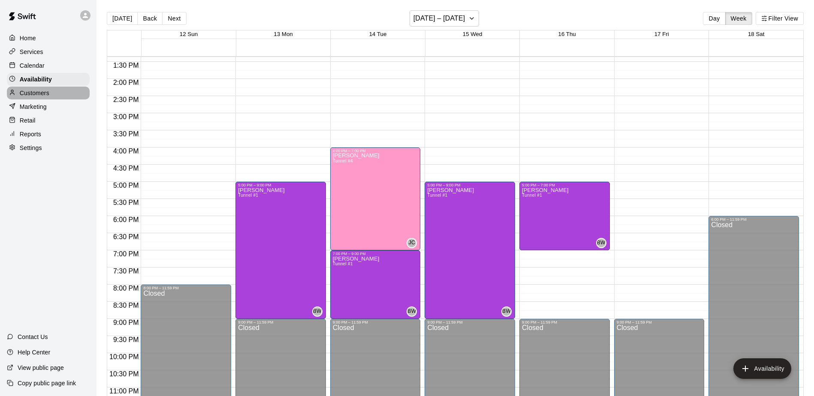
click at [45, 92] on p "Customers" at bounding box center [35, 93] width 30 height 9
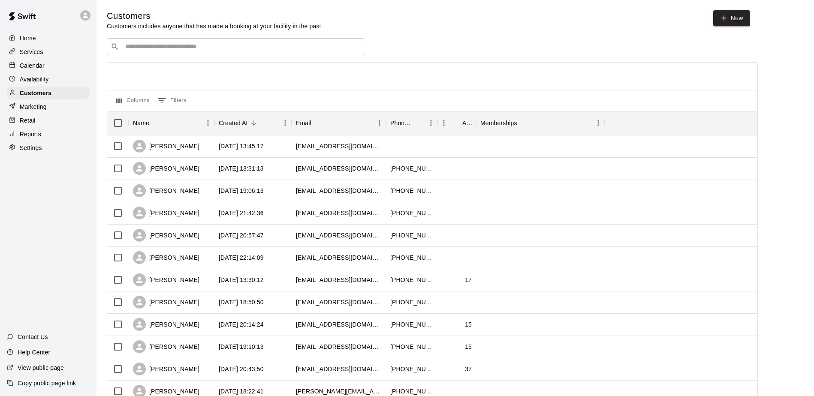
click at [240, 44] on input "Search customers by name or email" at bounding box center [242, 46] width 238 height 9
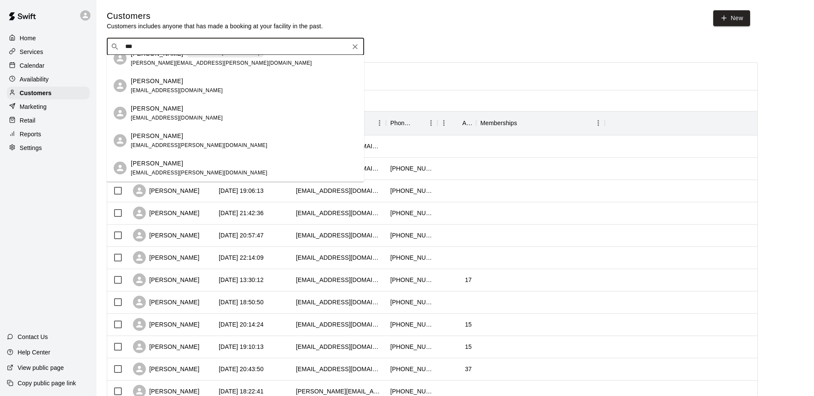
scroll to position [93, 0]
type input "***"
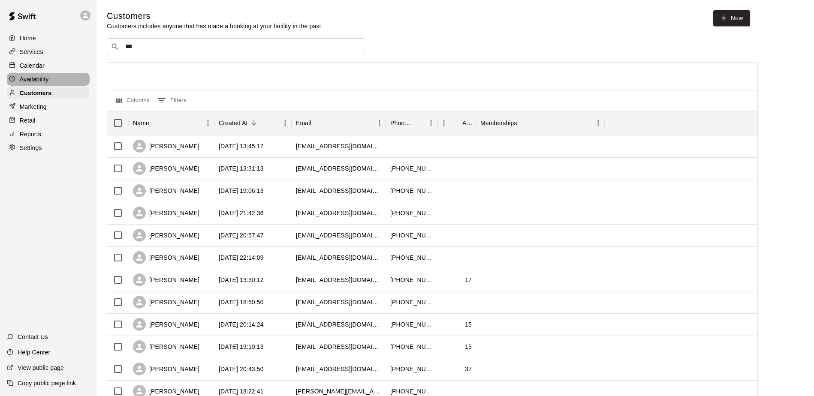
click at [42, 78] on p "Availability" at bounding box center [34, 79] width 29 height 9
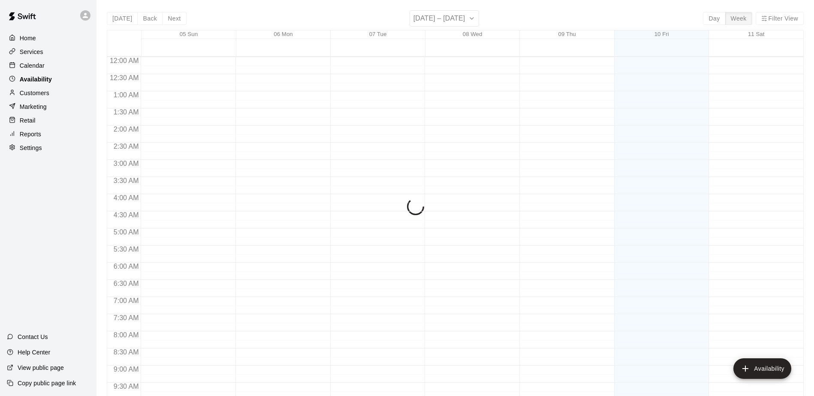
scroll to position [474, 0]
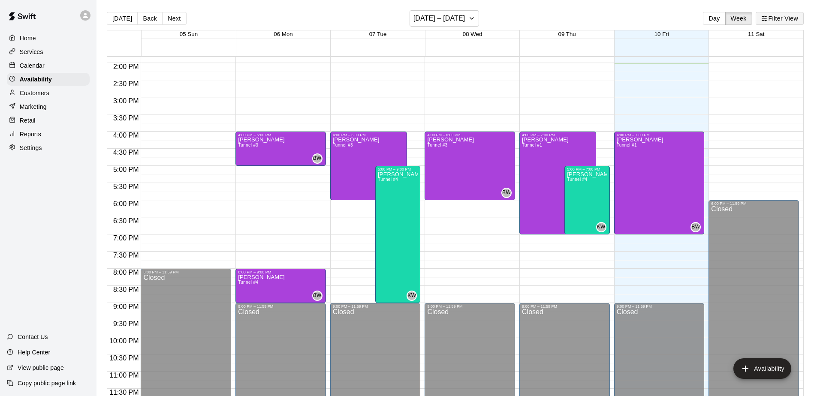
click at [784, 15] on button "Filter View" at bounding box center [780, 18] width 48 height 13
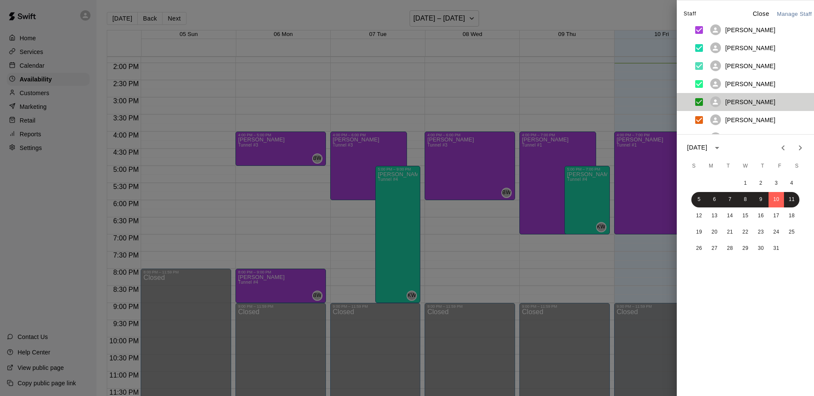
click at [751, 103] on p "[PERSON_NAME]" at bounding box center [750, 102] width 50 height 9
click at [759, 10] on p "Close" at bounding box center [761, 13] width 17 height 9
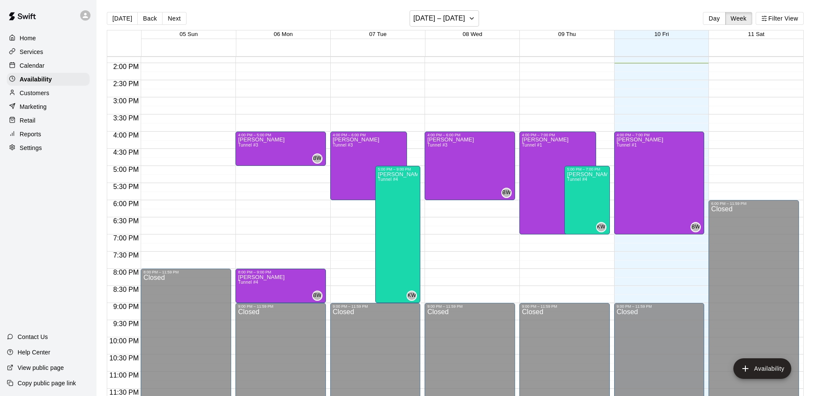
click at [30, 40] on p "Home" at bounding box center [28, 38] width 16 height 9
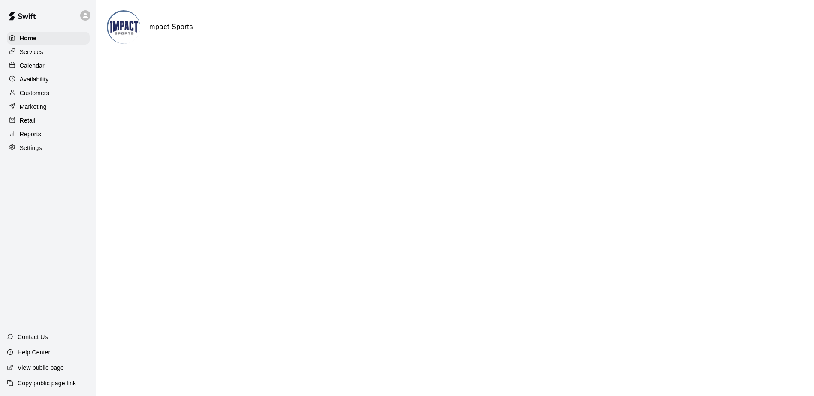
click at [40, 133] on p "Reports" at bounding box center [30, 134] width 21 height 9
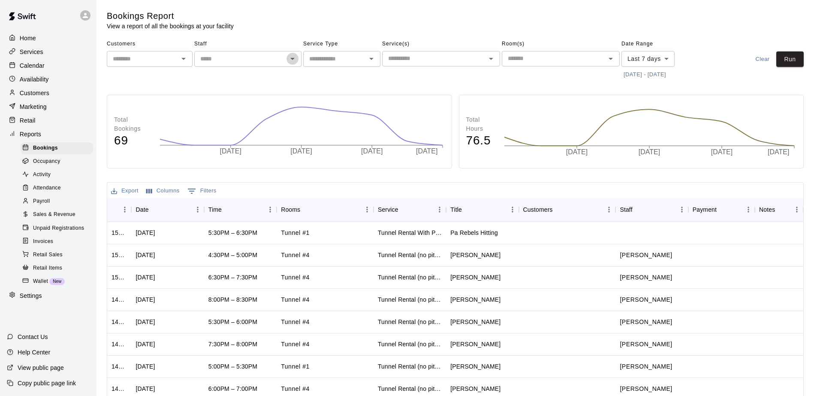
click at [294, 60] on icon "Open" at bounding box center [292, 59] width 10 height 10
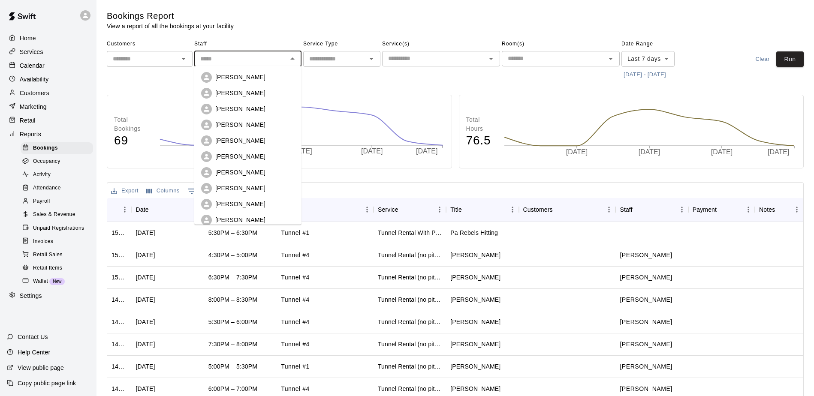
click at [242, 205] on p "[PERSON_NAME]" at bounding box center [240, 204] width 50 height 9
type input "**********"
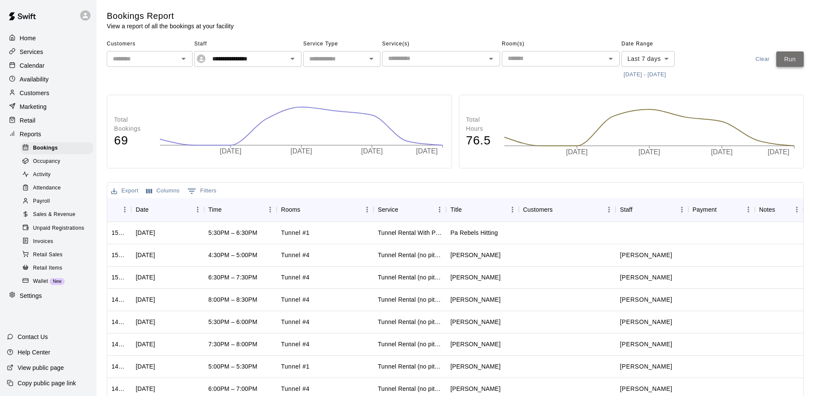
click at [788, 59] on button "Run" at bounding box center [789, 59] width 27 height 16
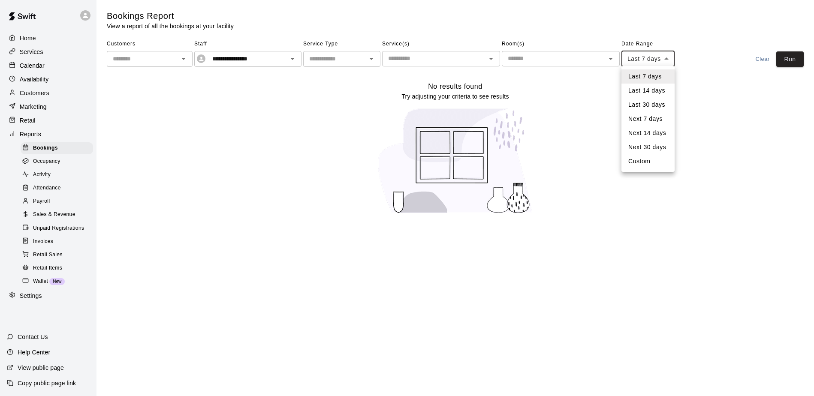
click at [670, 58] on body "**********" at bounding box center [407, 112] width 814 height 225
click at [645, 146] on li "Next 30 days" at bounding box center [648, 147] width 53 height 14
click at [670, 58] on body "**********" at bounding box center [407, 112] width 814 height 225
click at [654, 72] on li "Last 7 days" at bounding box center [650, 76] width 57 height 14
click at [664, 56] on body "**********" at bounding box center [407, 112] width 814 height 225
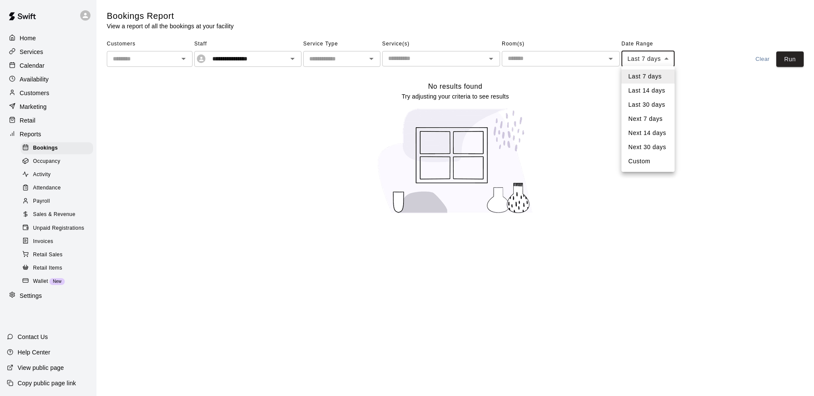
click at [650, 103] on li "Last 30 days" at bounding box center [648, 105] width 53 height 14
type input "*****"
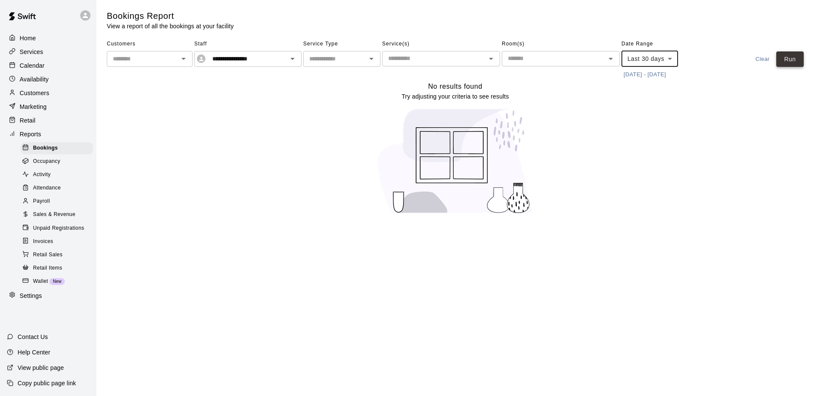
click at [787, 59] on button "Run" at bounding box center [789, 59] width 27 height 16
click at [201, 57] on icon at bounding box center [201, 59] width 4 height 4
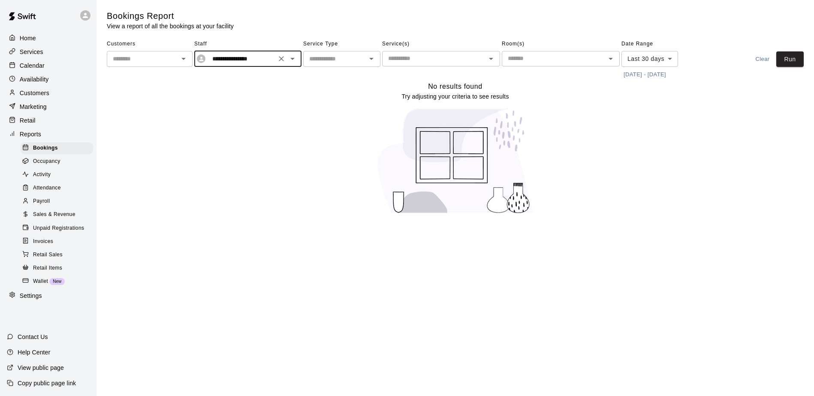
click at [201, 57] on icon at bounding box center [201, 59] width 4 height 4
click at [283, 58] on icon "Clear" at bounding box center [281, 58] width 9 height 9
click at [33, 119] on p "Retail" at bounding box center [28, 120] width 16 height 9
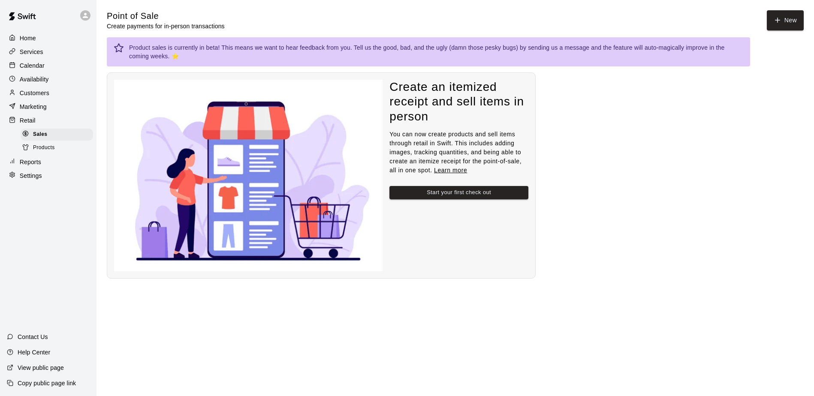
click at [38, 106] on p "Marketing" at bounding box center [33, 107] width 27 height 9
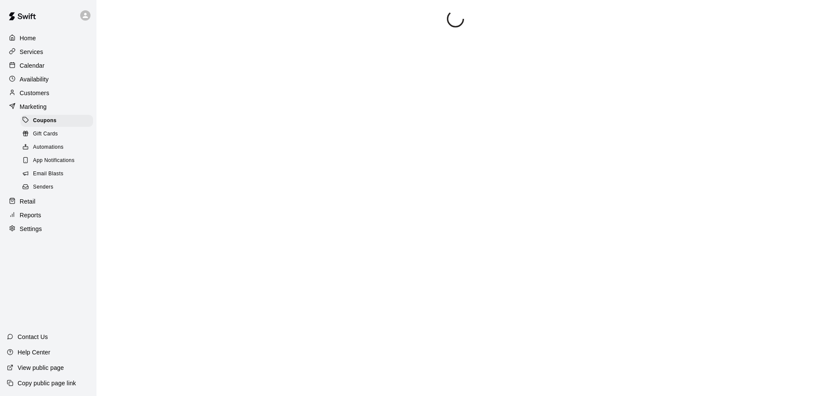
click at [39, 94] on p "Customers" at bounding box center [35, 93] width 30 height 9
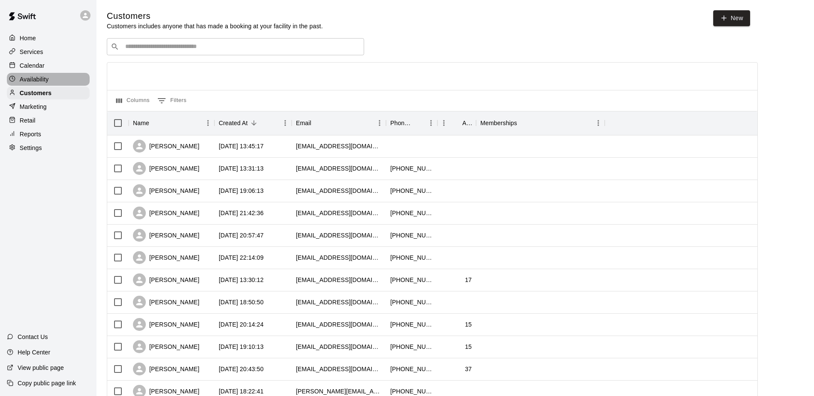
click at [41, 78] on p "Availability" at bounding box center [34, 79] width 29 height 9
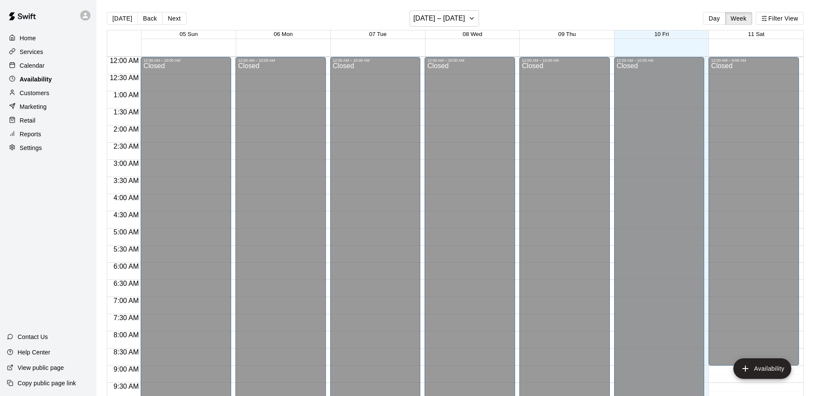
scroll to position [474, 0]
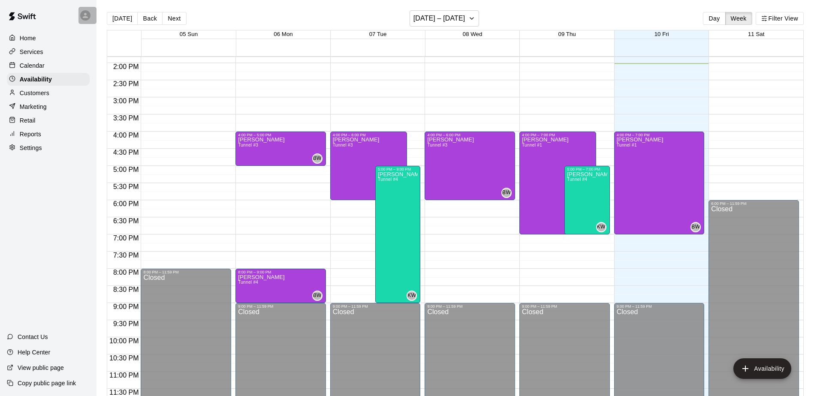
click at [84, 13] on icon at bounding box center [85, 16] width 8 height 8
click at [84, 13] on div at bounding box center [407, 198] width 814 height 396
click at [468, 19] on icon "button" at bounding box center [471, 18] width 7 height 10
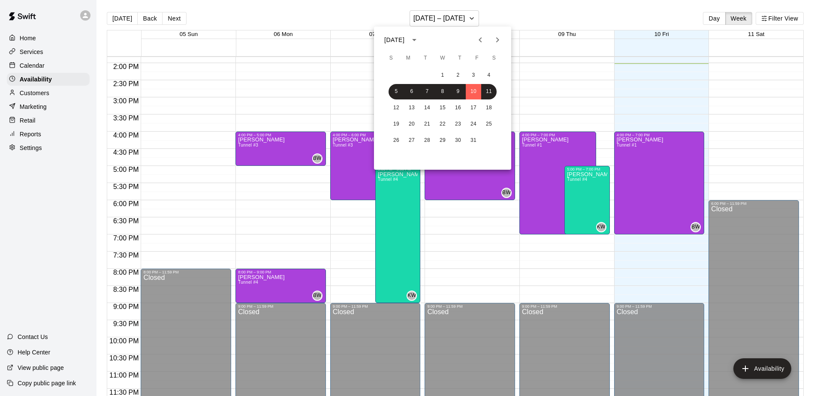
click at [483, 40] on icon "Previous month" at bounding box center [480, 40] width 10 height 10
click at [458, 124] on button "25" at bounding box center [457, 124] width 15 height 15
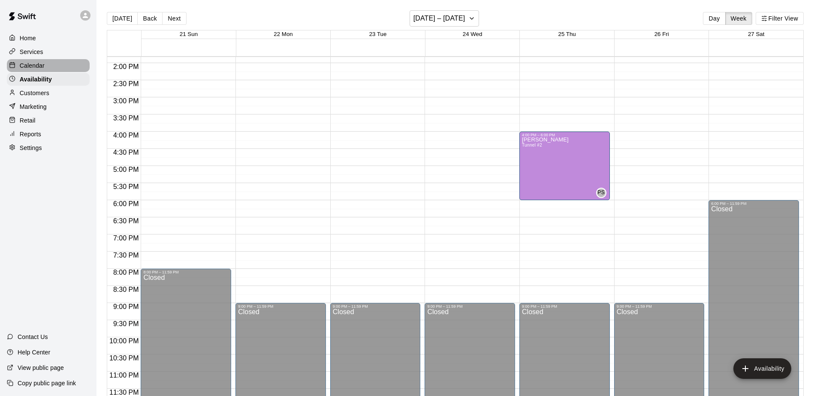
click at [33, 63] on p "Calendar" at bounding box center [32, 65] width 25 height 9
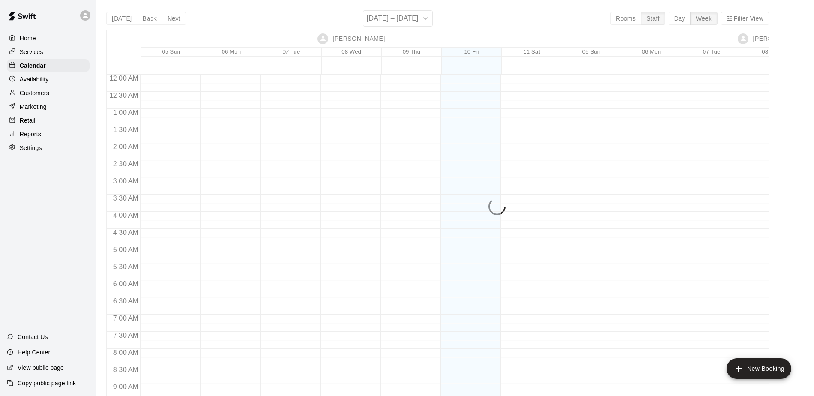
click at [424, 18] on div "[DATE] Back Next [DATE] – [DATE] Rooms Staff Day Week Filter View [PERSON_NAME]…" at bounding box center [437, 208] width 663 height 396
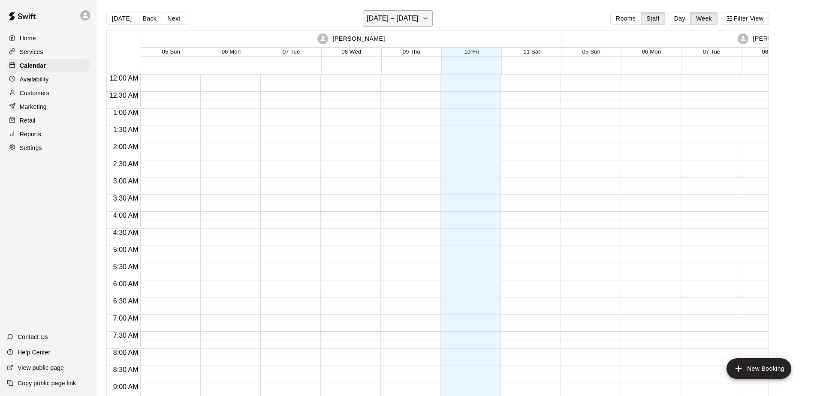
scroll to position [482, 0]
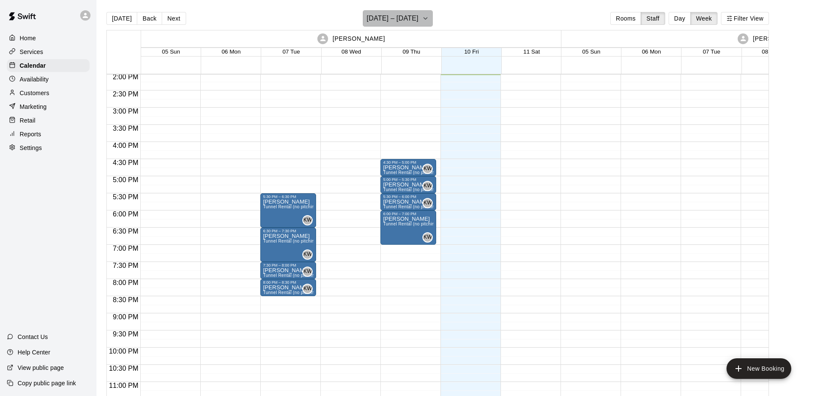
click at [423, 18] on icon "button" at bounding box center [425, 18] width 7 height 10
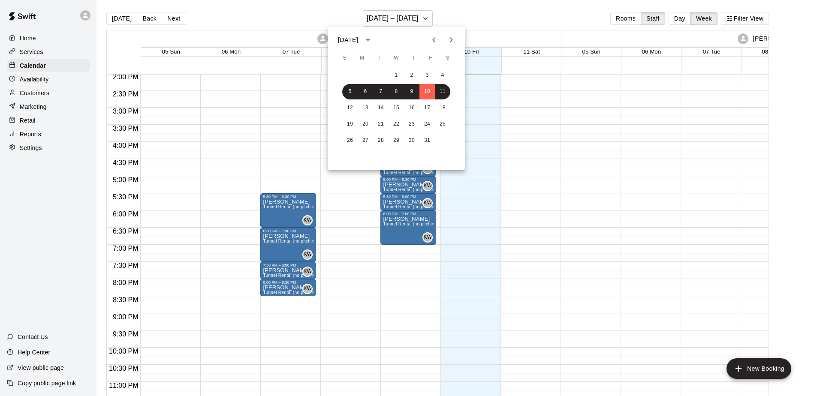
click at [434, 36] on icon "Previous month" at bounding box center [434, 40] width 10 height 10
click at [410, 122] on button "25" at bounding box center [411, 124] width 15 height 15
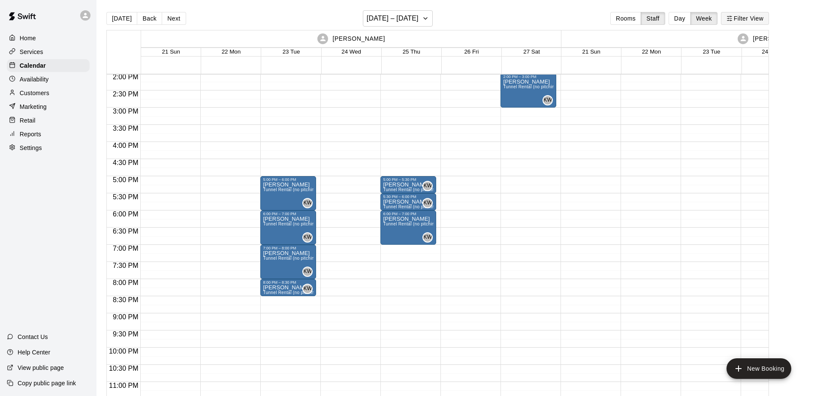
click at [739, 17] on button "Filter View" at bounding box center [745, 18] width 48 height 13
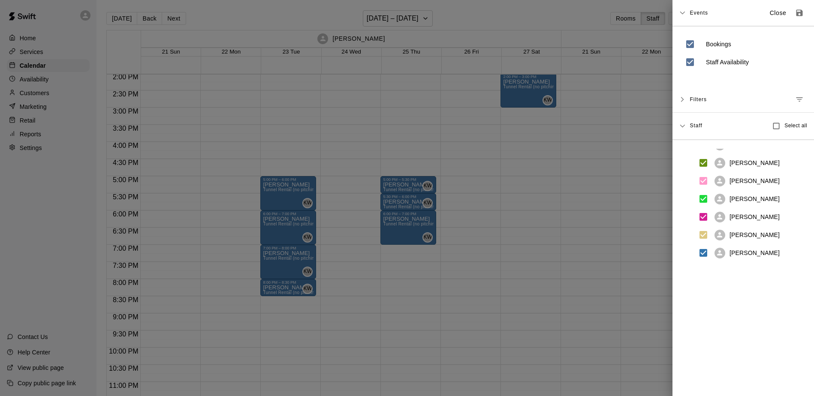
scroll to position [211, 0]
click at [782, 11] on p "Close" at bounding box center [778, 13] width 17 height 9
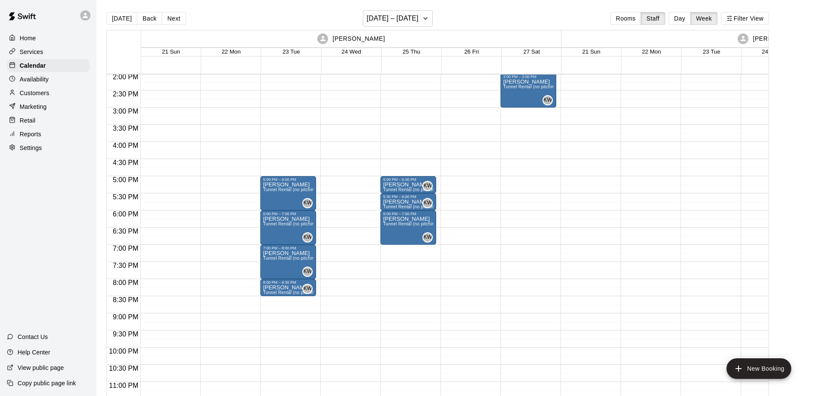
click at [32, 51] on p "Services" at bounding box center [32, 52] width 24 height 9
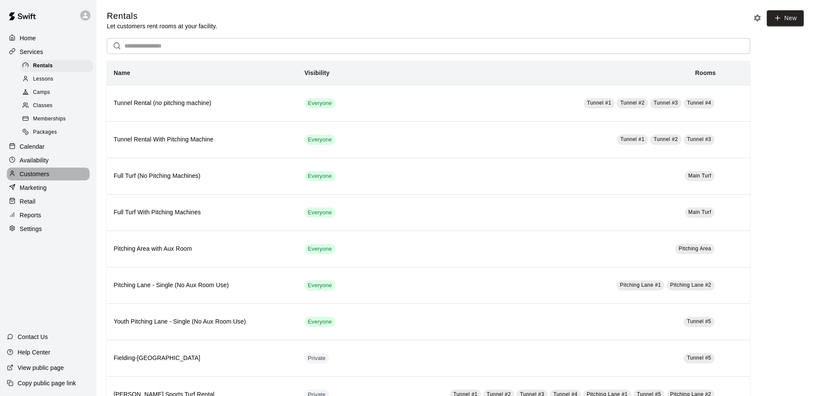
click at [39, 172] on p "Customers" at bounding box center [35, 174] width 30 height 9
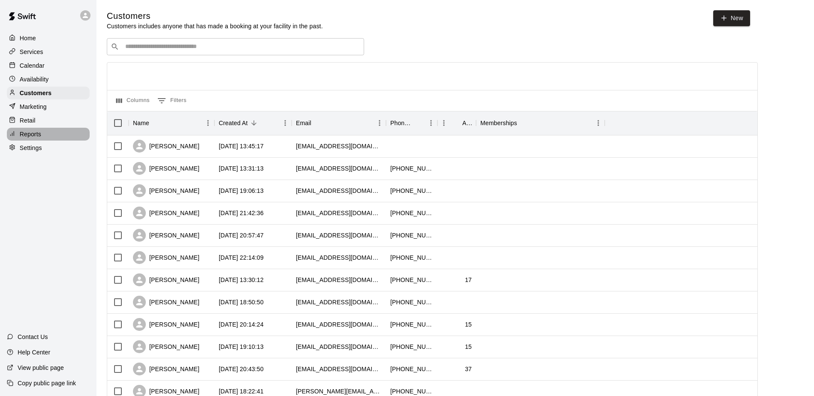
click at [29, 132] on p "Reports" at bounding box center [30, 134] width 21 height 9
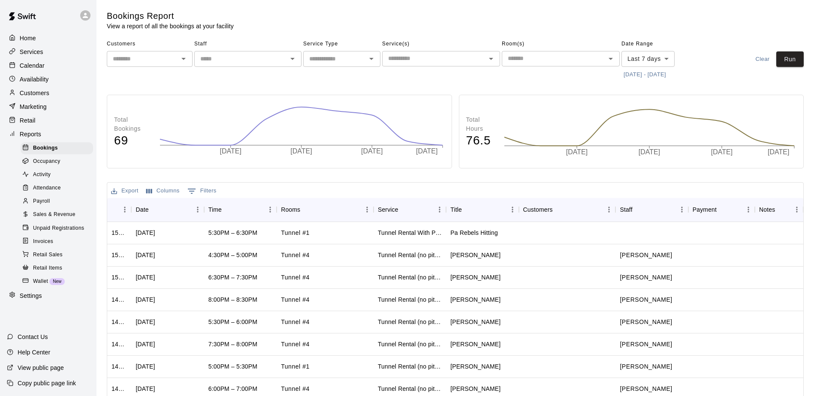
click at [32, 292] on p "Settings" at bounding box center [31, 296] width 22 height 9
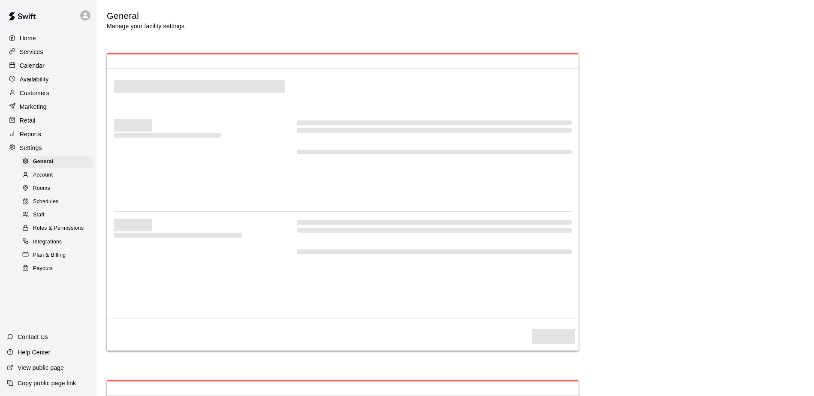
select select "**"
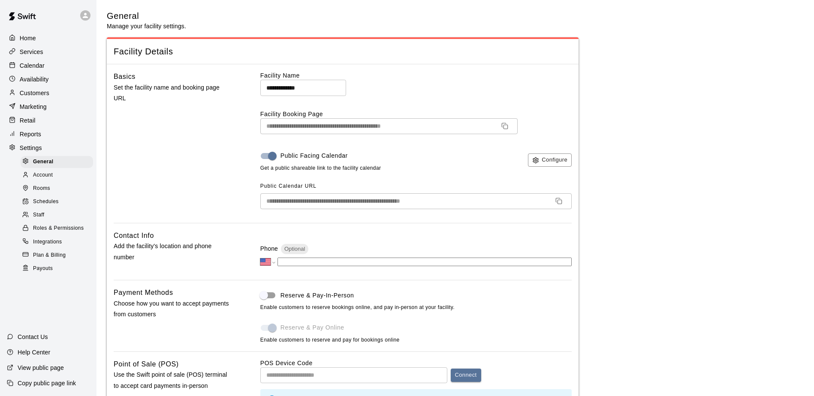
scroll to position [1790, 0]
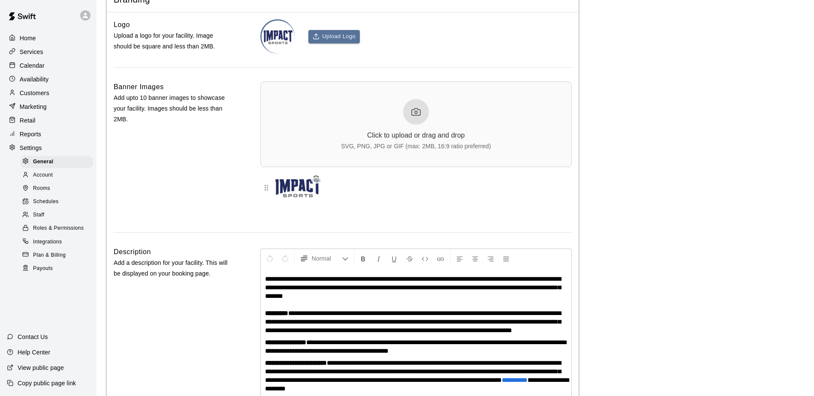
click at [42, 213] on span "Staff" at bounding box center [38, 215] width 11 height 9
